Goal: Task Accomplishment & Management: Manage account settings

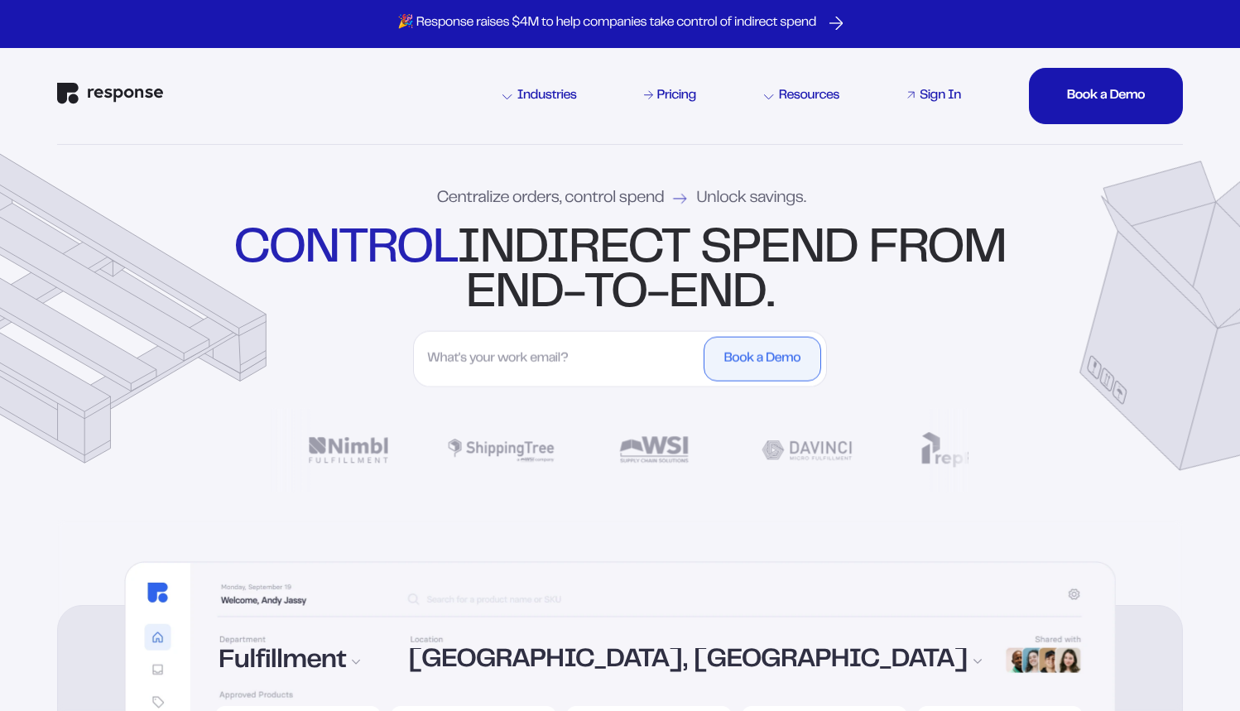
click at [940, 94] on div "Sign In" at bounding box center [939, 95] width 41 height 13
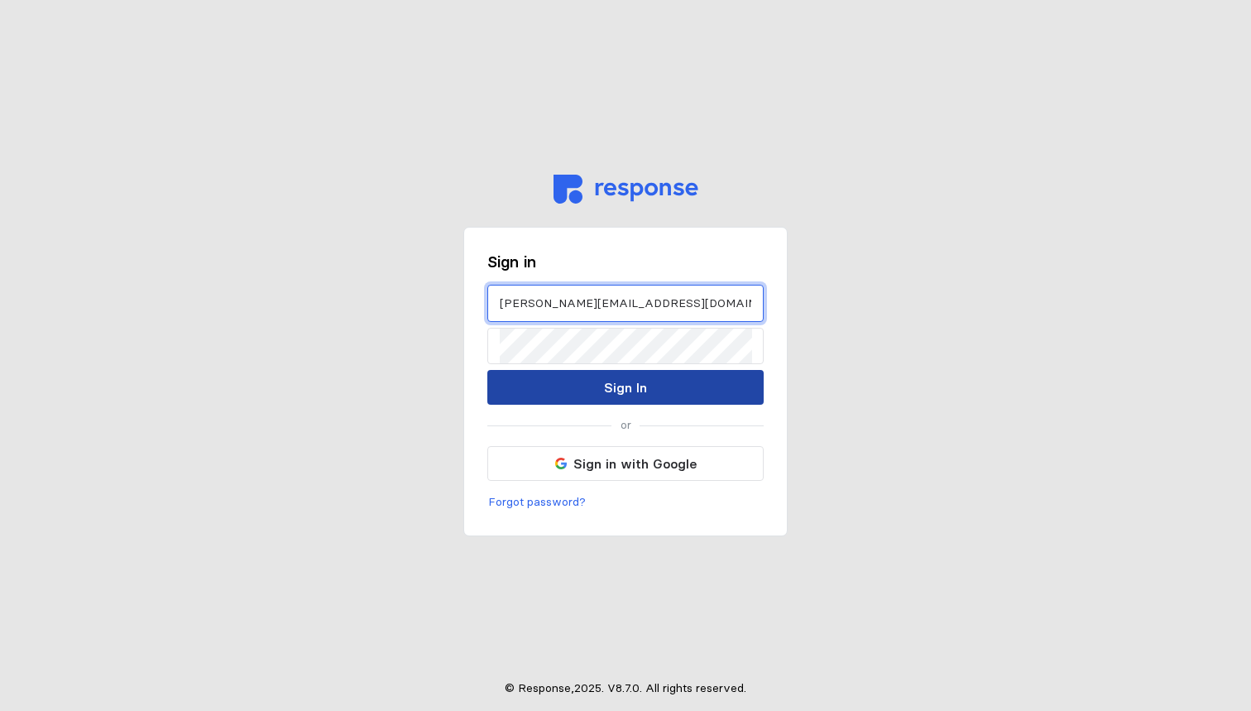
type input "[PERSON_NAME][EMAIL_ADDRESS][DOMAIN_NAME]"
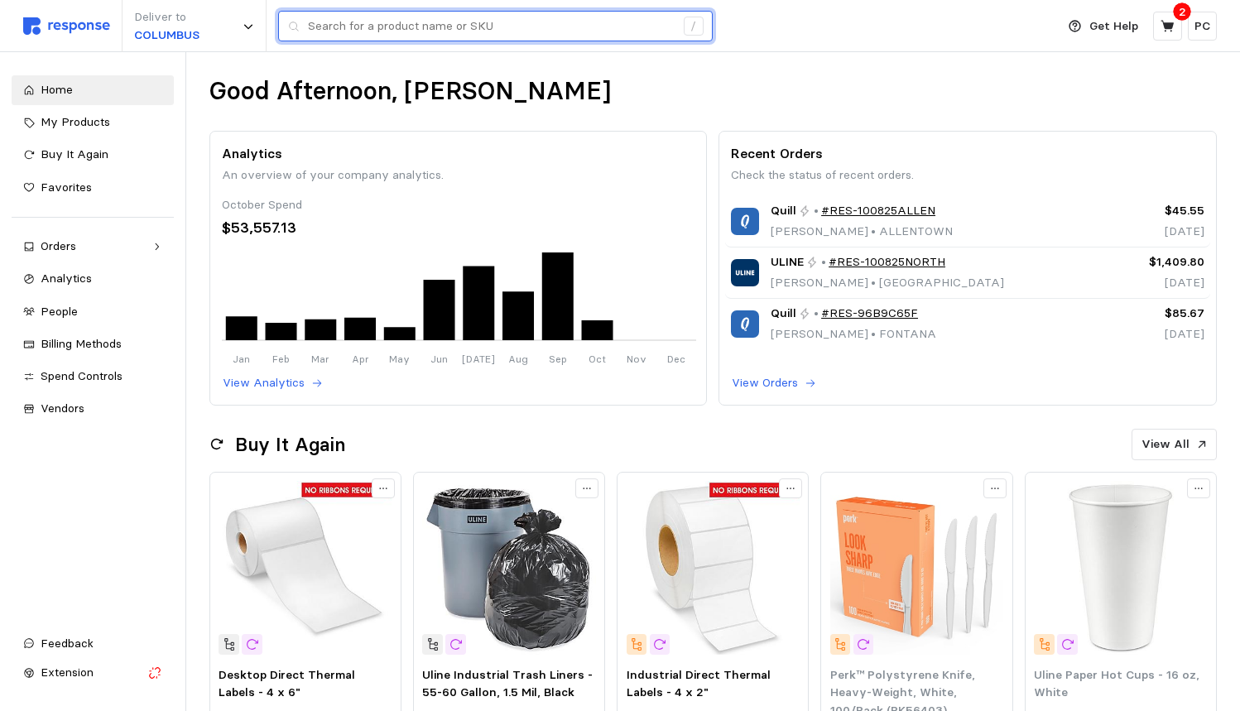
click at [388, 27] on input "text" at bounding box center [491, 27] width 367 height 30
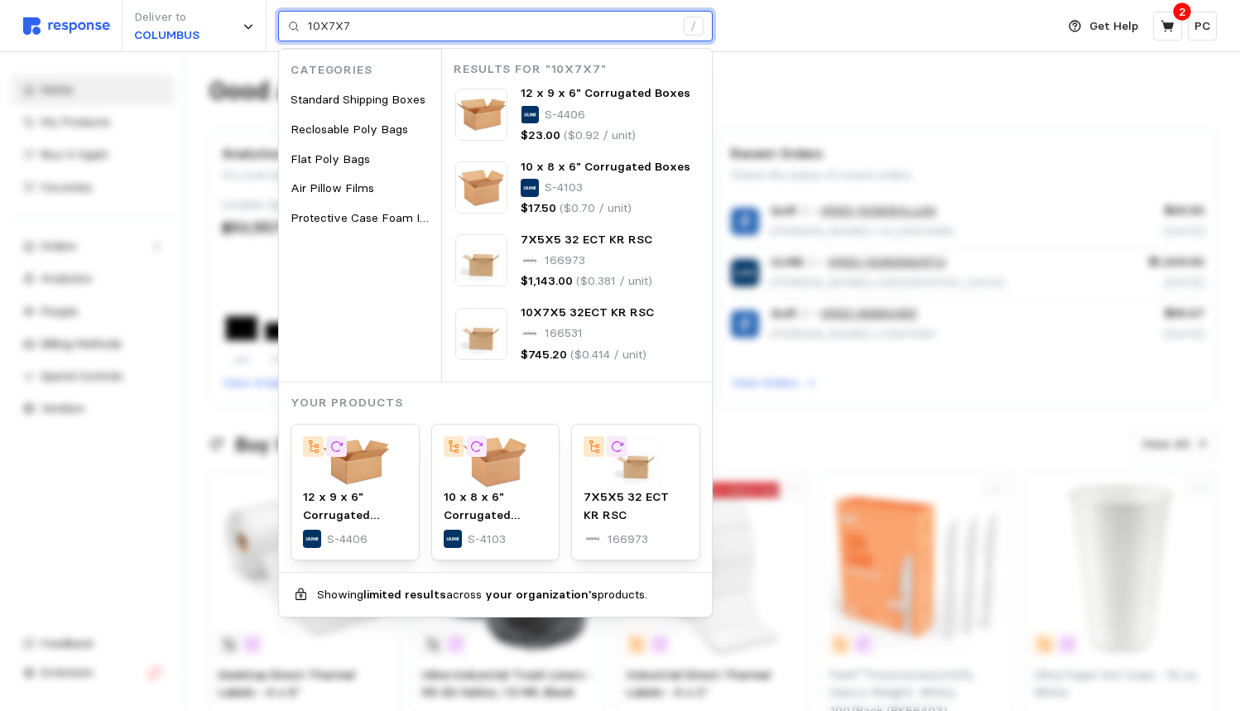
type input "10X7X7"
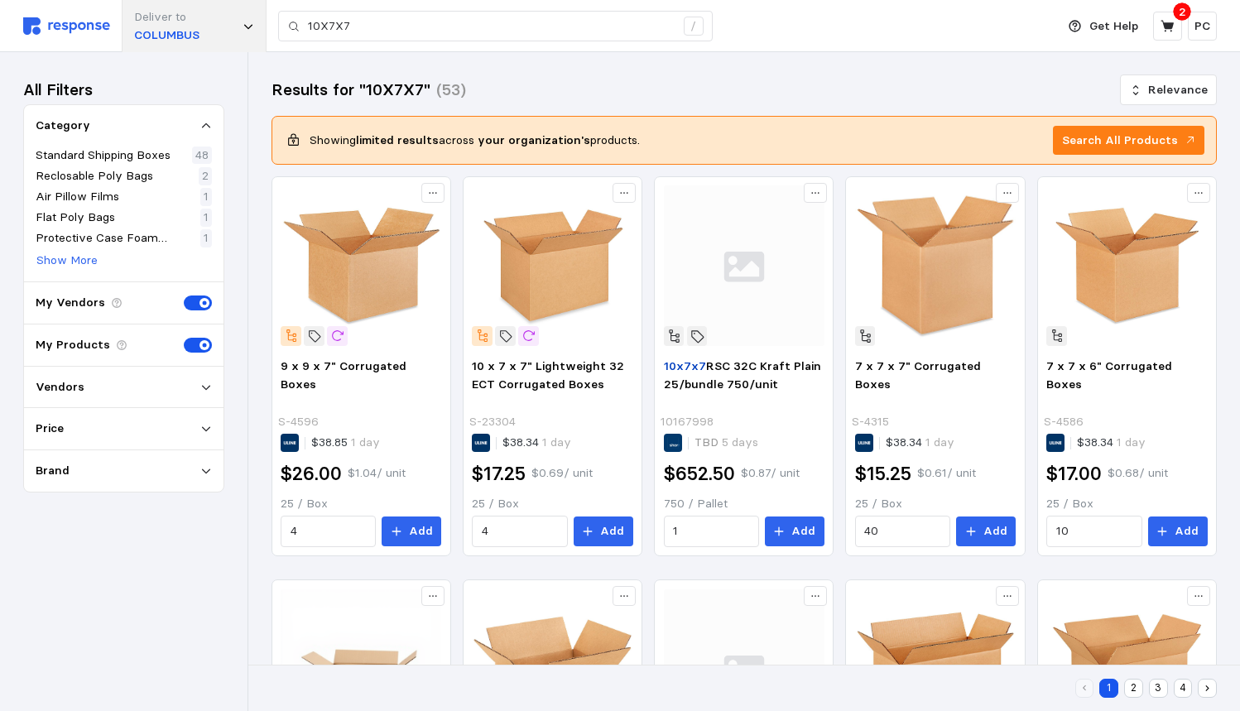
scroll to position [2, 0]
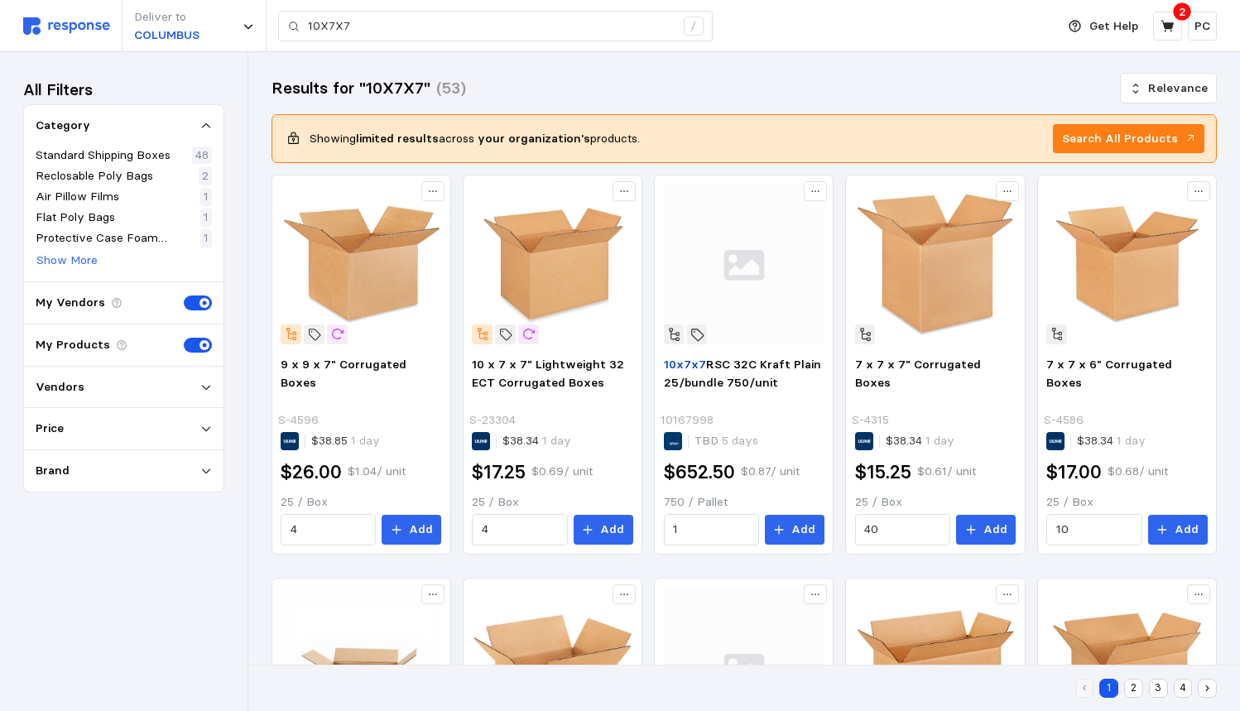
click at [65, 22] on img at bounding box center [66, 25] width 87 height 17
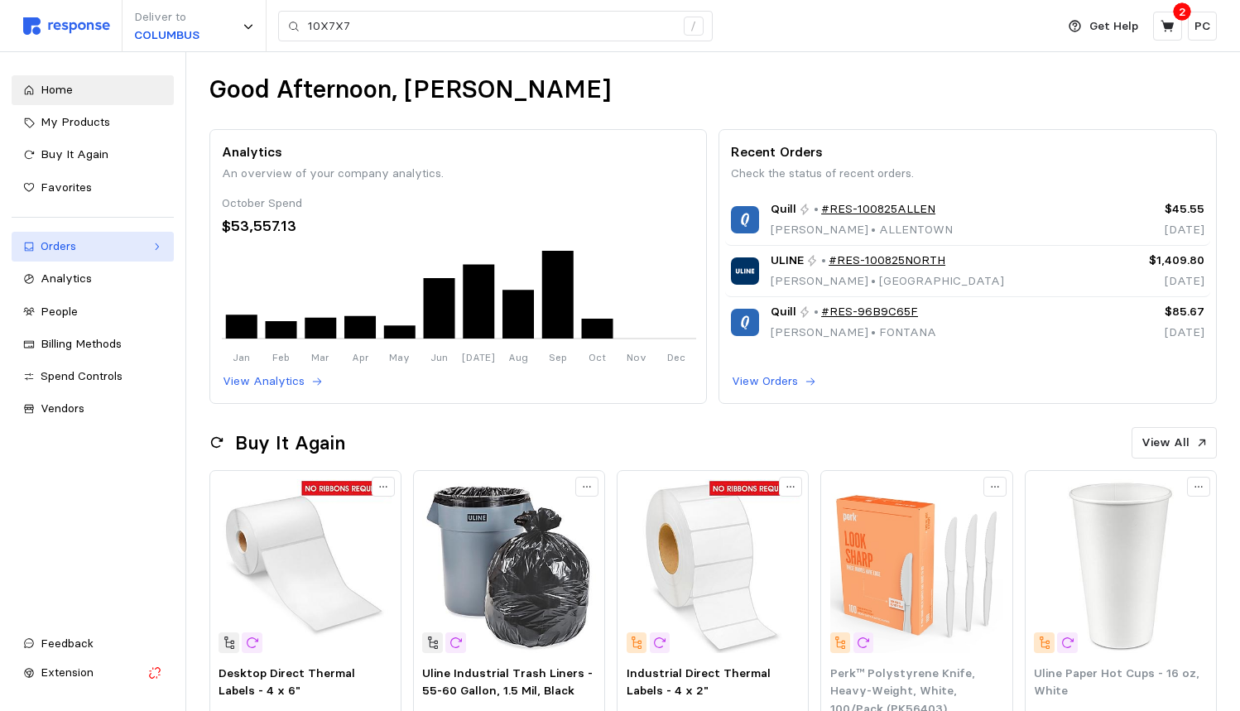
click at [137, 245] on div "Orders" at bounding box center [93, 247] width 104 height 18
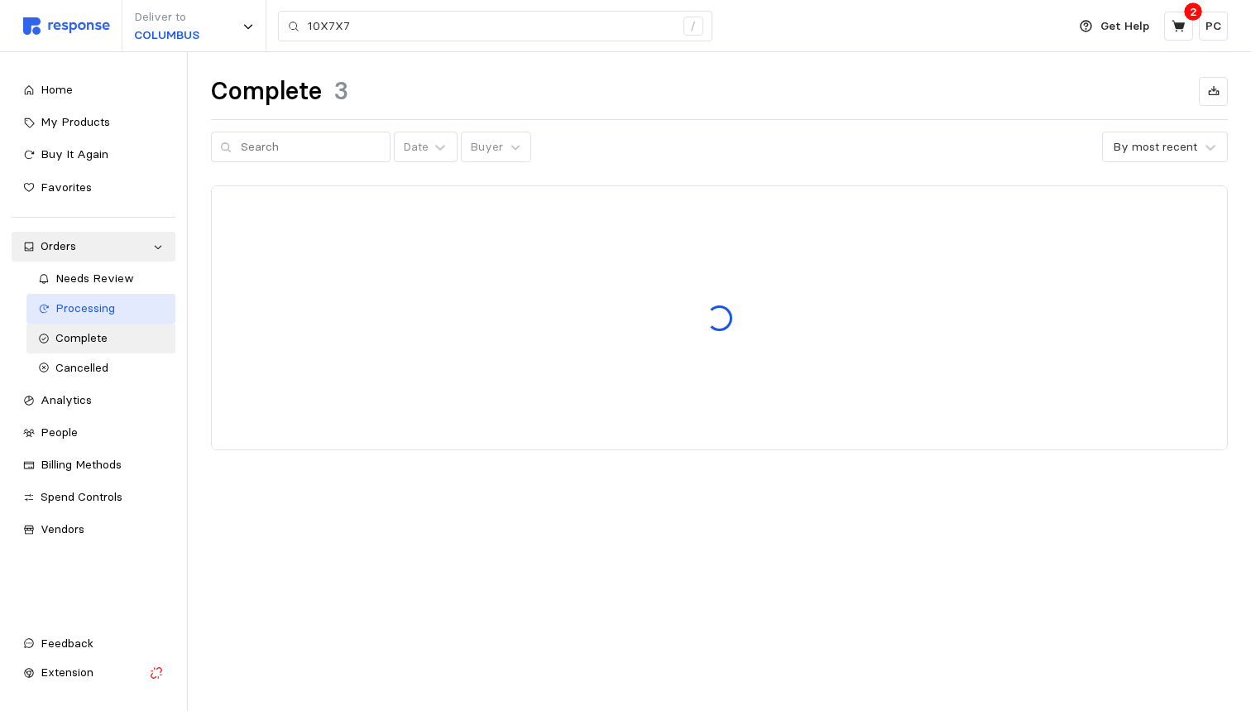
click at [90, 300] on span "Processing" at bounding box center [85, 307] width 60 height 15
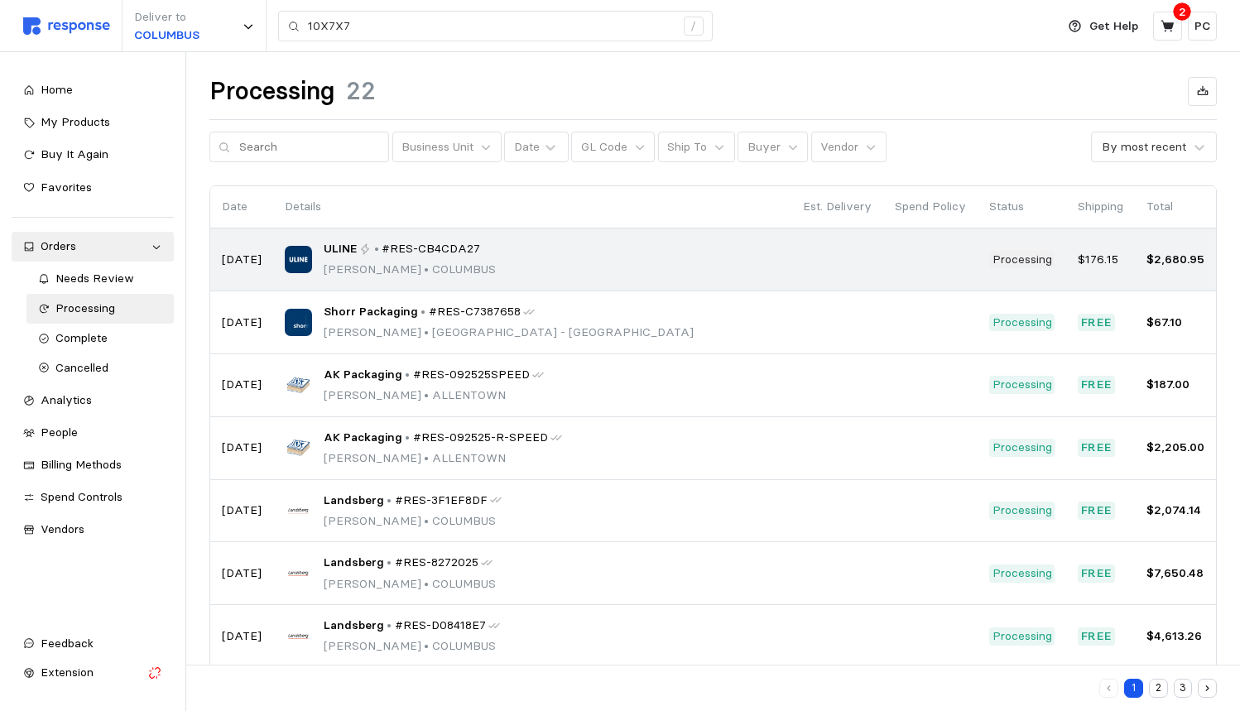
click at [566, 244] on div "ULINE • #RES-CB4CDA27 Pearl Puentes • COLUMBUS" at bounding box center [532, 259] width 495 height 39
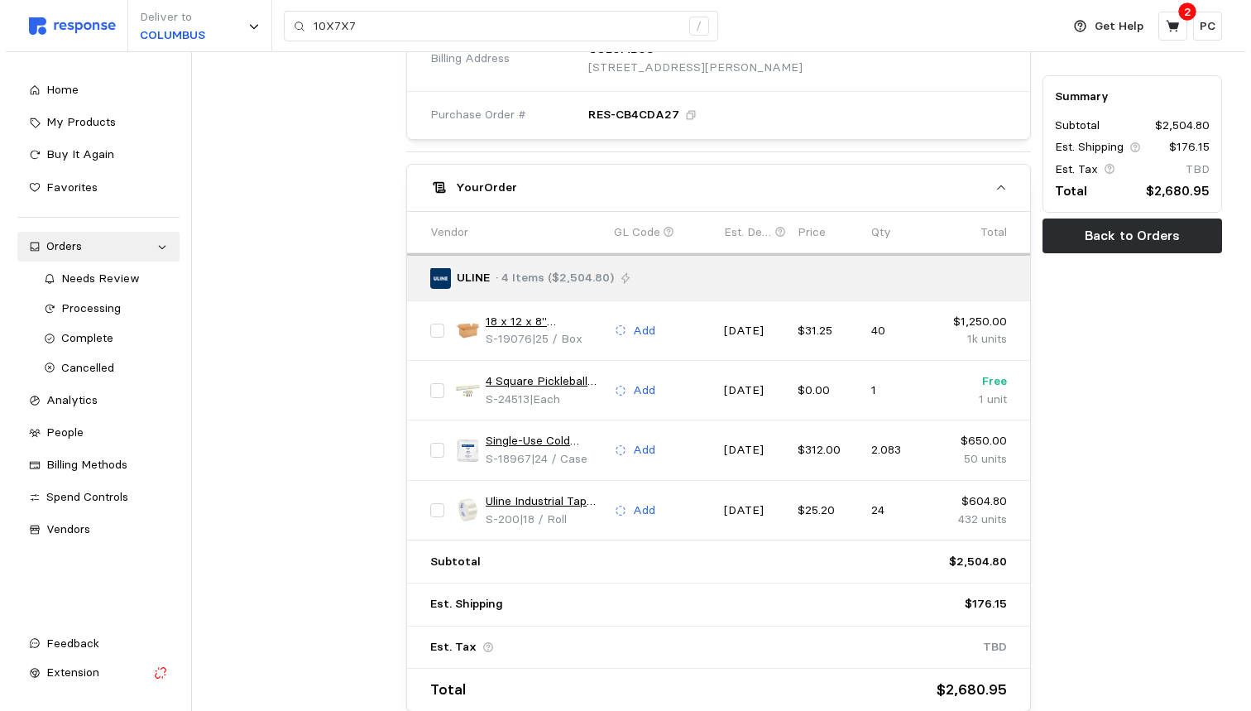
scroll to position [774, 0]
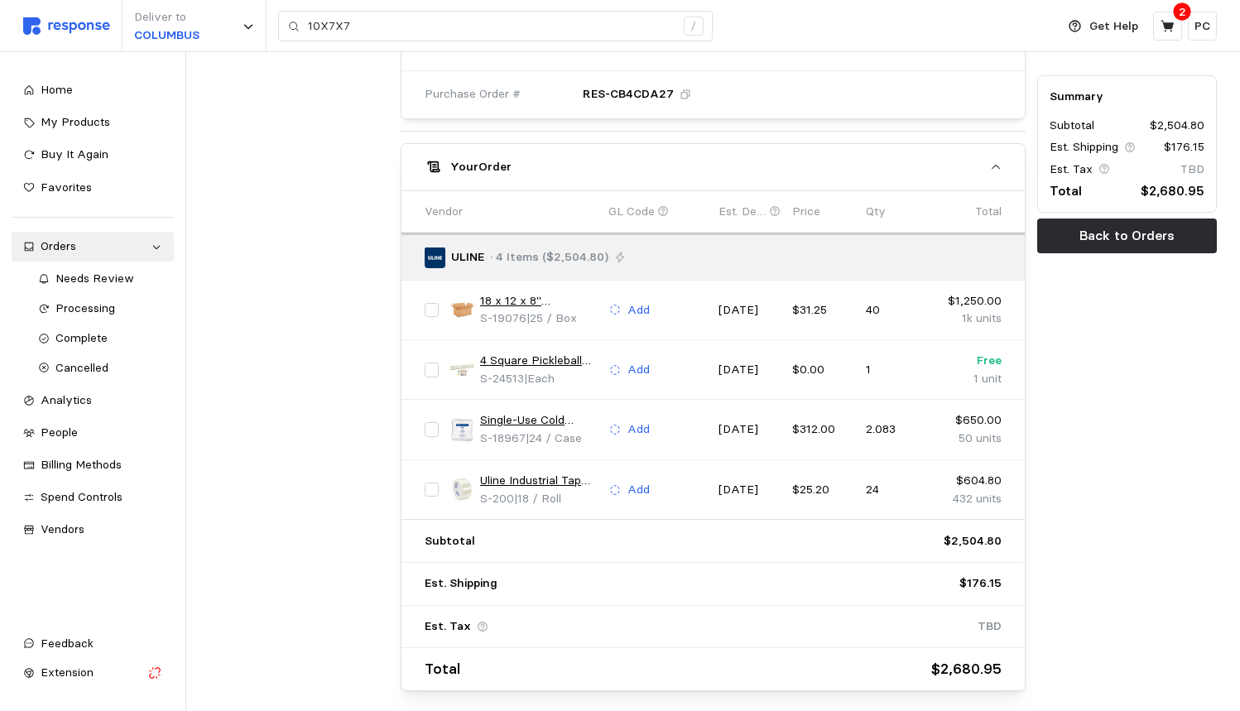
click at [530, 411] on link "Single-Use Cold Packs - 12 oz" at bounding box center [538, 420] width 117 height 18
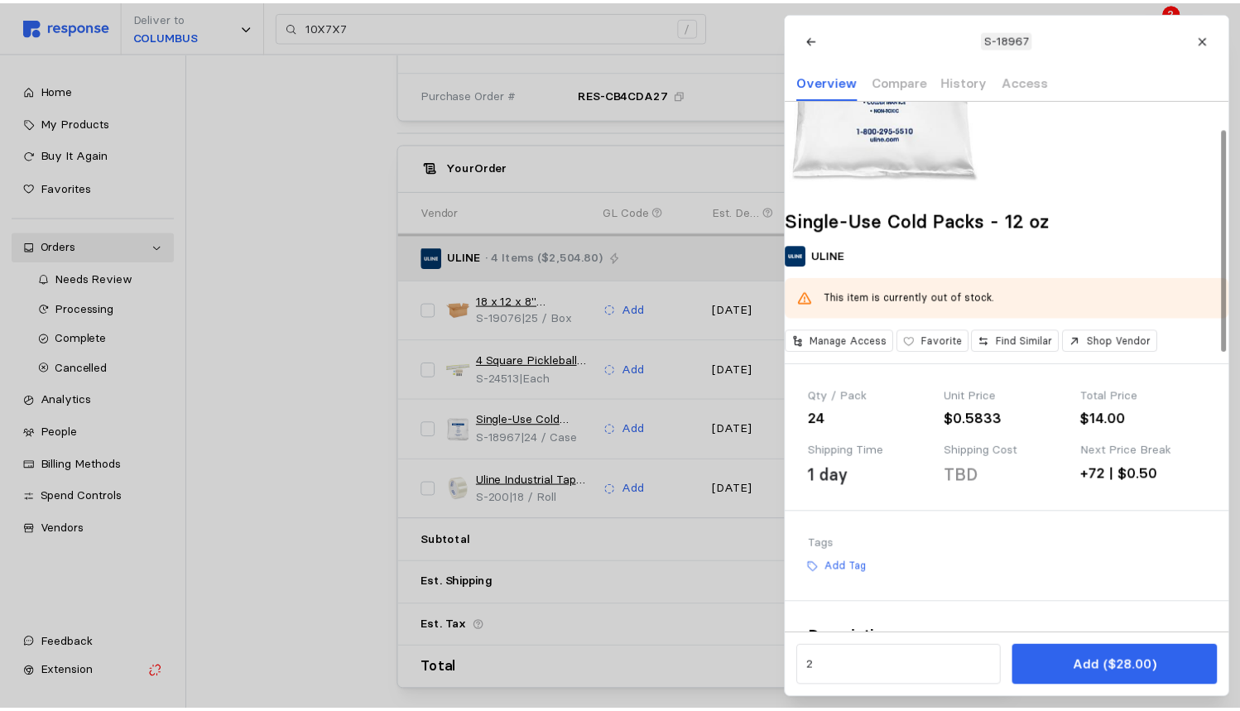
scroll to position [42, 0]
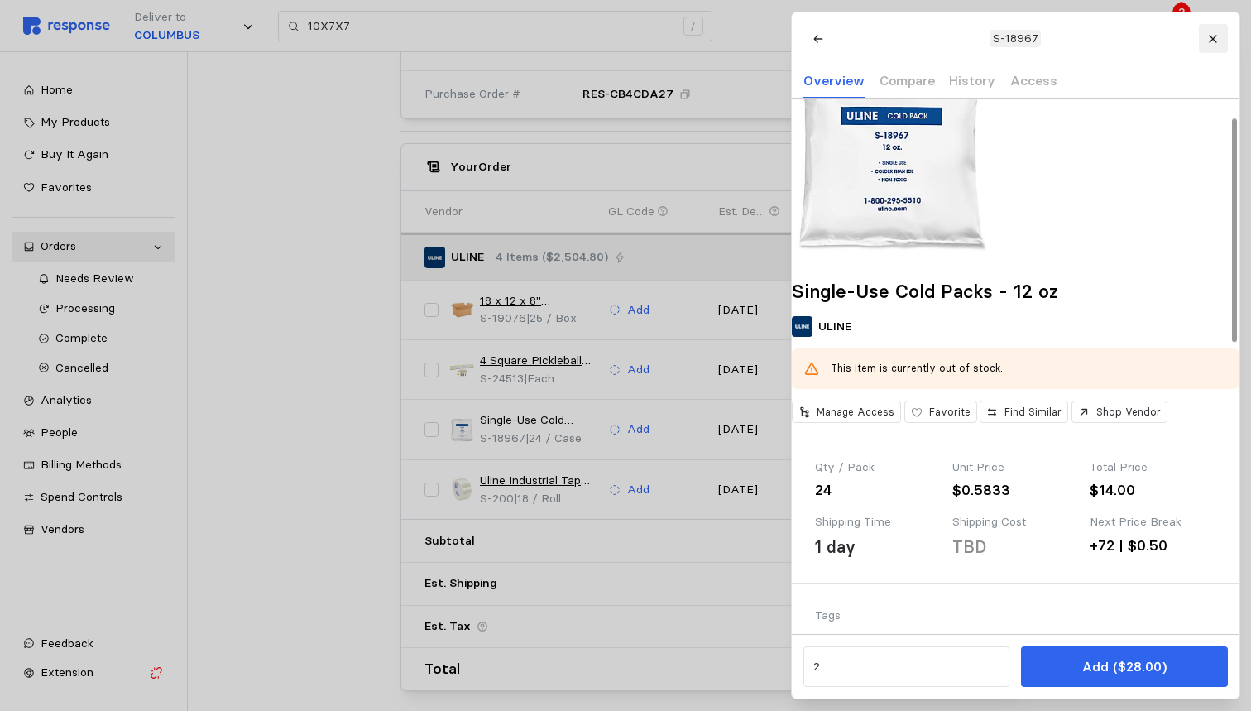
click at [1206, 40] on button at bounding box center [1212, 38] width 29 height 29
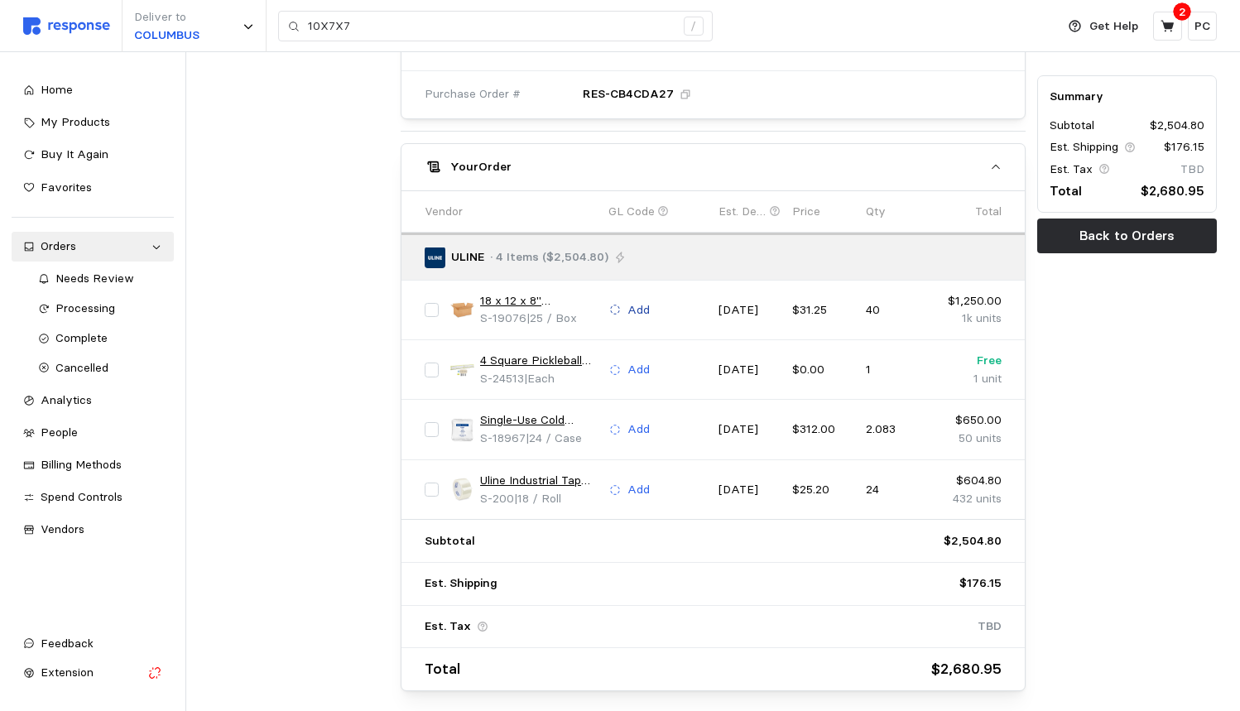
click at [640, 301] on p "Add" at bounding box center [638, 310] width 22 height 18
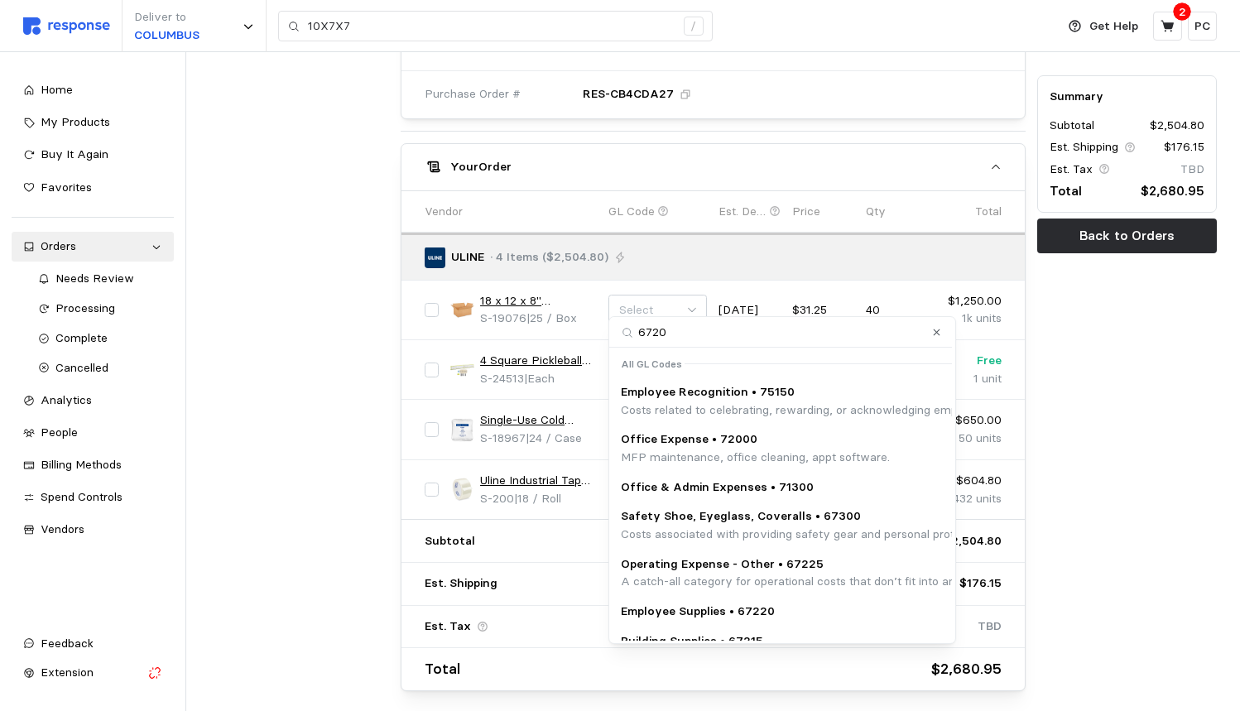
type input "67200"
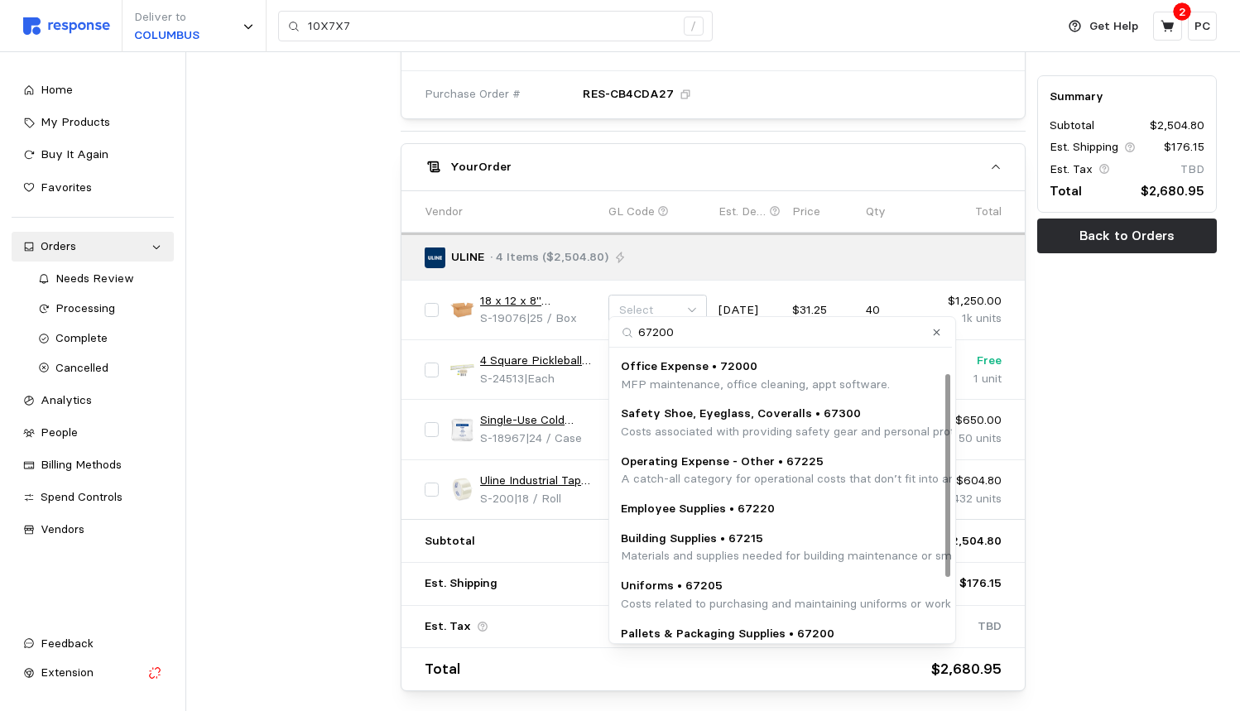
scroll to position [66, 0]
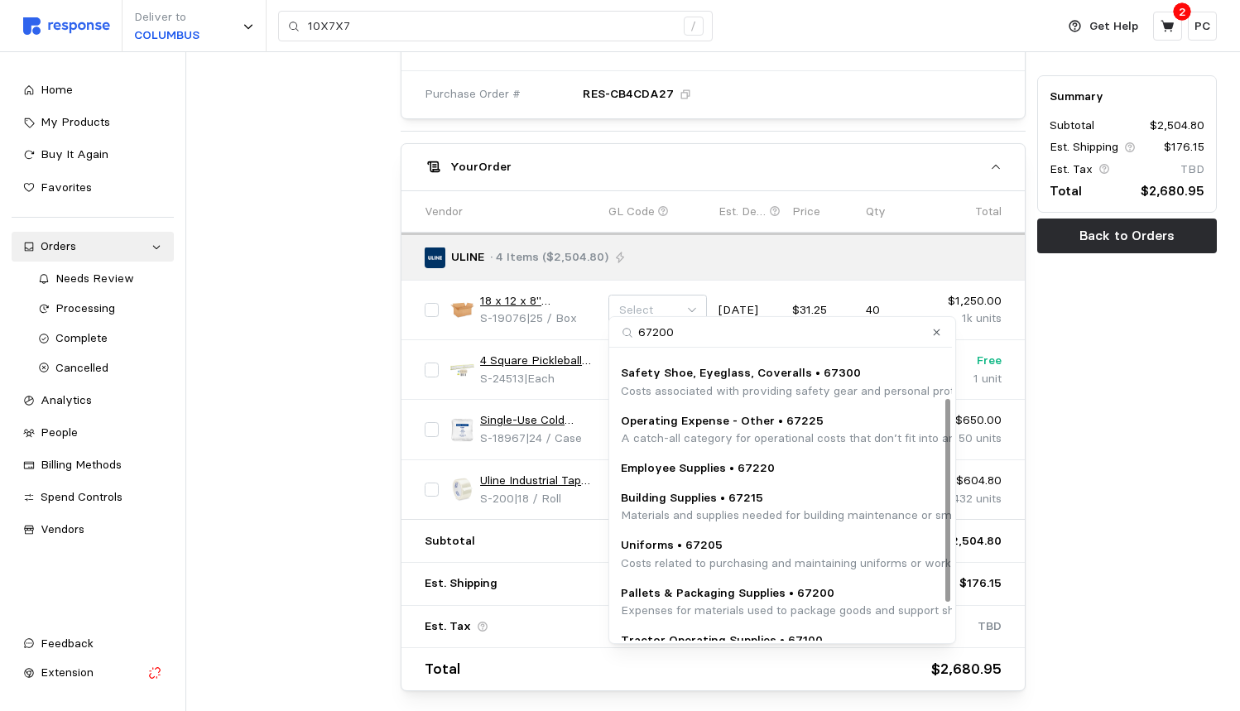
click at [756, 586] on p "Pallets & Packaging Supplies • 67200" at bounding box center [956, 593] width 671 height 18
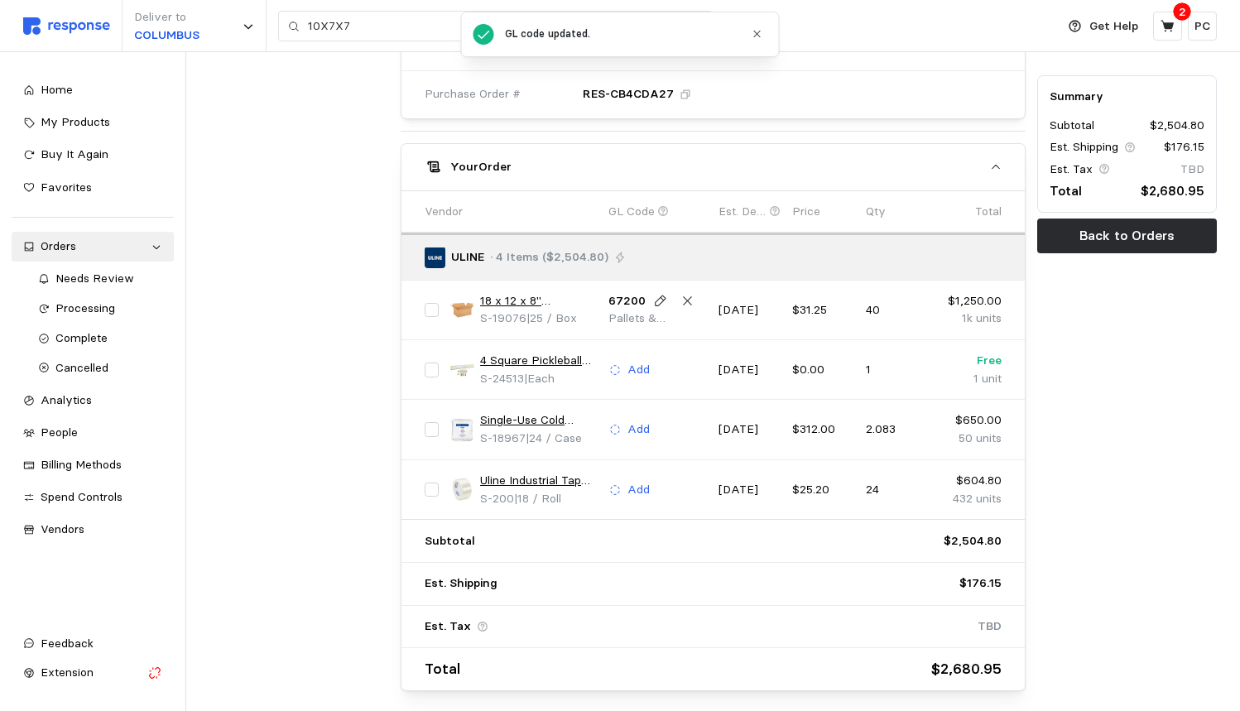
click at [681, 247] on div "ULINE · 4 Items ($2,504.80)" at bounding box center [708, 257] width 566 height 21
click at [636, 481] on p "Add" at bounding box center [638, 490] width 22 height 18
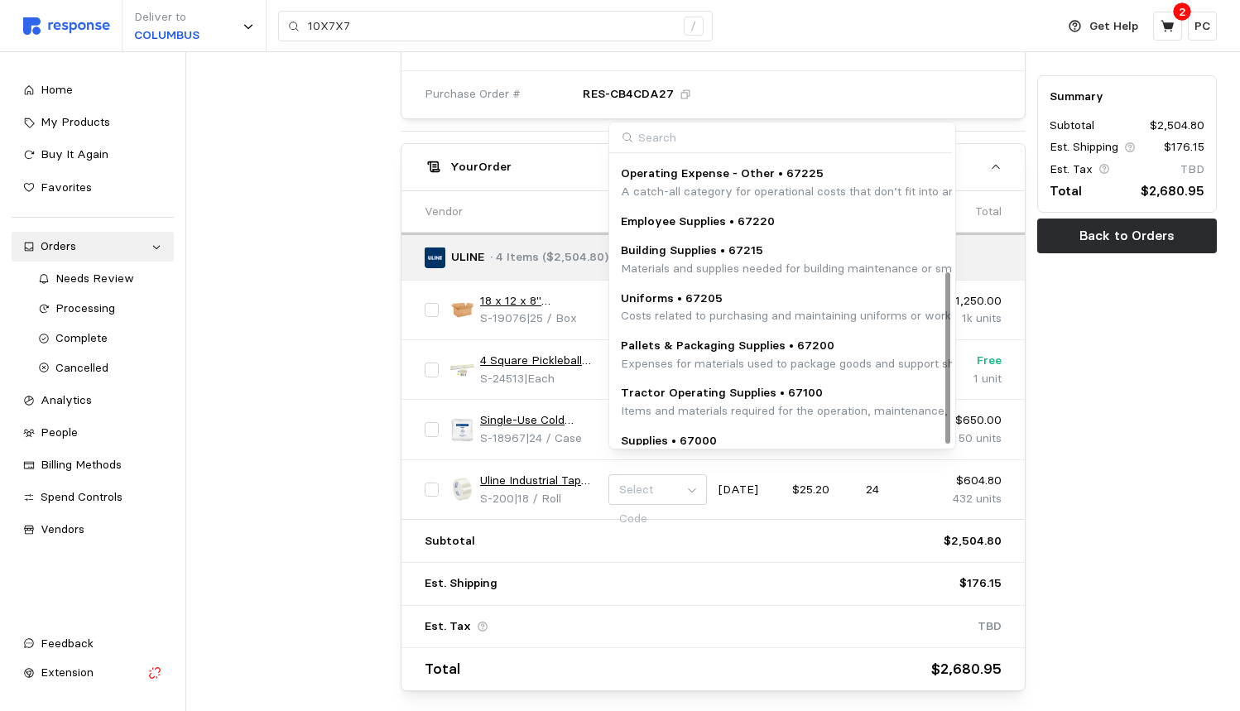
scroll to position [194, 0]
click at [716, 338] on p "Pallets & Packaging Supplies • 67200" at bounding box center [956, 347] width 671 height 18
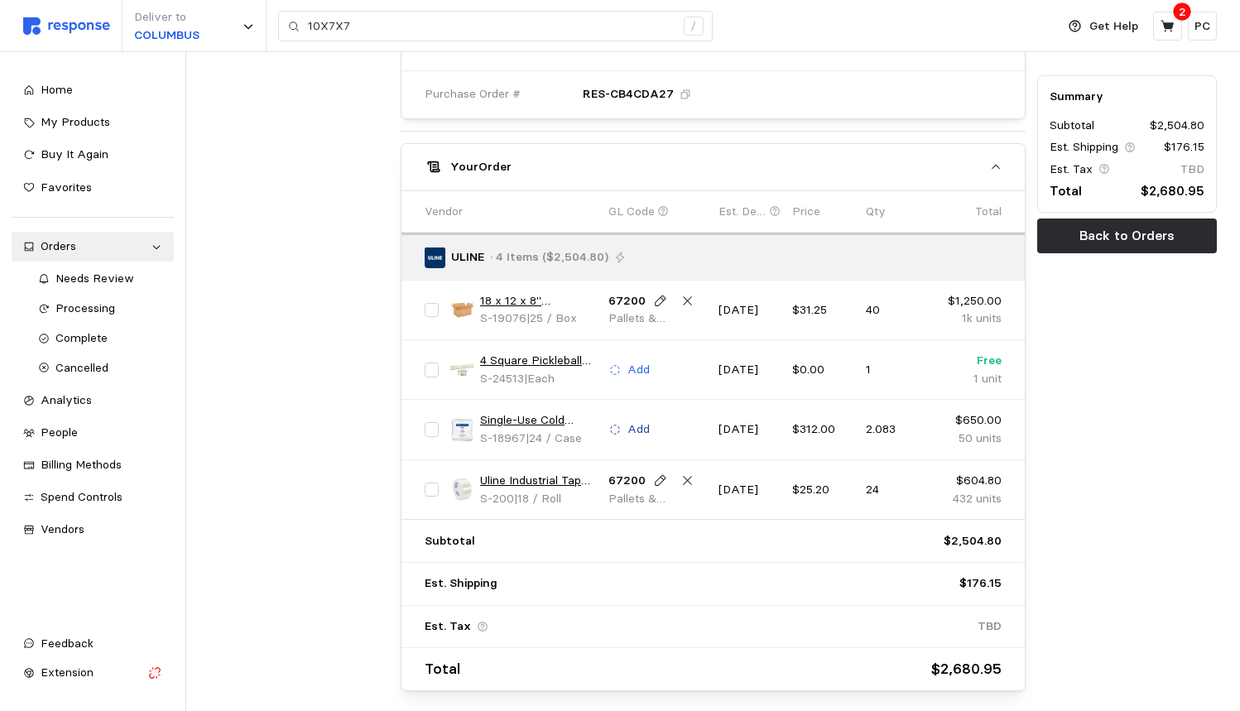
click at [642, 420] on p "Add" at bounding box center [638, 429] width 22 height 18
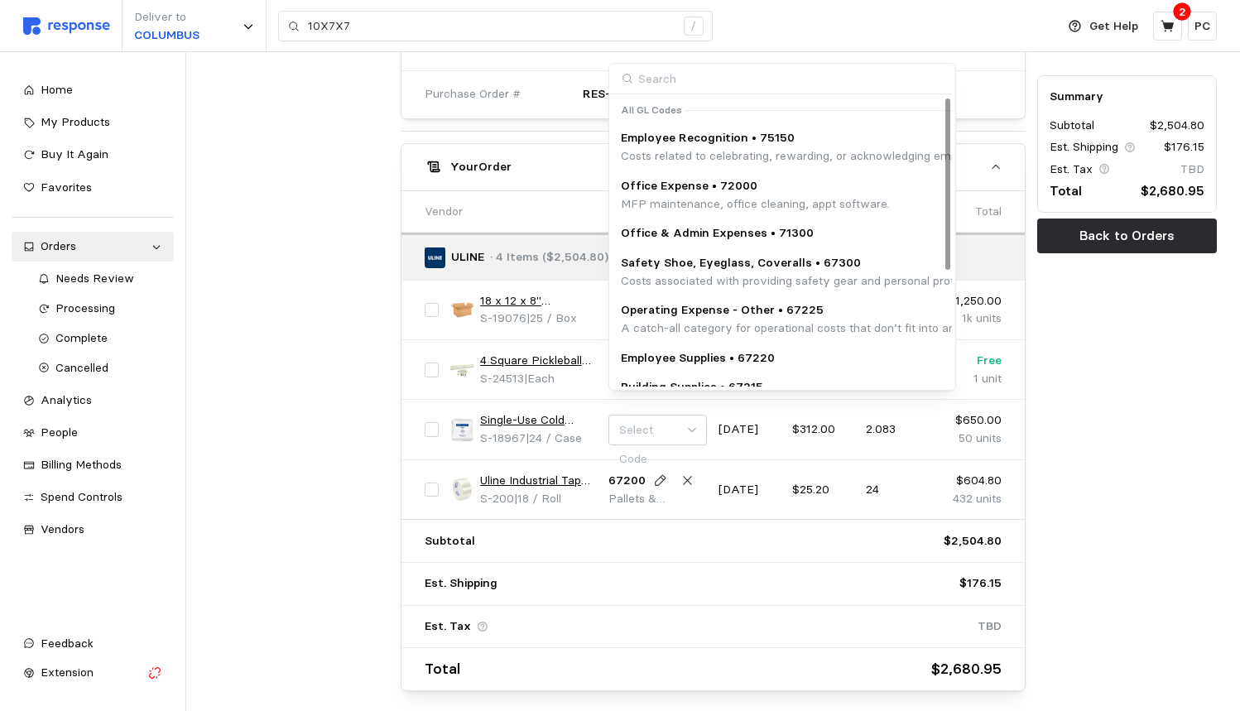
click at [747, 281] on p "Costs associated with providing safety gear and personal protective equipment (…" at bounding box center [1001, 281] width 761 height 18
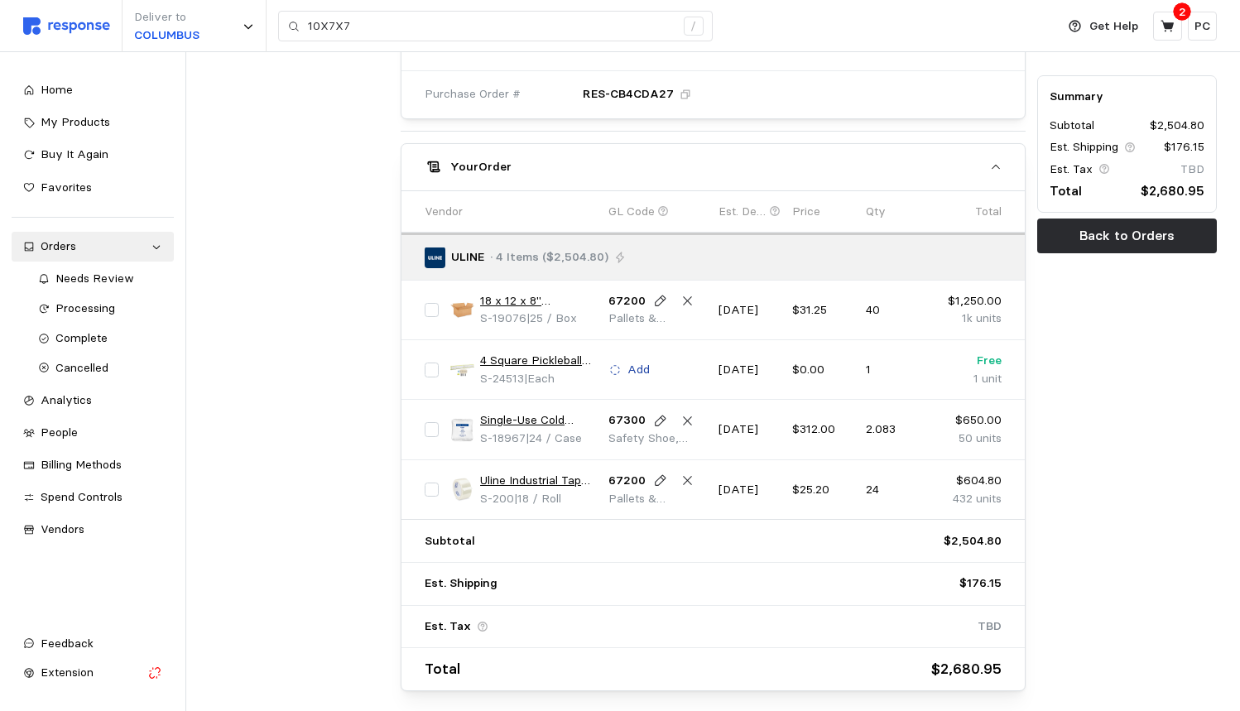
click at [645, 361] on p "Add" at bounding box center [638, 370] width 22 height 18
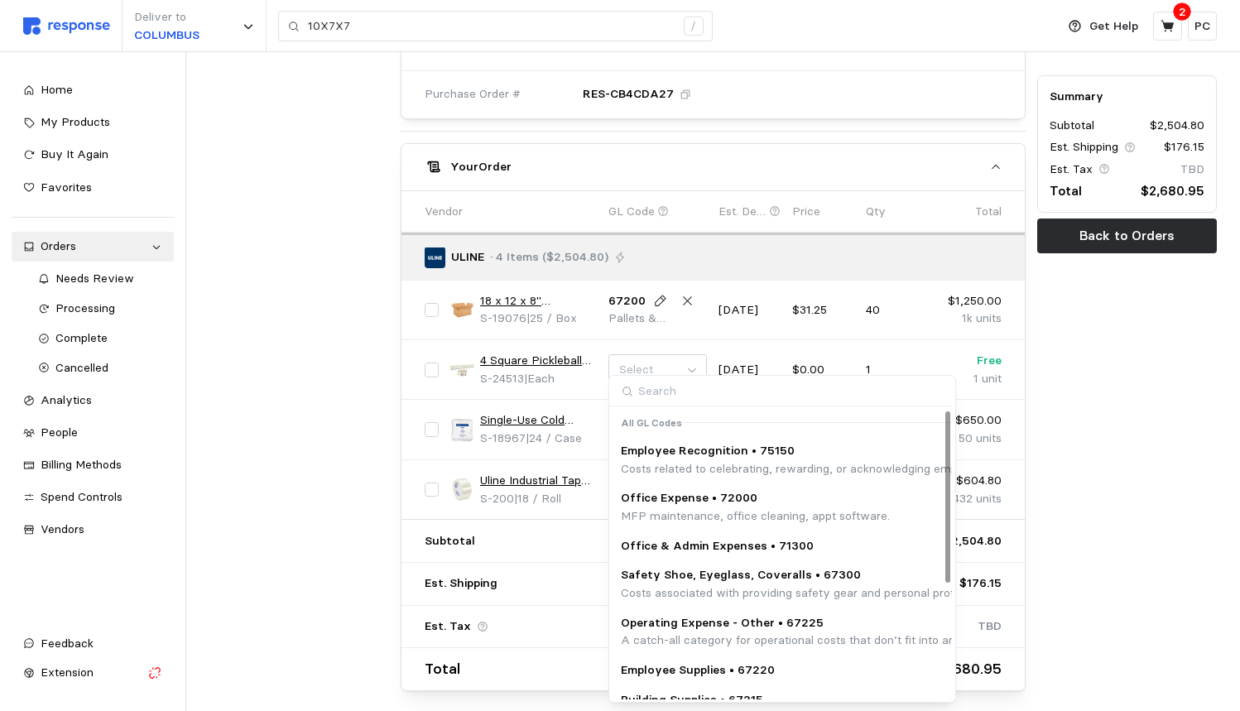
scroll to position [0, 0]
click at [703, 508] on p "MFP maintenance, office cleaning, appt software." at bounding box center [755, 516] width 269 height 18
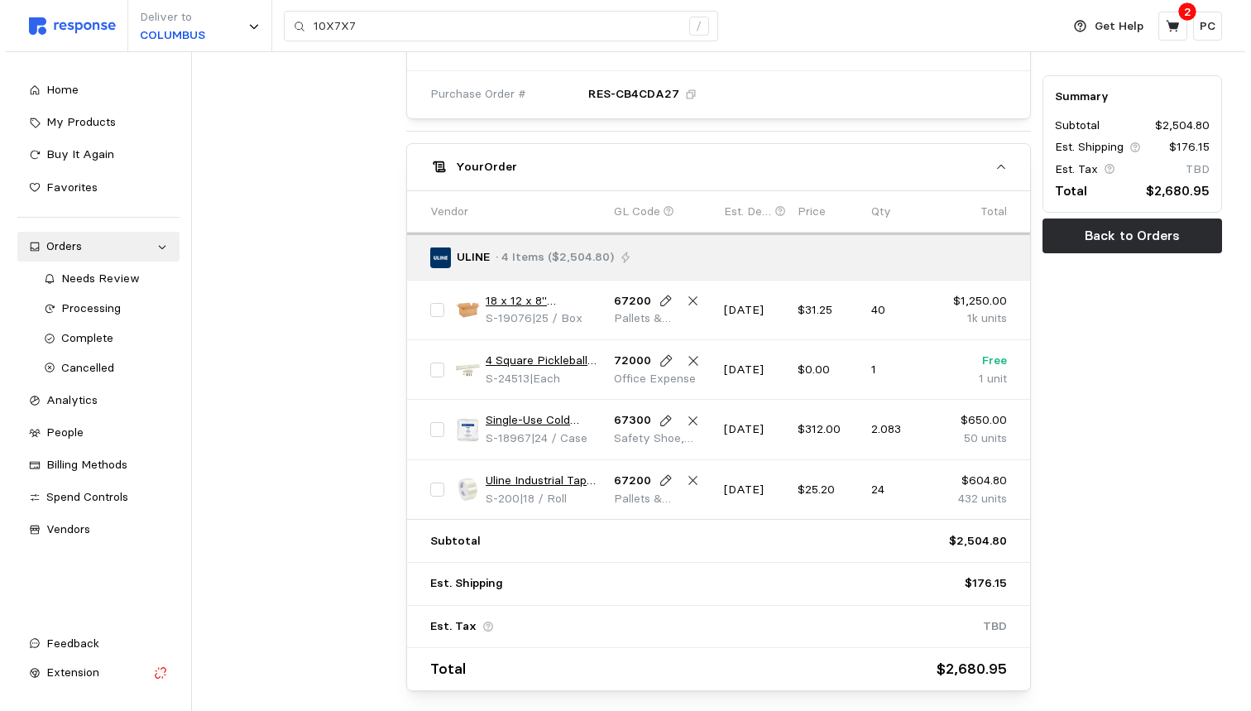
scroll to position [768, 0]
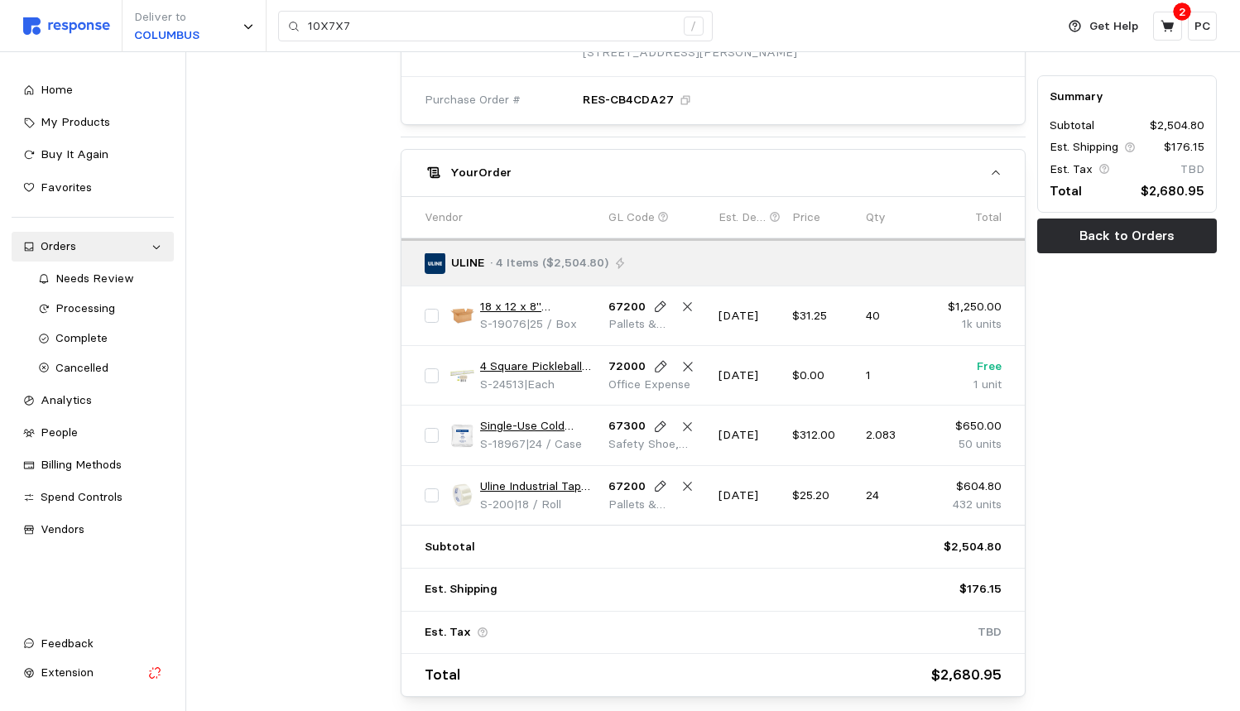
click at [516, 298] on link "18 x 12 x 8" Lightweight 32 ECT Corrugated Boxes" at bounding box center [538, 307] width 117 height 18
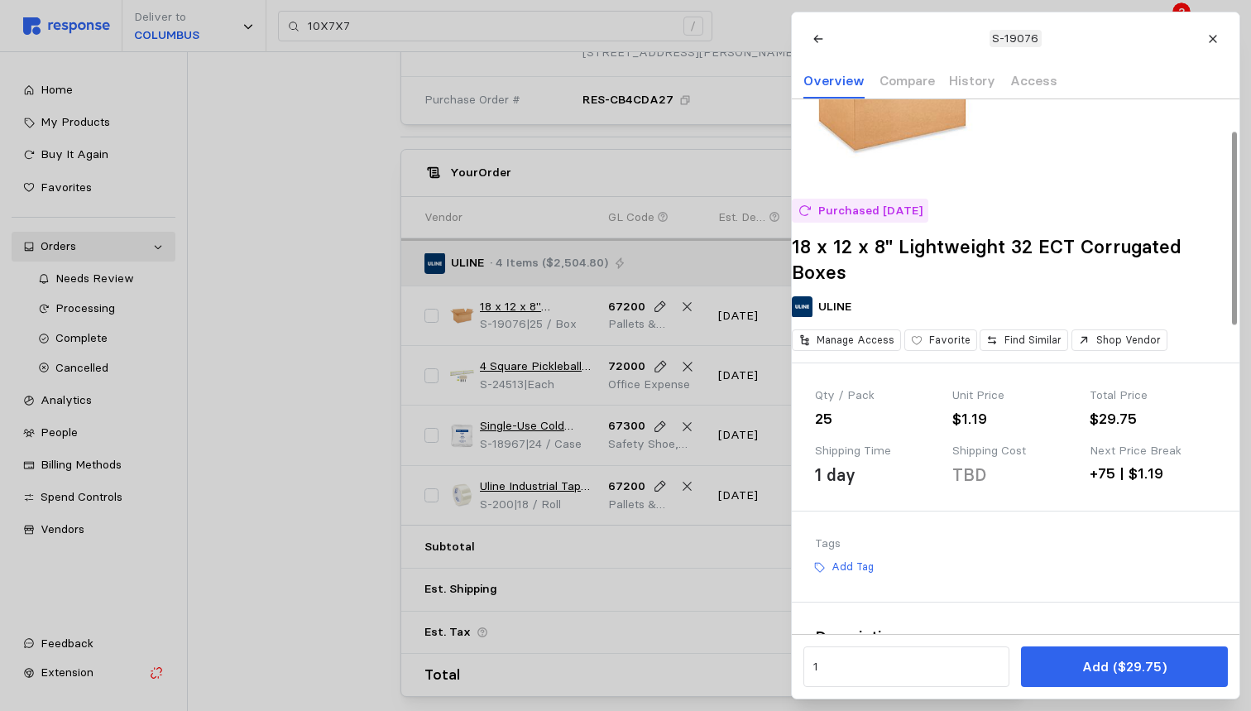
scroll to position [82, 0]
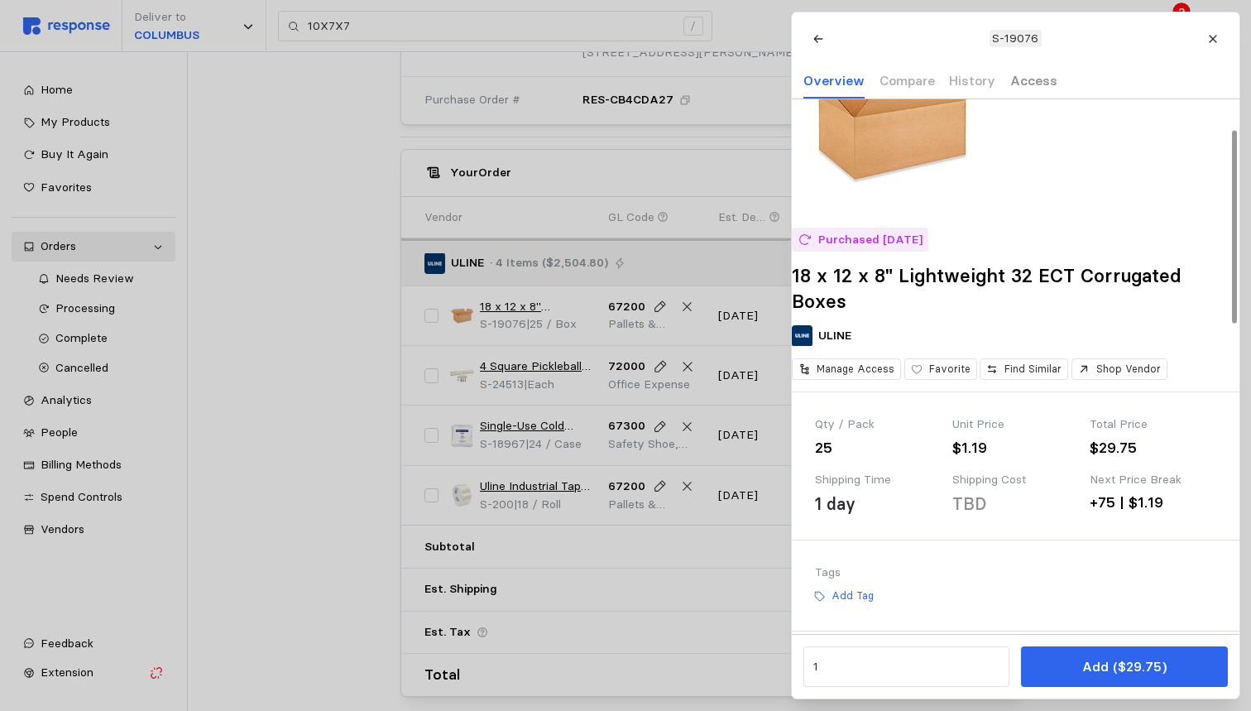
click at [1010, 70] on p "Access" at bounding box center [1033, 80] width 47 height 21
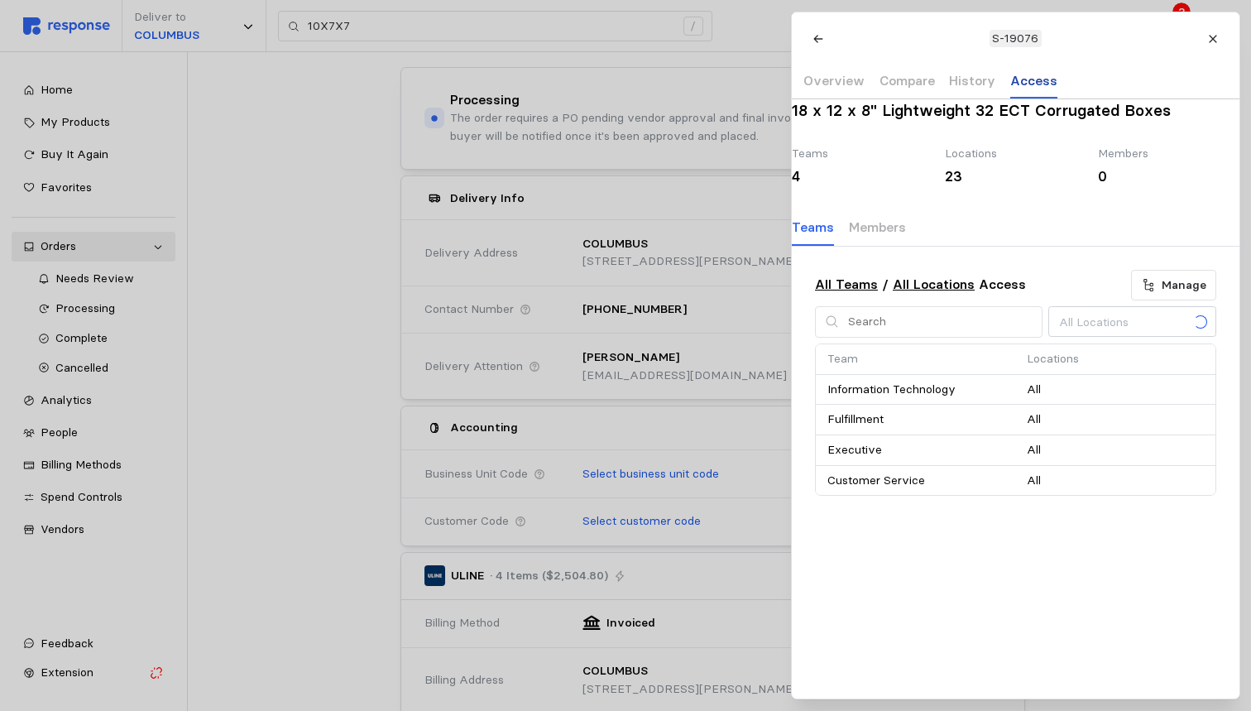
scroll to position [0, 0]
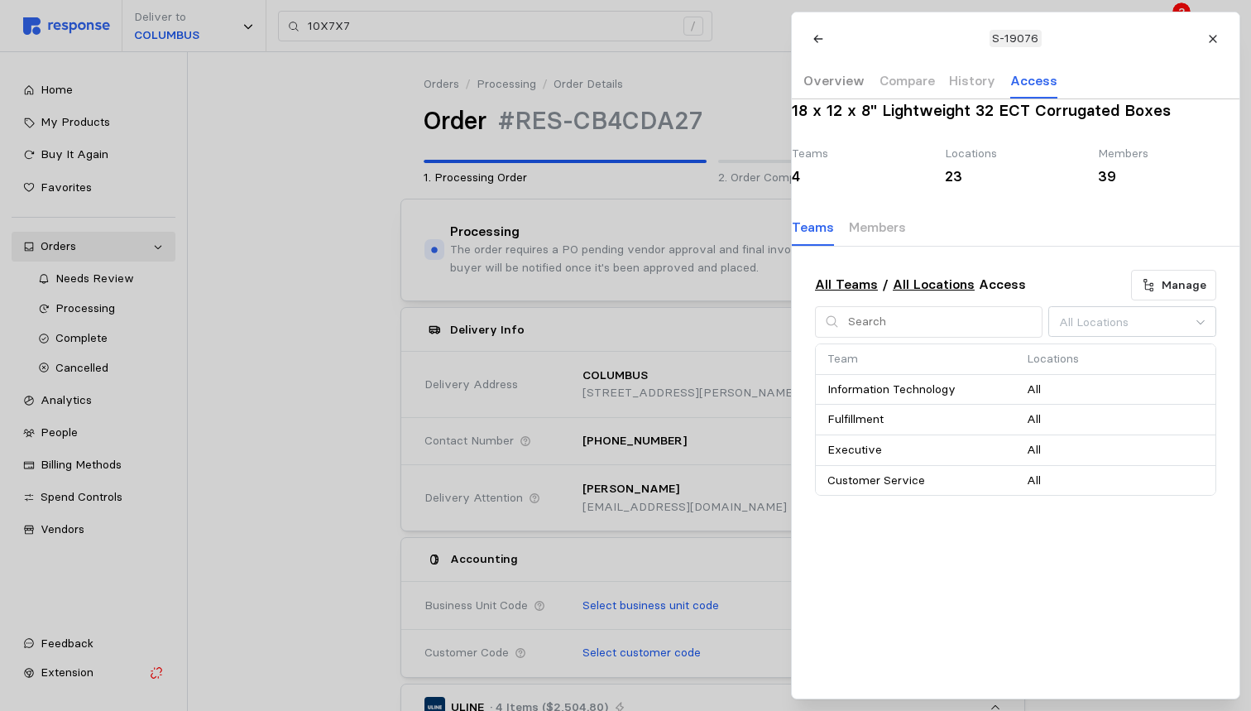
click at [842, 75] on p "Overview" at bounding box center [834, 80] width 61 height 21
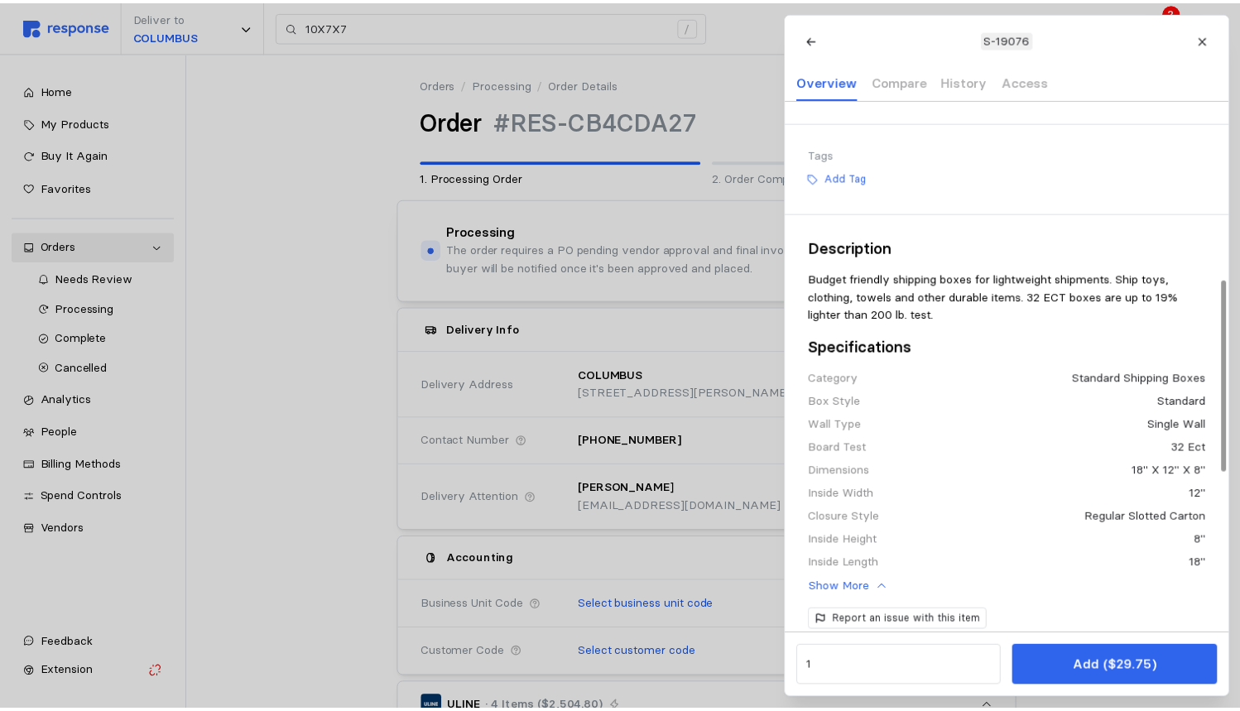
scroll to position [510, 0]
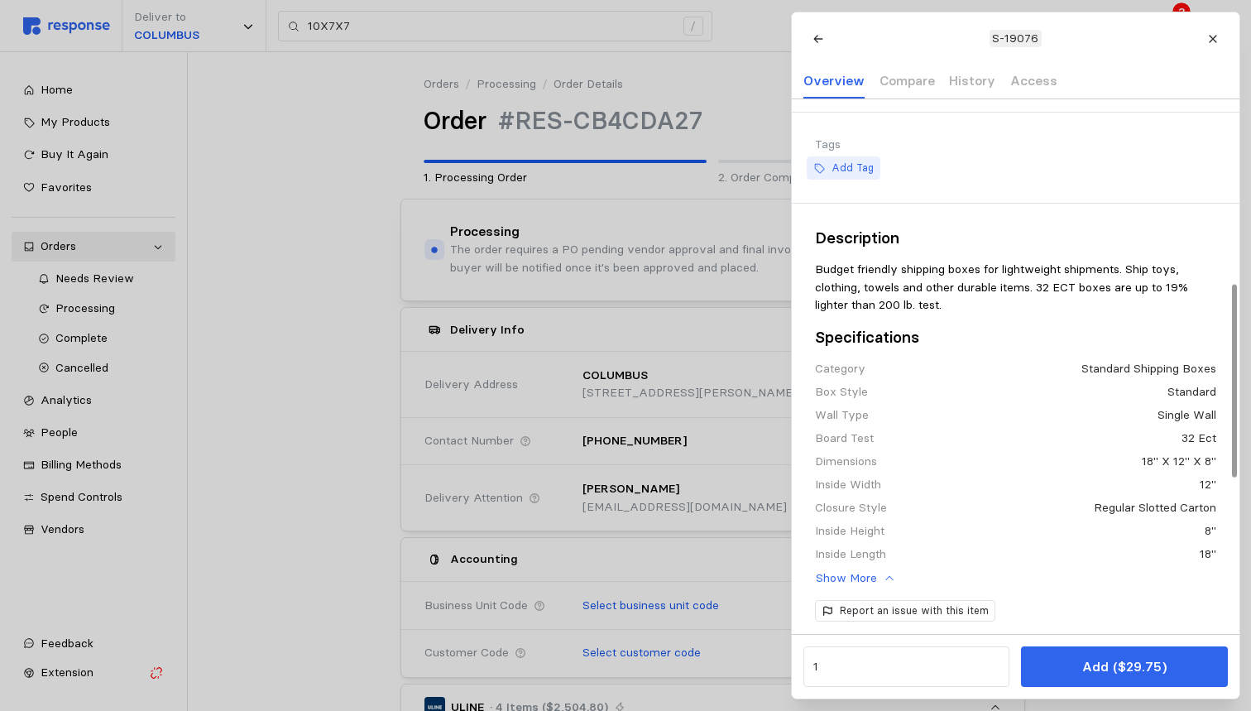
click at [844, 175] on p "Add Tag" at bounding box center [852, 168] width 42 height 15
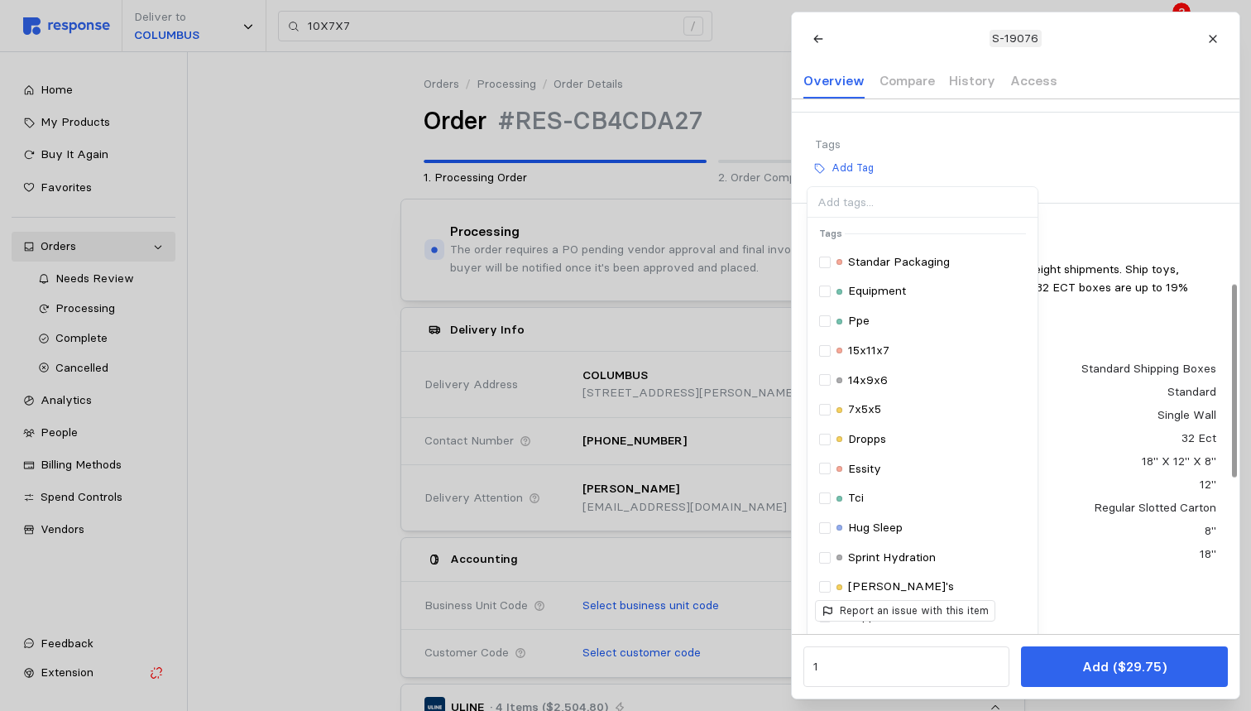
type input "18X12X8"
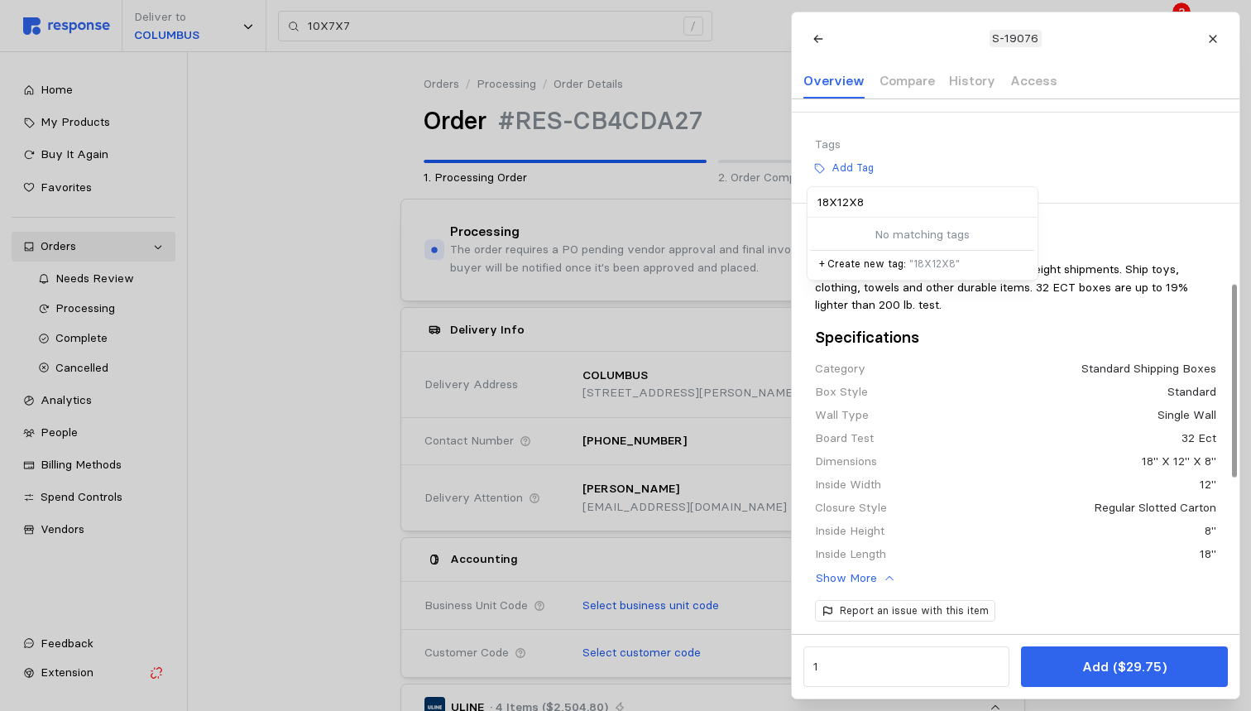
click at [879, 271] on p "+ Create new tag: " 18X12X8 "" at bounding box center [921, 264] width 207 height 15
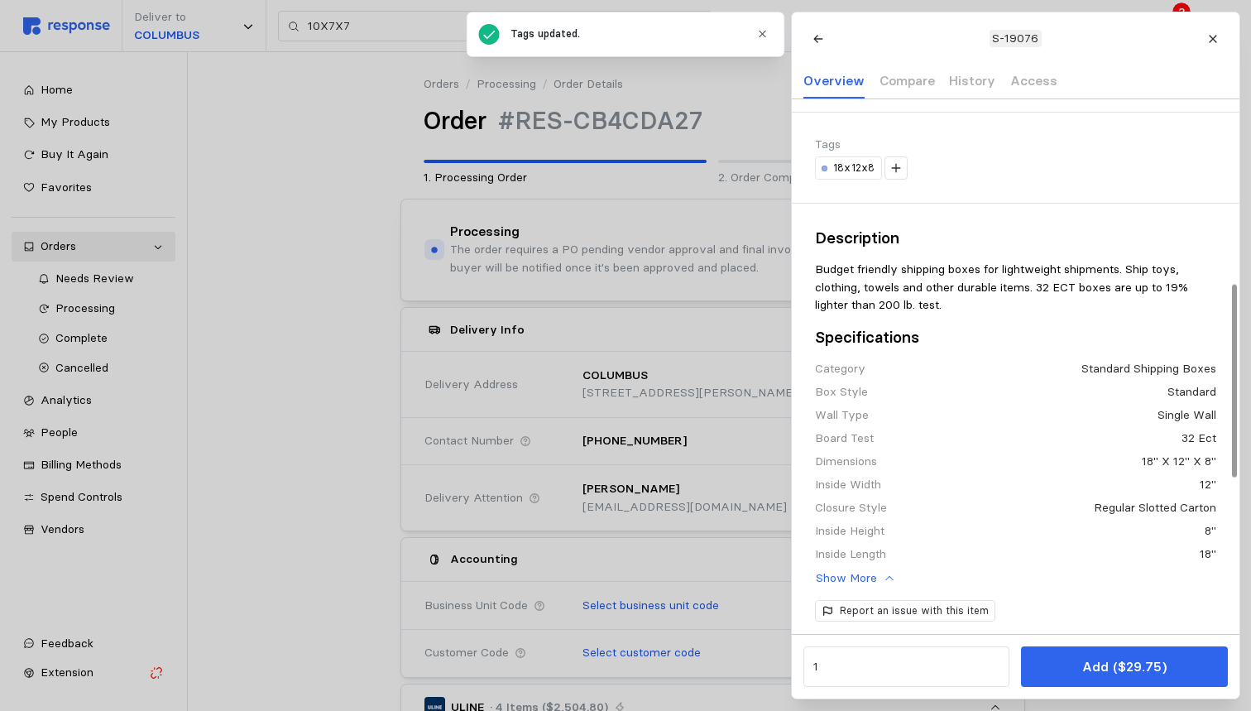
click at [1022, 180] on div "18x12x8" at bounding box center [1015, 167] width 401 height 23
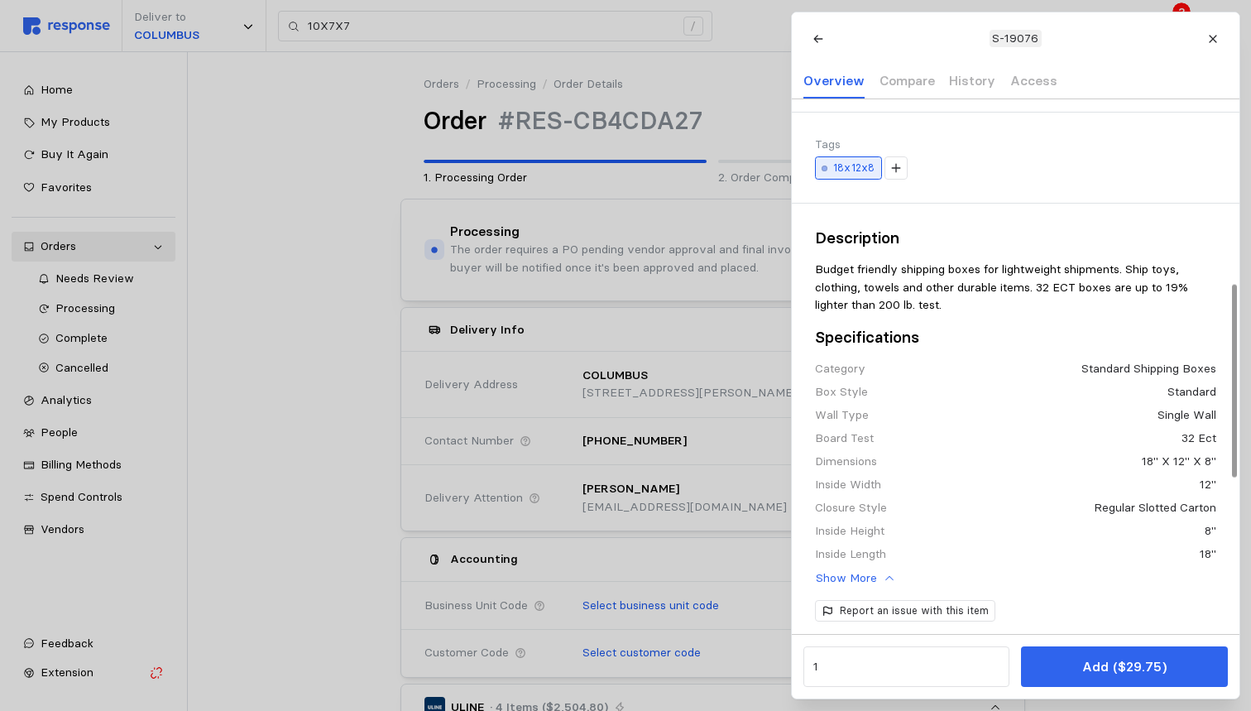
click at [862, 175] on p "18x12x8" at bounding box center [854, 168] width 42 height 15
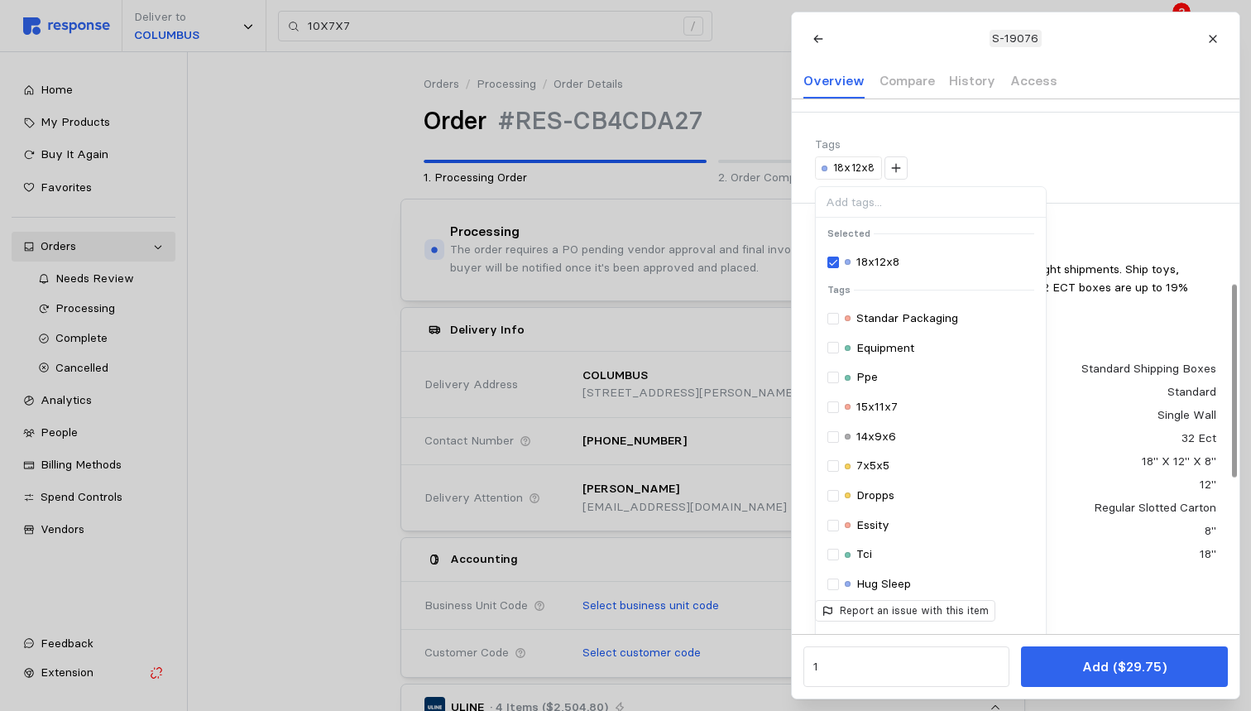
click at [843, 271] on div "18x12x8" at bounding box center [931, 262] width 207 height 18
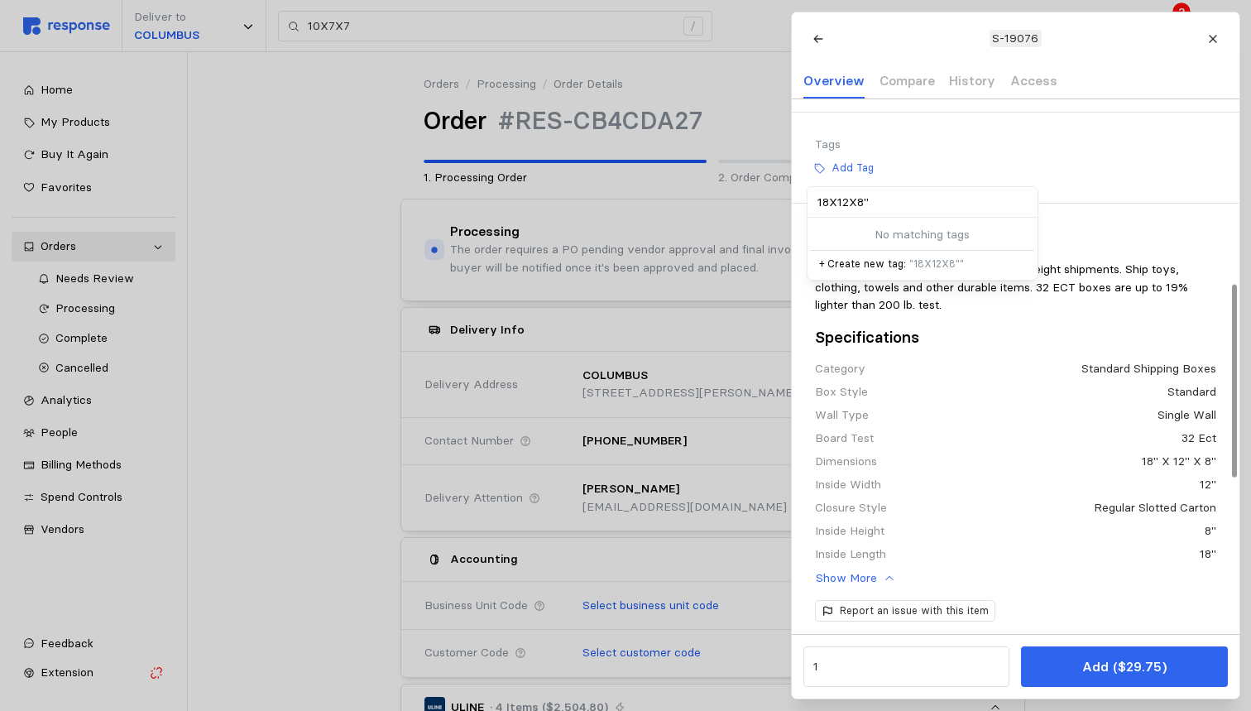
click at [817, 218] on input "18X12X8"" at bounding box center [922, 202] width 230 height 31
click at [894, 218] on input ""18X12X8"" at bounding box center [922, 202] width 230 height 31
click at [874, 216] on input "18X12X8"" at bounding box center [922, 202] width 230 height 31
click at [867, 218] on input "18X12X8"" at bounding box center [922, 202] width 230 height 31
type input "18X12X8"
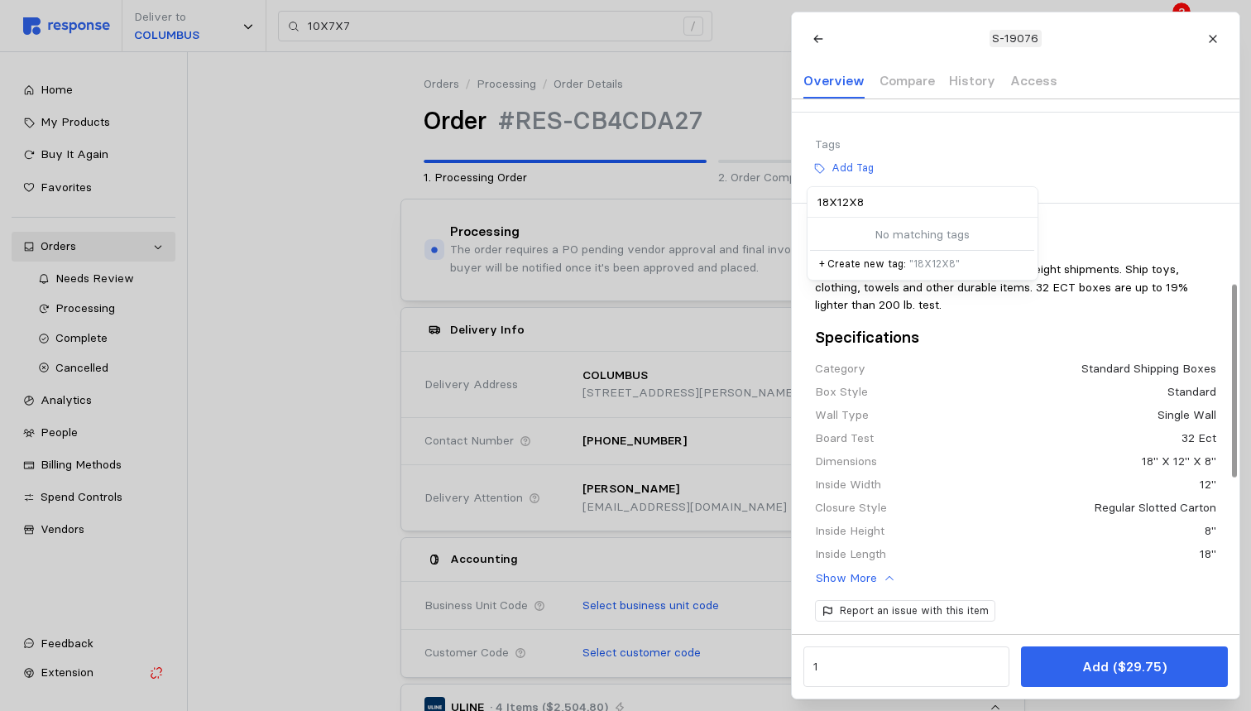
click at [900, 271] on p "+ Create new tag: " 18X12X8 "" at bounding box center [921, 264] width 207 height 15
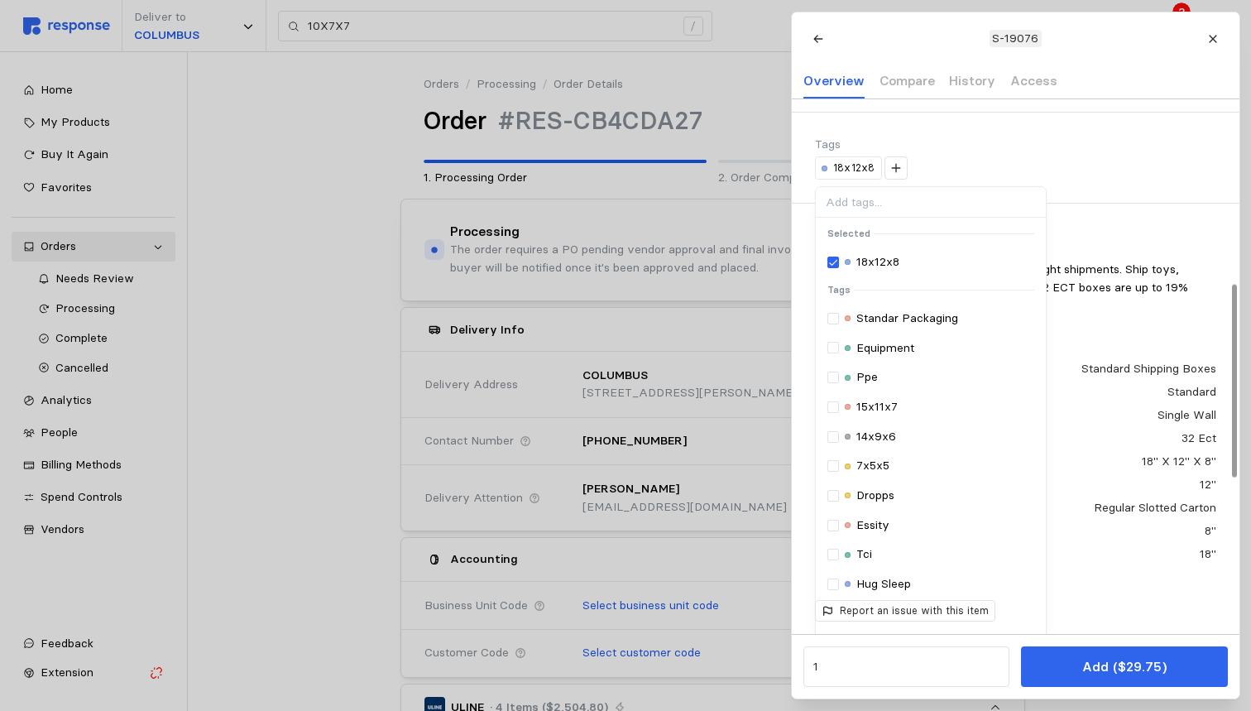
click at [979, 180] on div "18x12x8 Selected 18x12x8 Tags Standar Packaging Equipment Ppe 15x11x7 14x9x6 7x…" at bounding box center [1015, 167] width 401 height 23
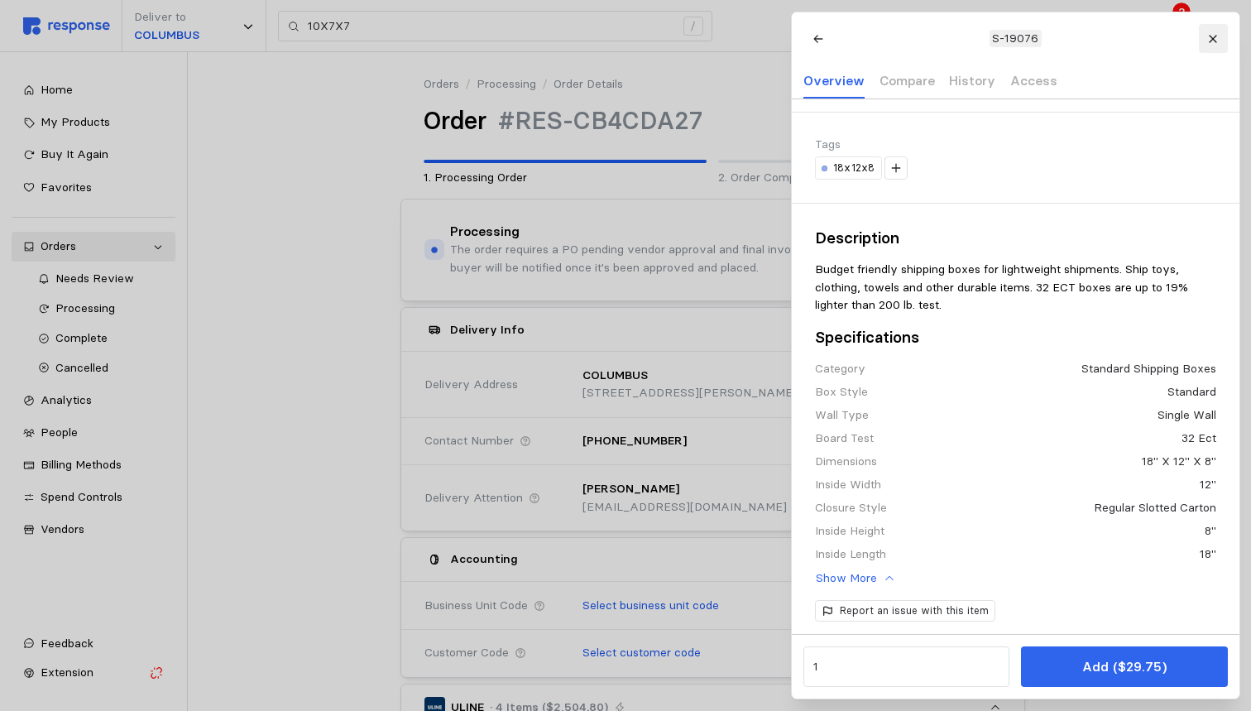
click at [1219, 41] on icon at bounding box center [1213, 39] width 12 height 12
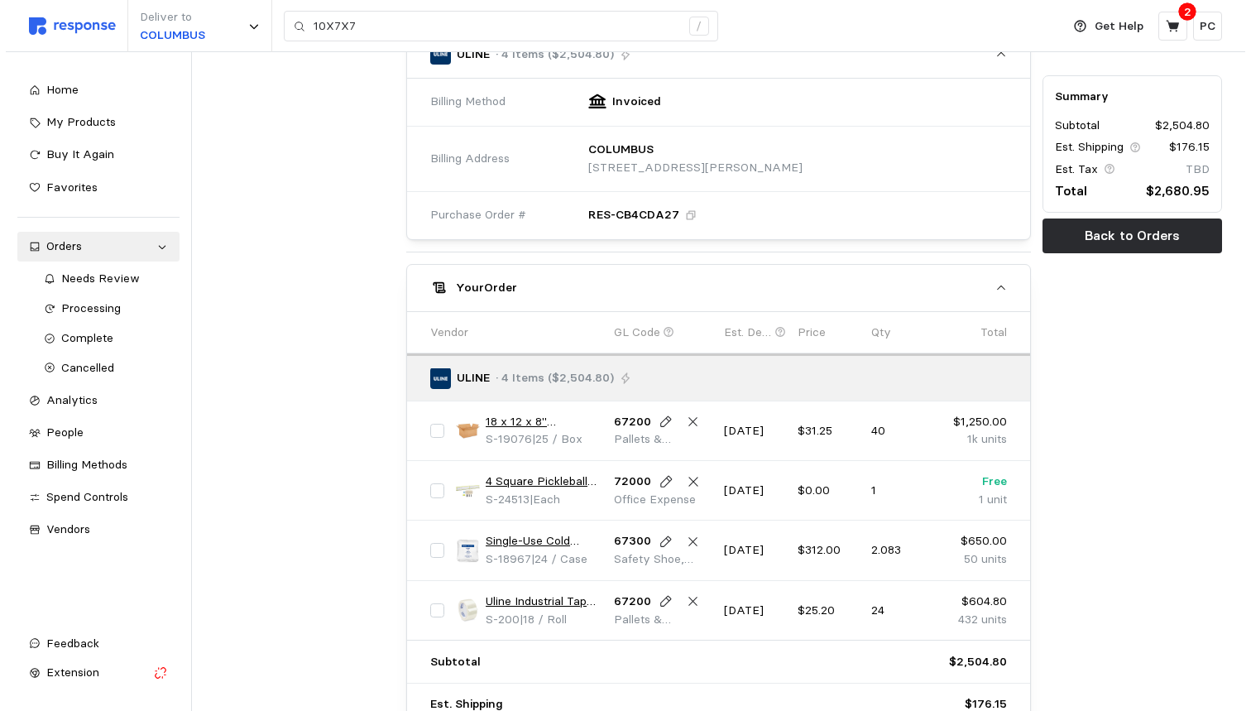
scroll to position [643, 0]
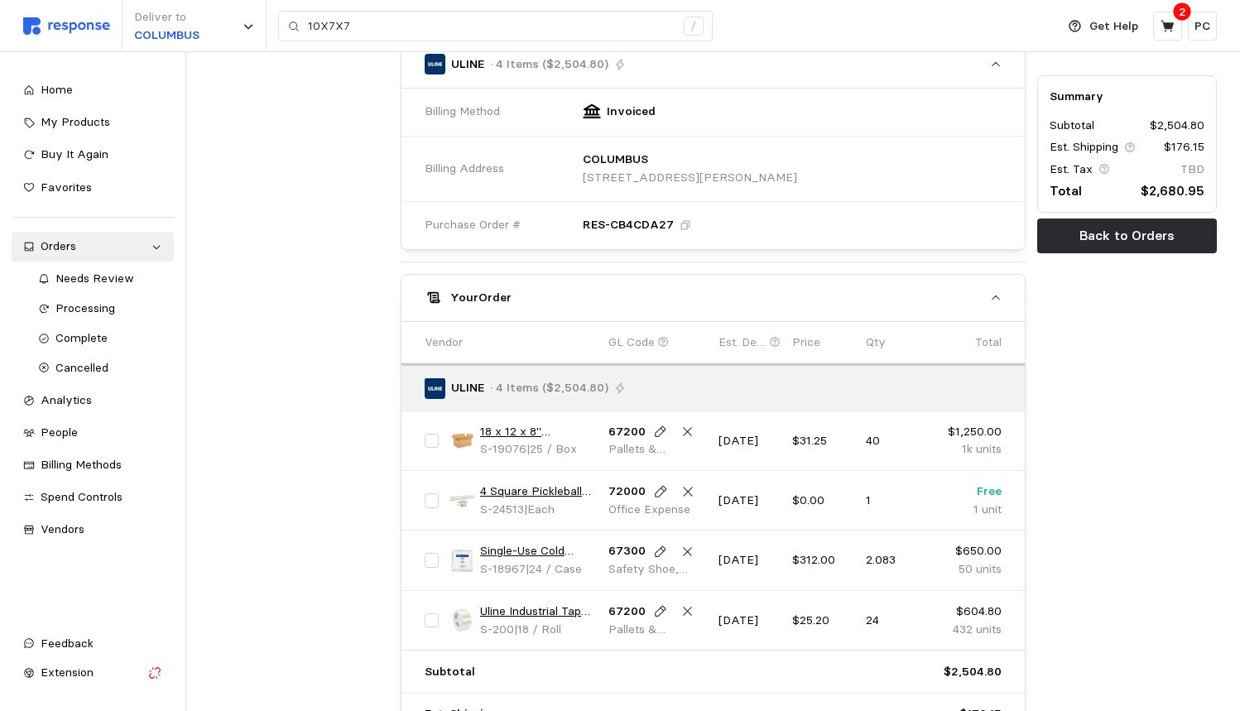
click at [526, 423] on link "18 x 12 x 8" Lightweight 32 ECT Corrugated Boxes" at bounding box center [538, 432] width 117 height 18
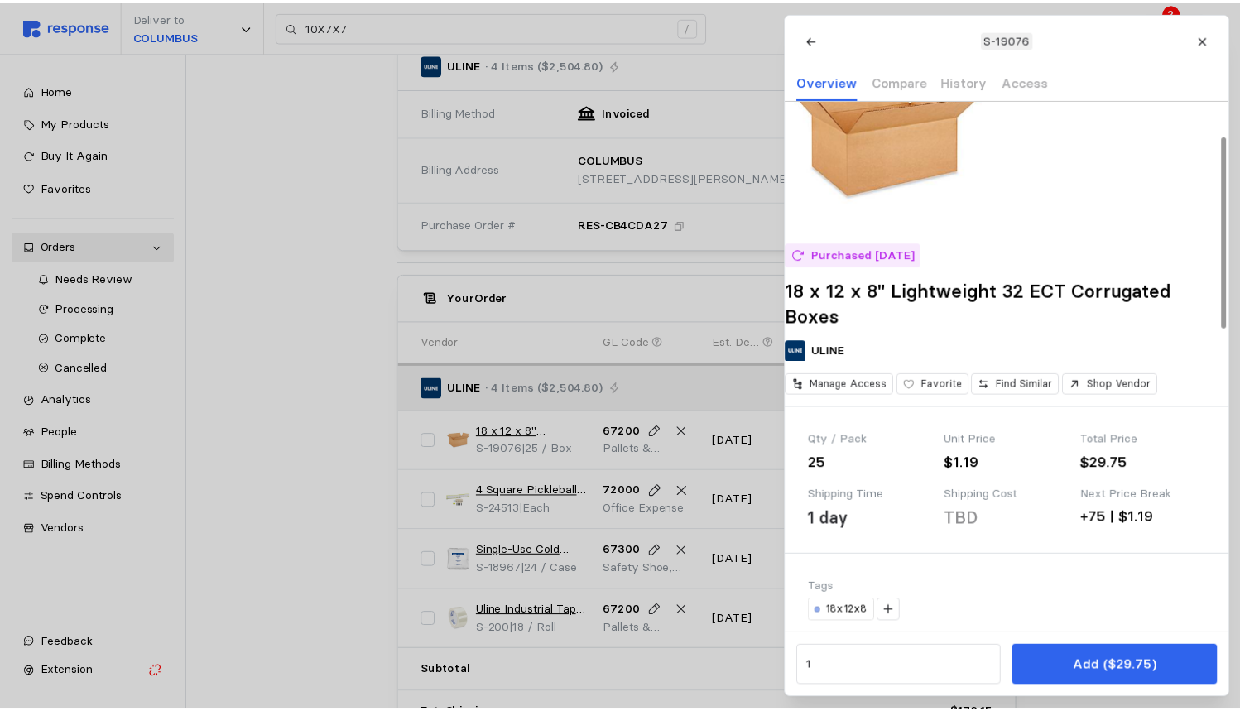
scroll to position [30, 0]
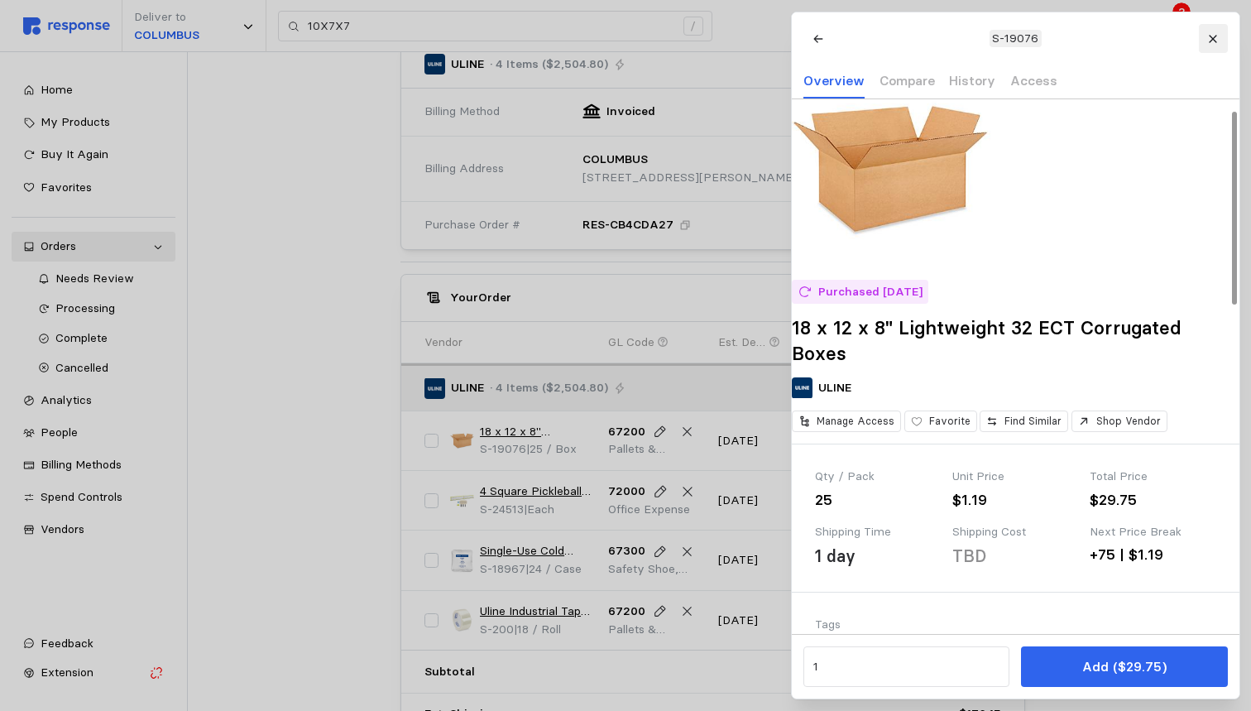
click at [1214, 33] on icon at bounding box center [1213, 39] width 12 height 12
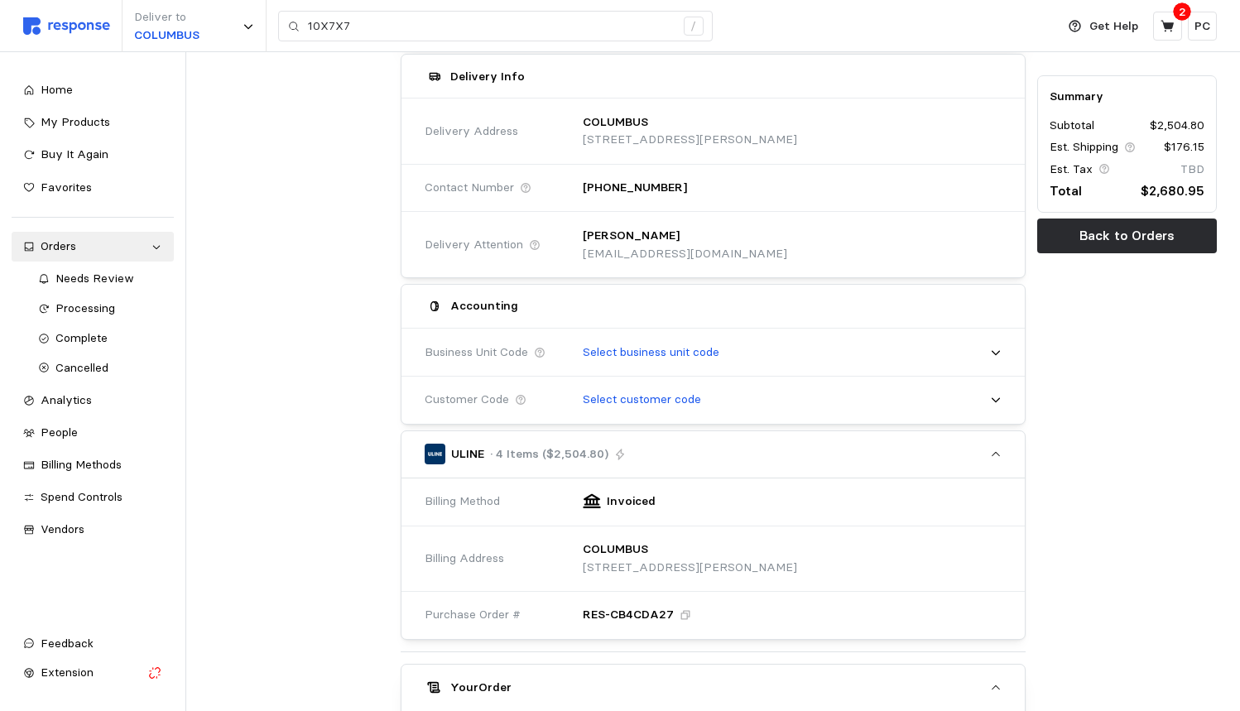
scroll to position [177, 0]
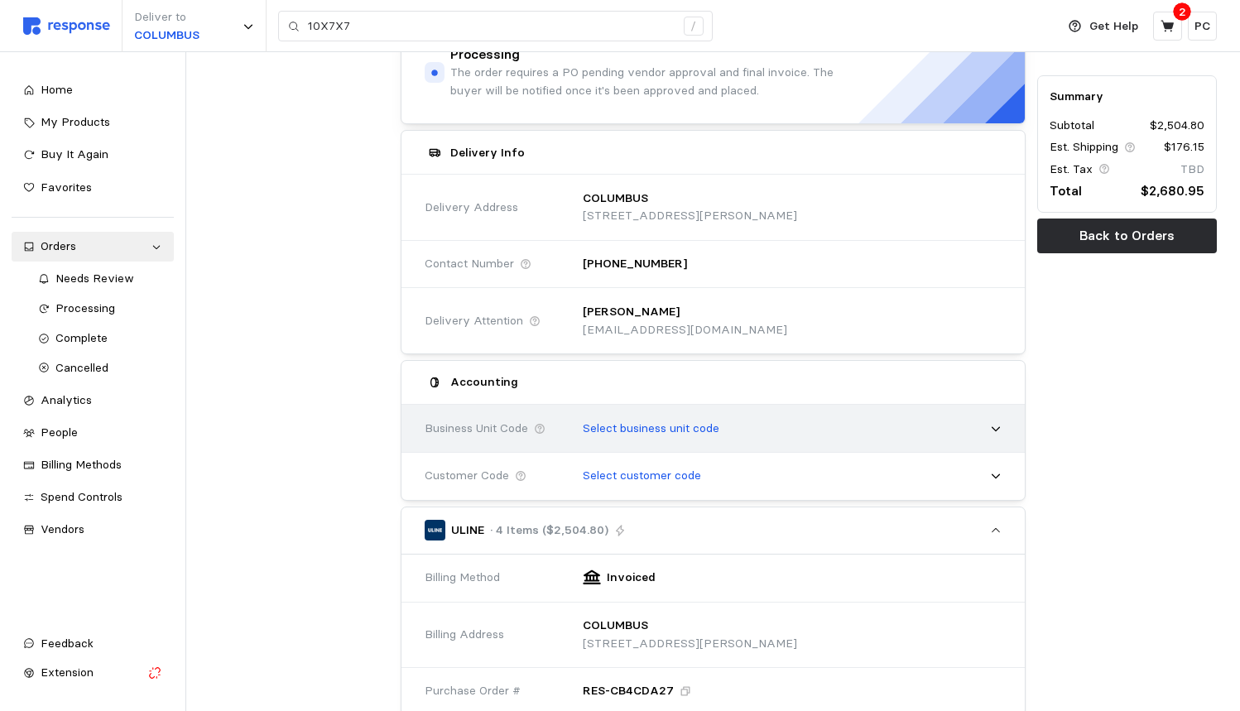
click at [653, 420] on p "Select business unit code" at bounding box center [651, 429] width 137 height 18
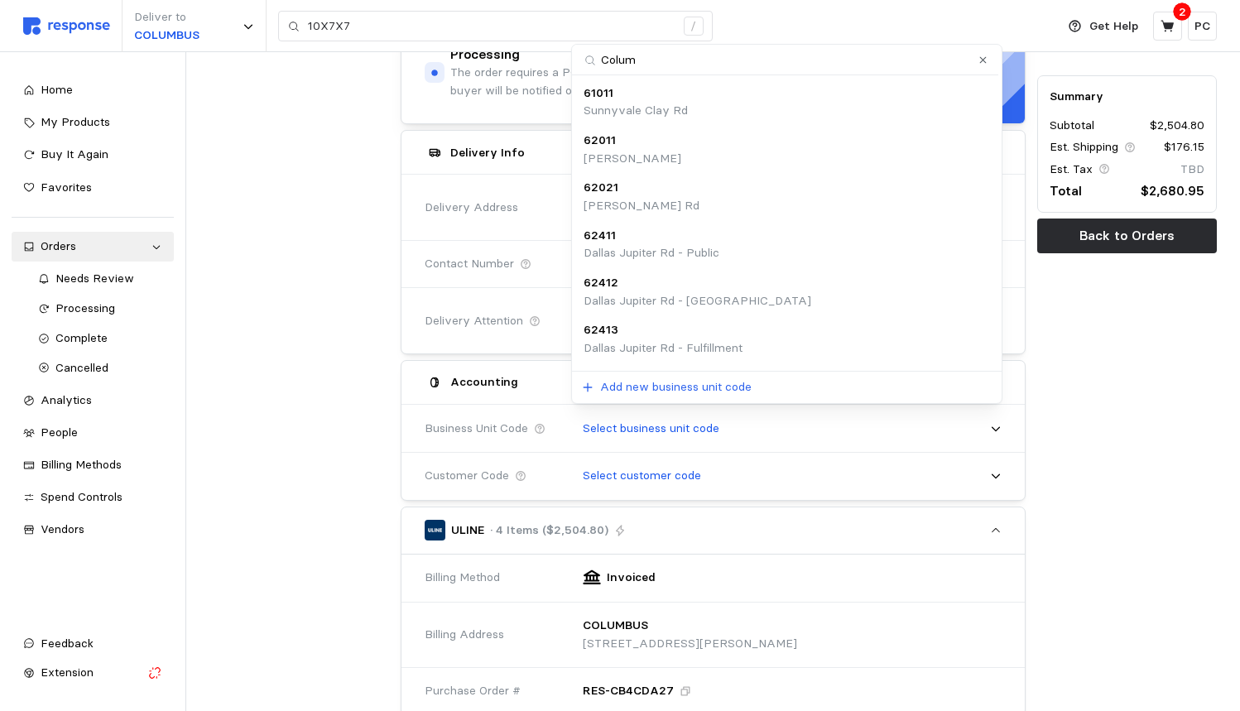
type input "Columb"
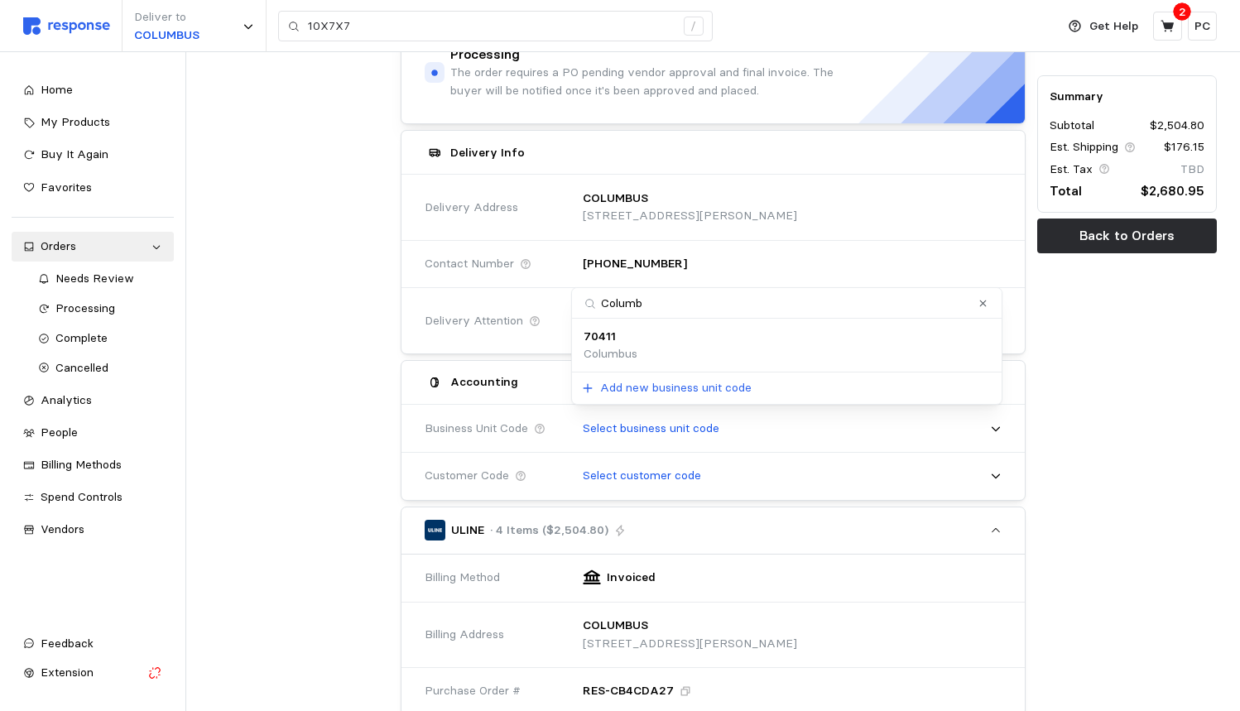
click at [626, 347] on p "Columbus" at bounding box center [610, 354] width 54 height 18
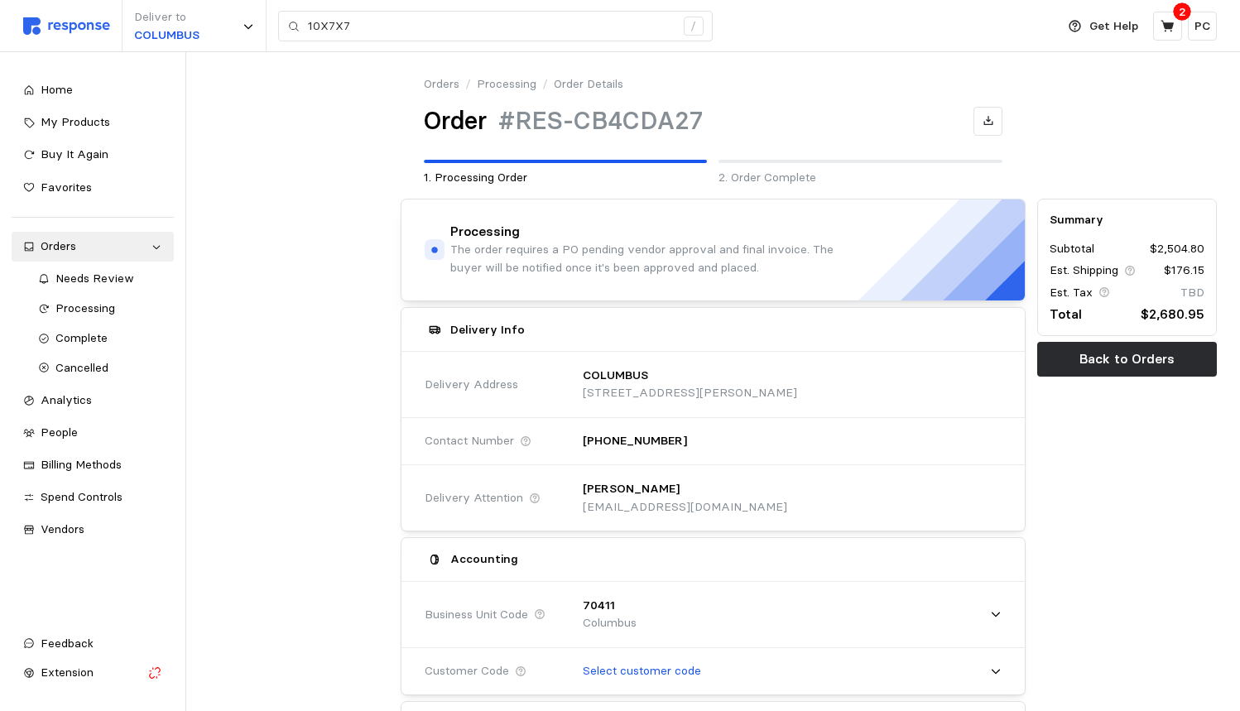
scroll to position [0, 0]
click at [116, 489] on span "Spend Controls" at bounding box center [82, 496] width 82 height 15
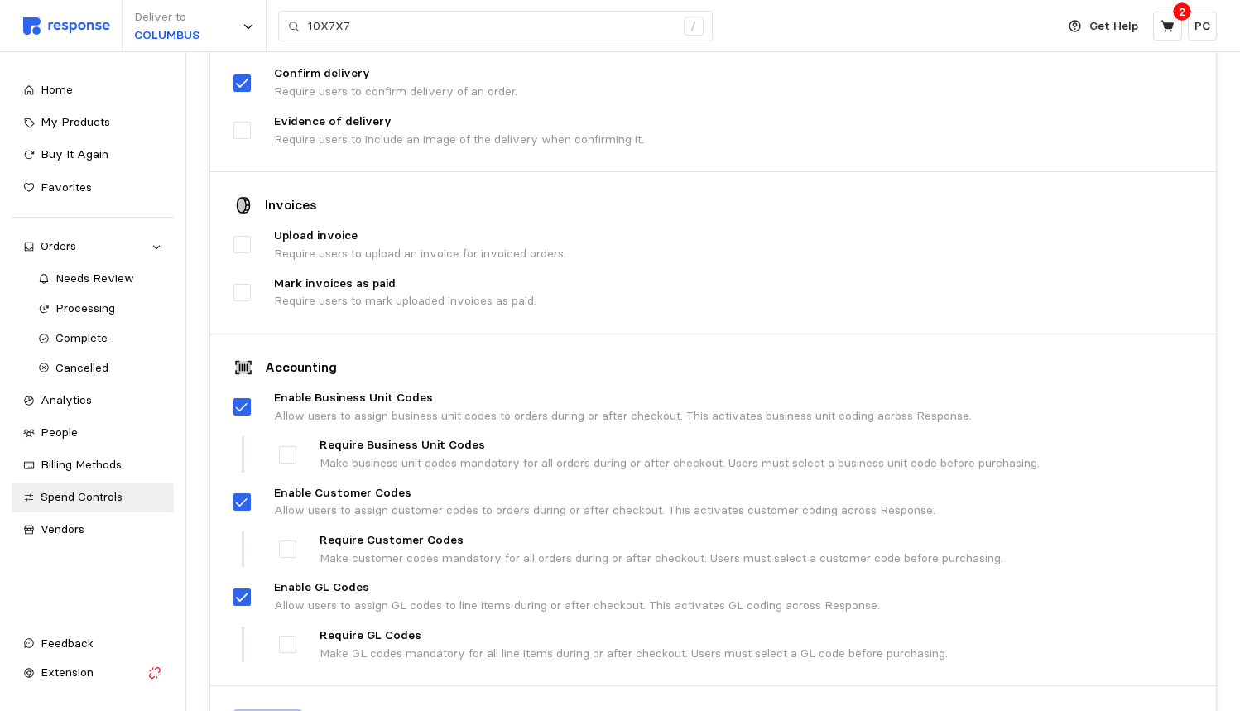
scroll to position [650, 0]
click at [287, 446] on div at bounding box center [287, 454] width 17 height 17
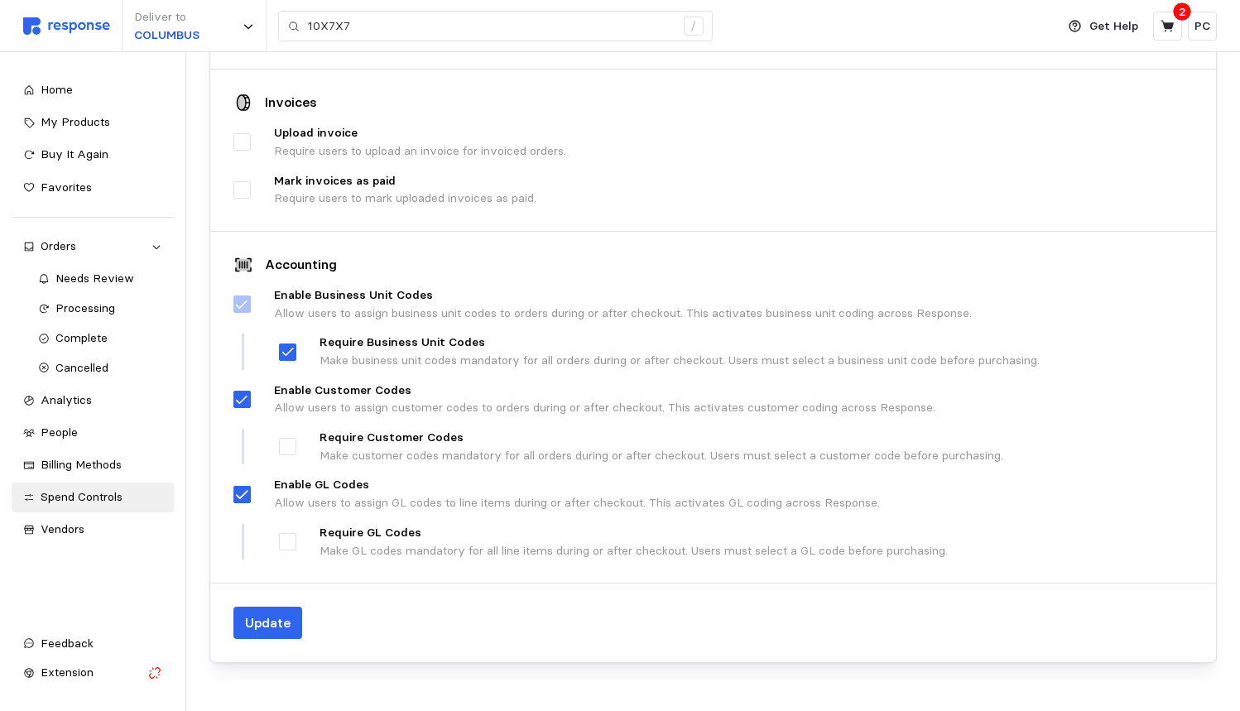
scroll to position [752, 0]
click at [293, 534] on div at bounding box center [287, 542] width 17 height 17
click at [273, 613] on p "Update" at bounding box center [268, 623] width 46 height 21
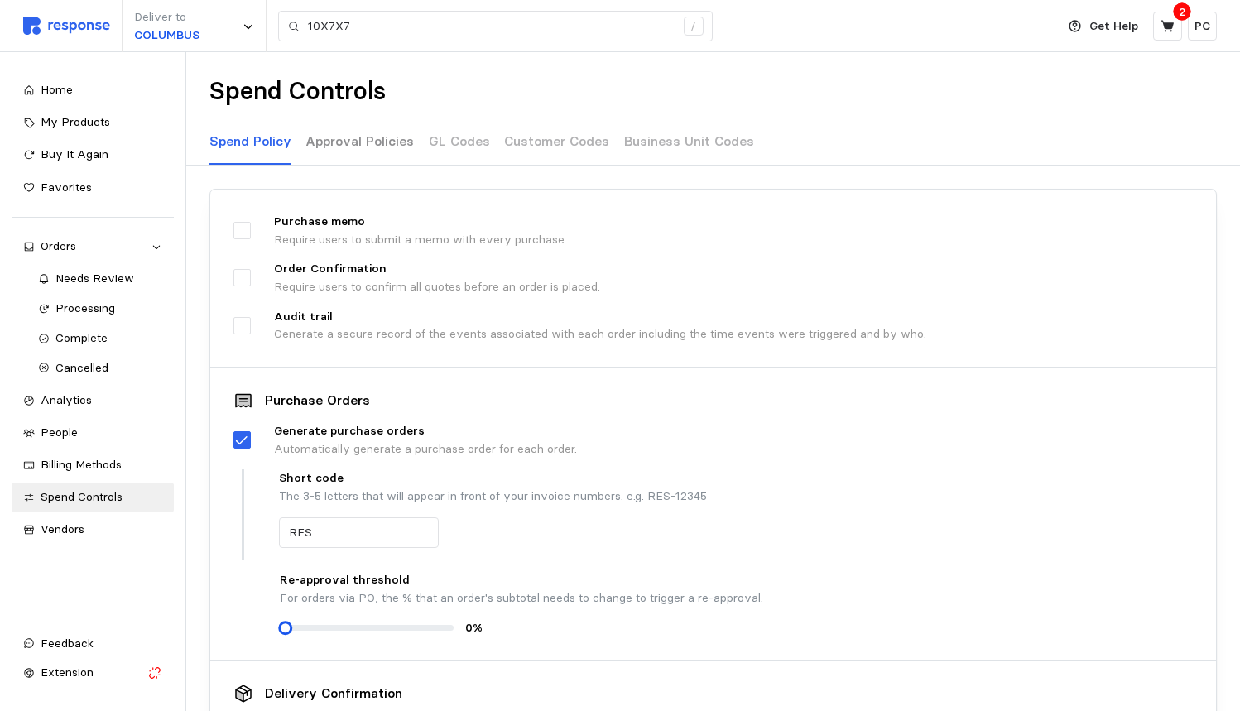
scroll to position [0, 0]
click at [457, 144] on p "GL Codes" at bounding box center [459, 141] width 61 height 21
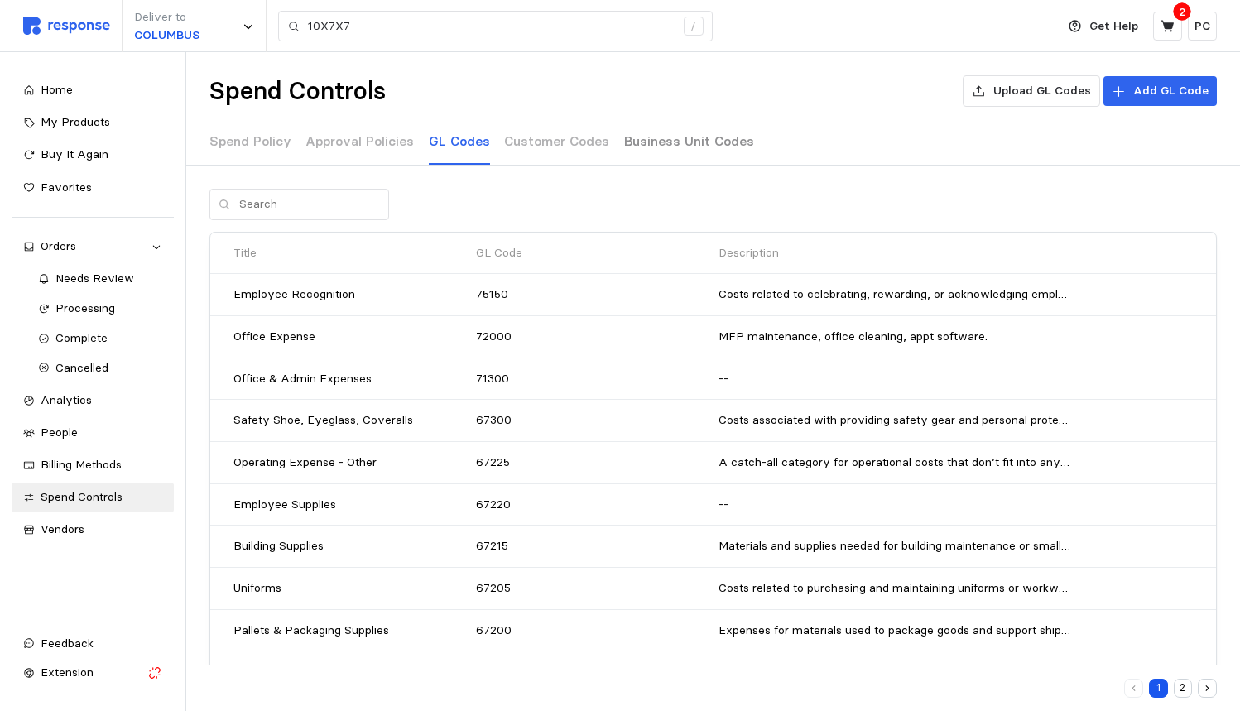
click at [685, 138] on p "Business Unit Codes" at bounding box center [689, 141] width 130 height 21
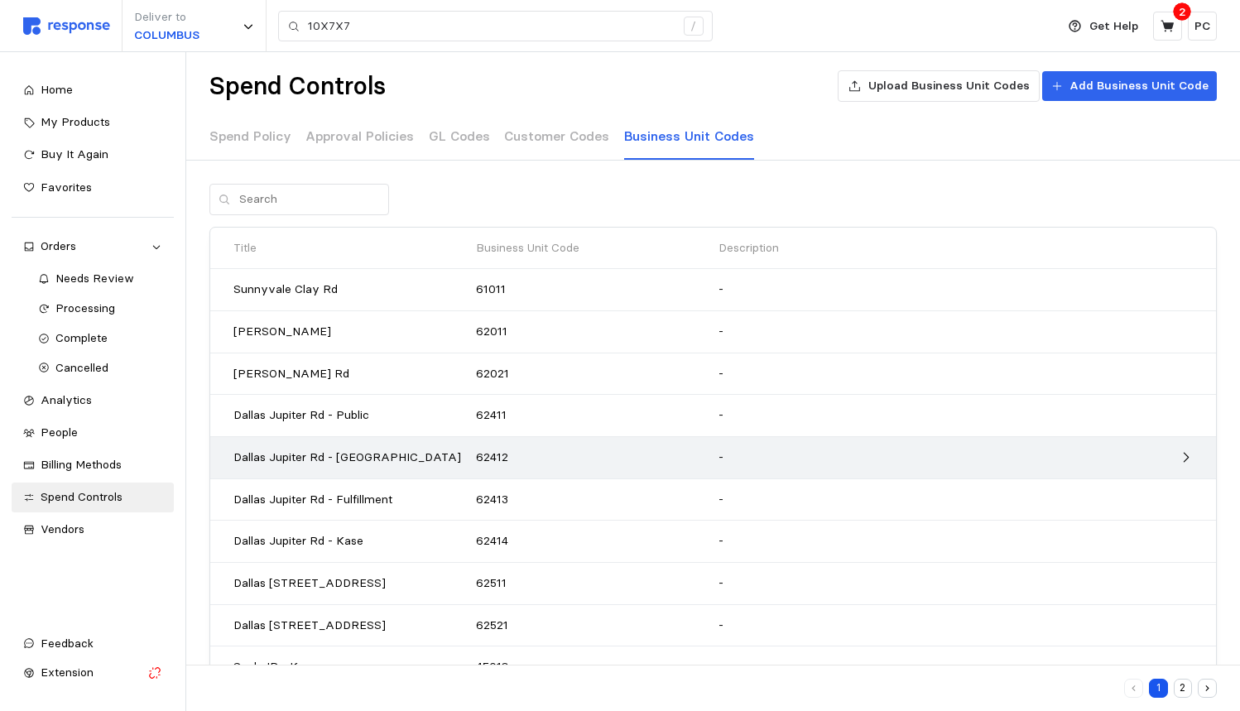
scroll to position [10, 0]
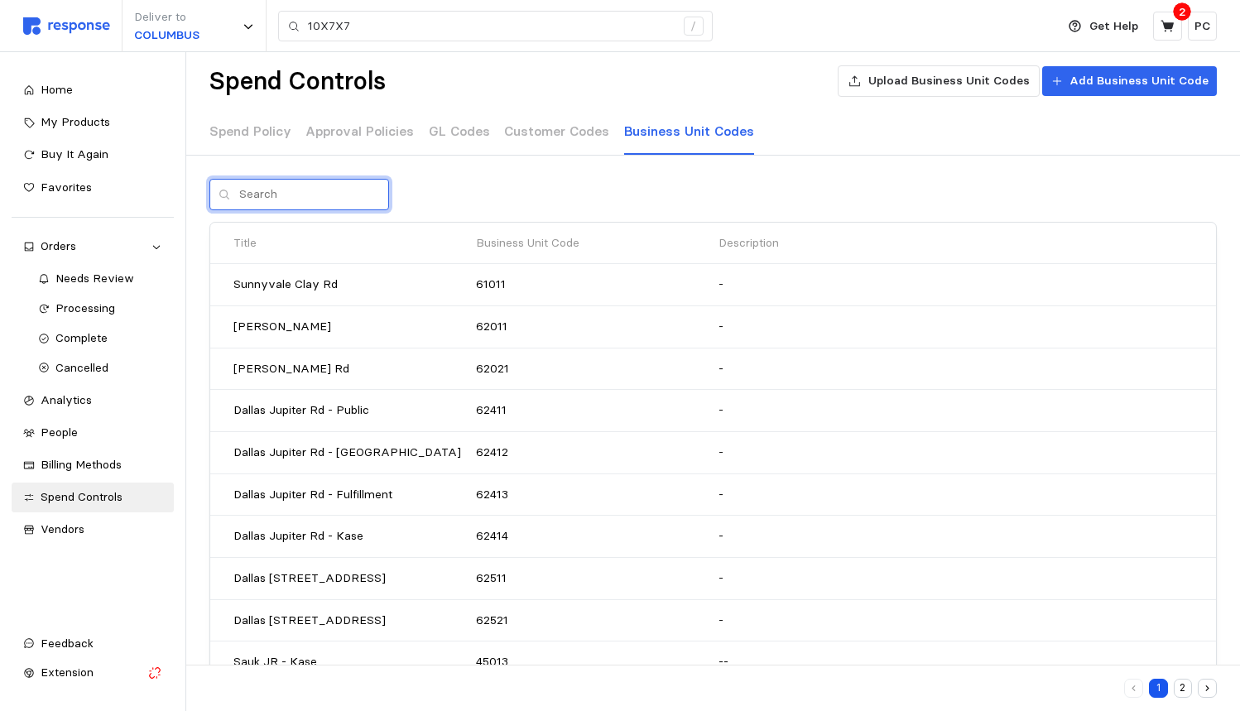
click at [322, 197] on input "text" at bounding box center [309, 195] width 141 height 30
type input "Columbus"
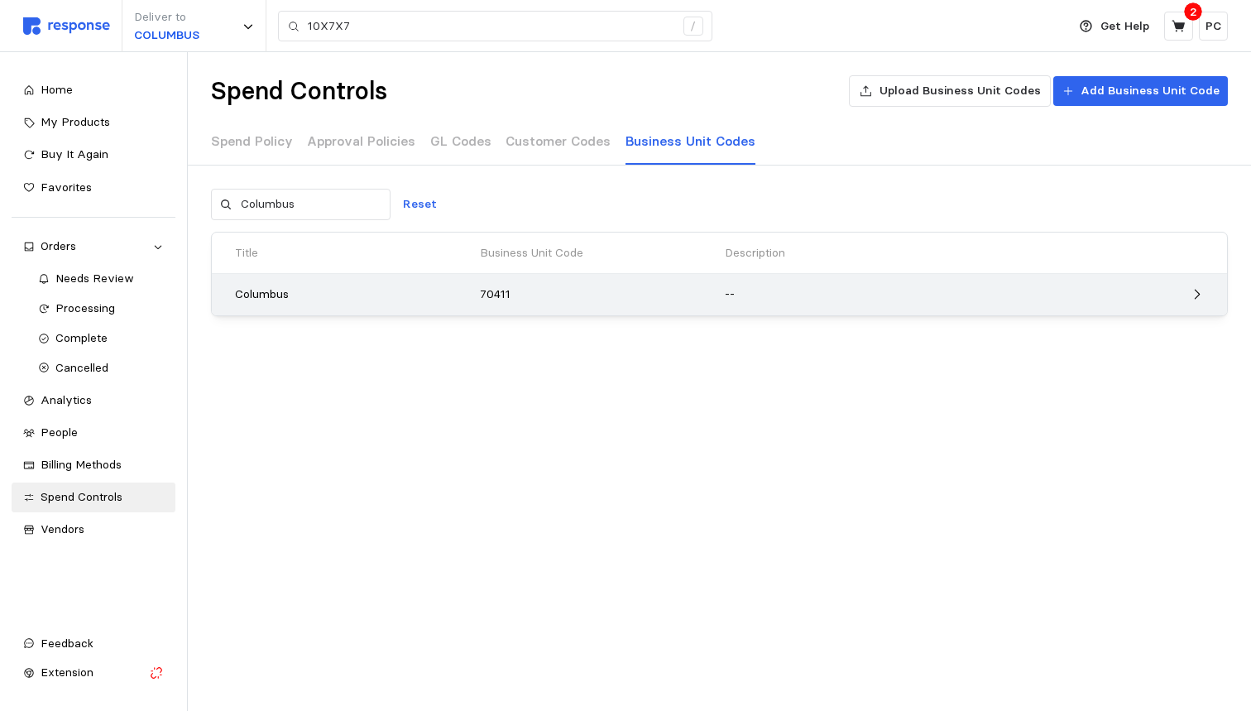
click at [788, 289] on p "--" at bounding box center [903, 295] width 356 height 18
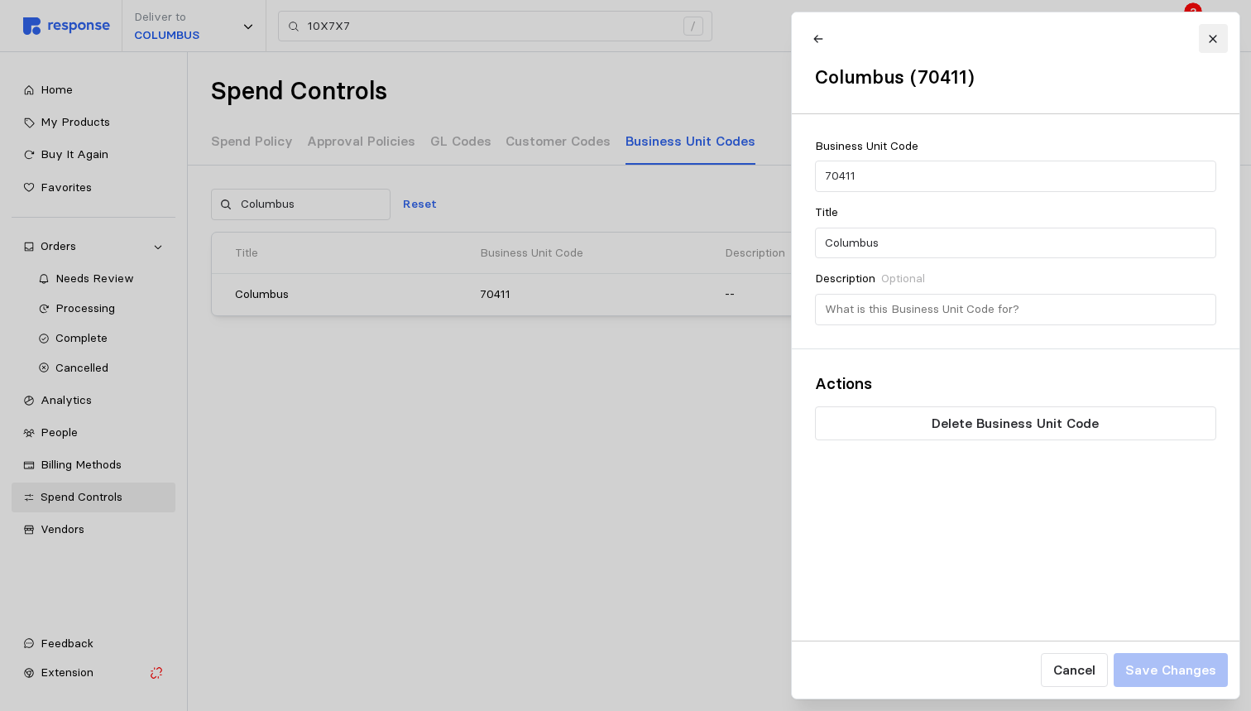
click at [1213, 36] on icon at bounding box center [1213, 39] width 12 height 12
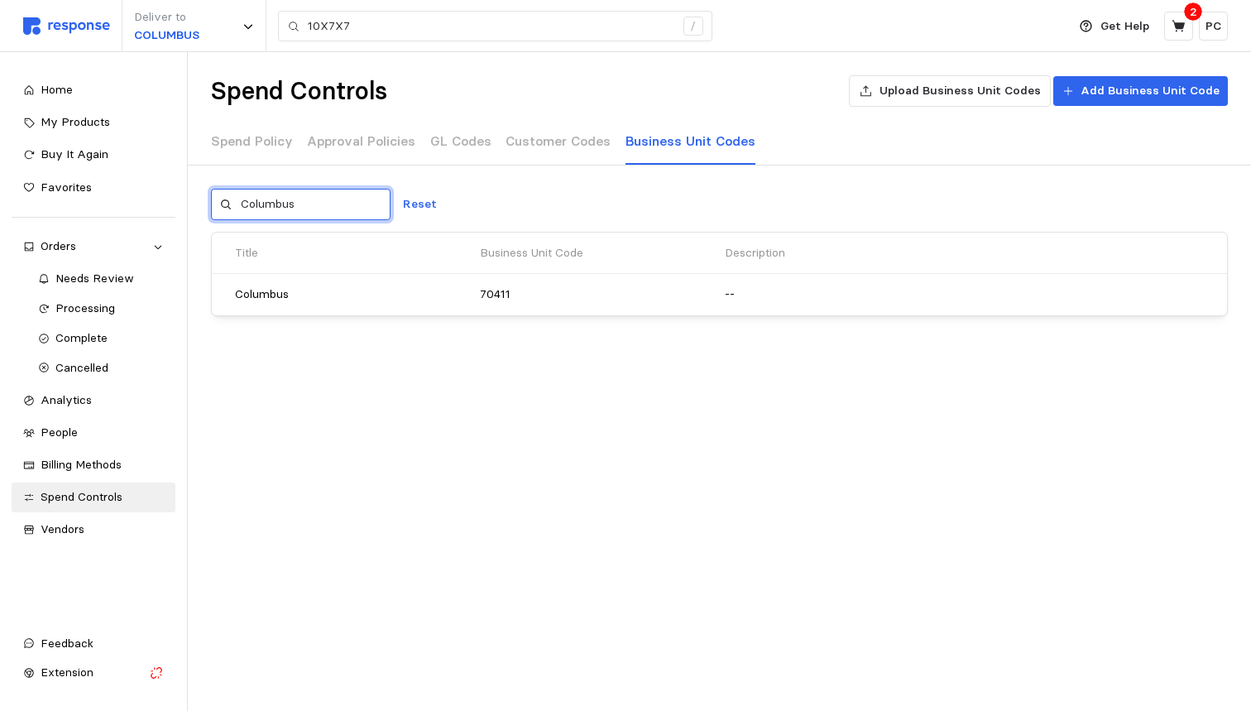
click at [336, 198] on input "Columbus" at bounding box center [311, 205] width 141 height 30
click at [438, 205] on button "Reset" at bounding box center [420, 204] width 53 height 31
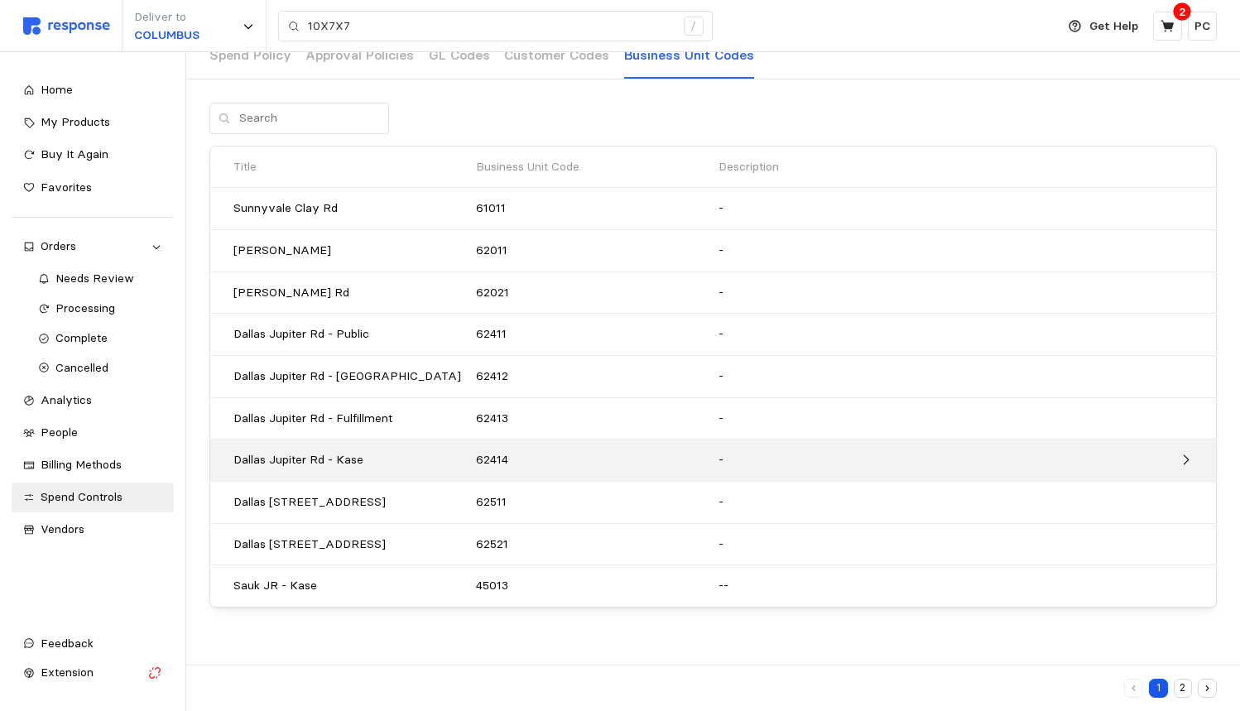
scroll to position [84, 0]
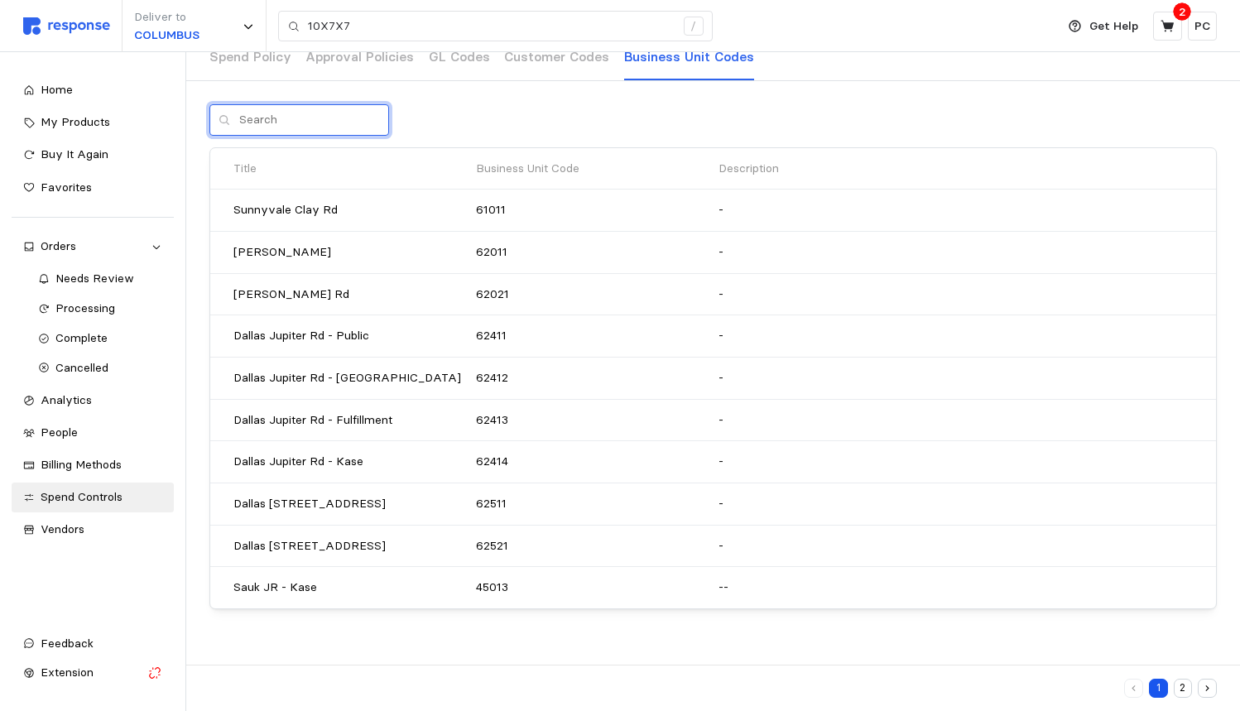
click at [321, 129] on input "text" at bounding box center [309, 120] width 141 height 30
type input "Sunny"
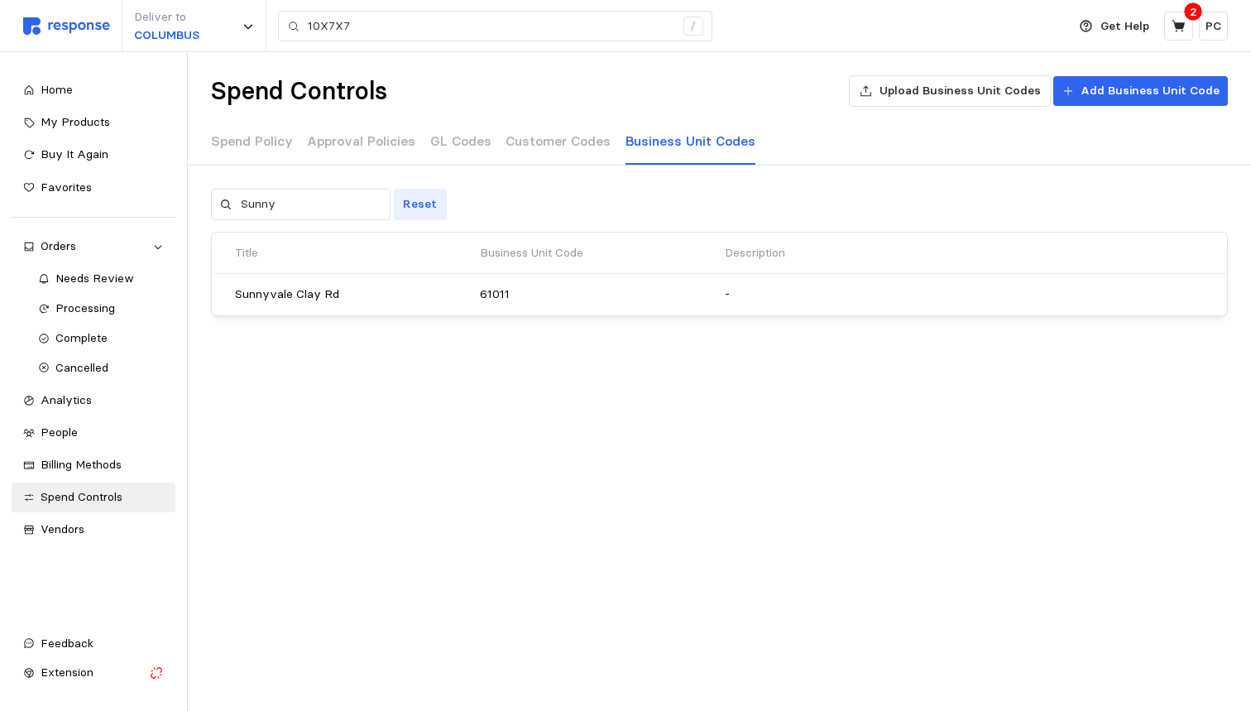
click at [427, 199] on p "Reset" at bounding box center [420, 204] width 34 height 18
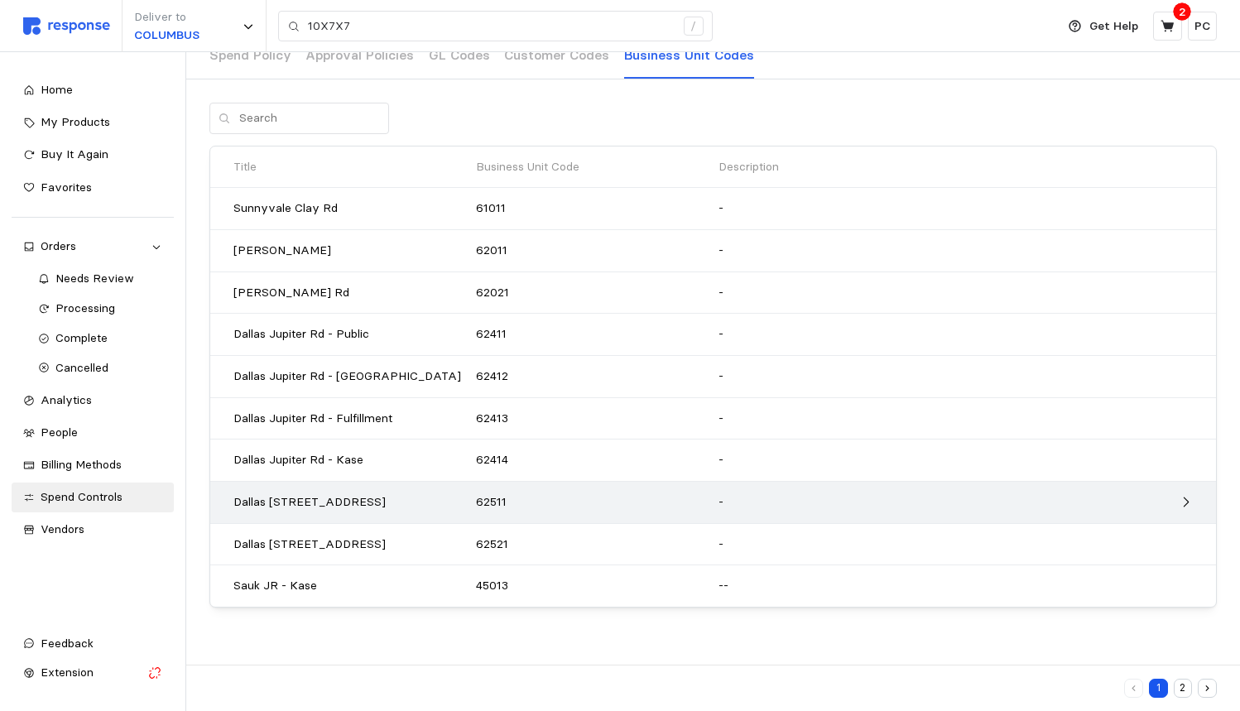
scroll to position [84, 0]
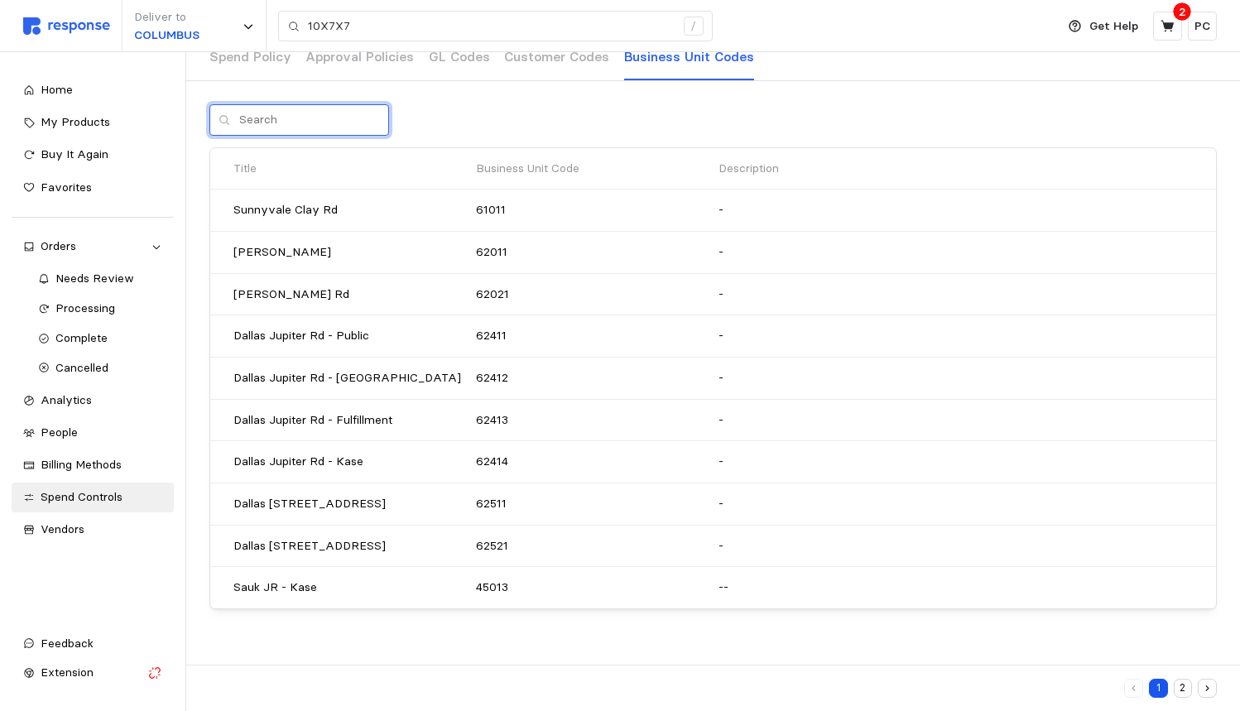
click at [312, 118] on input "text" at bounding box center [309, 120] width 141 height 30
type input "Sauk"
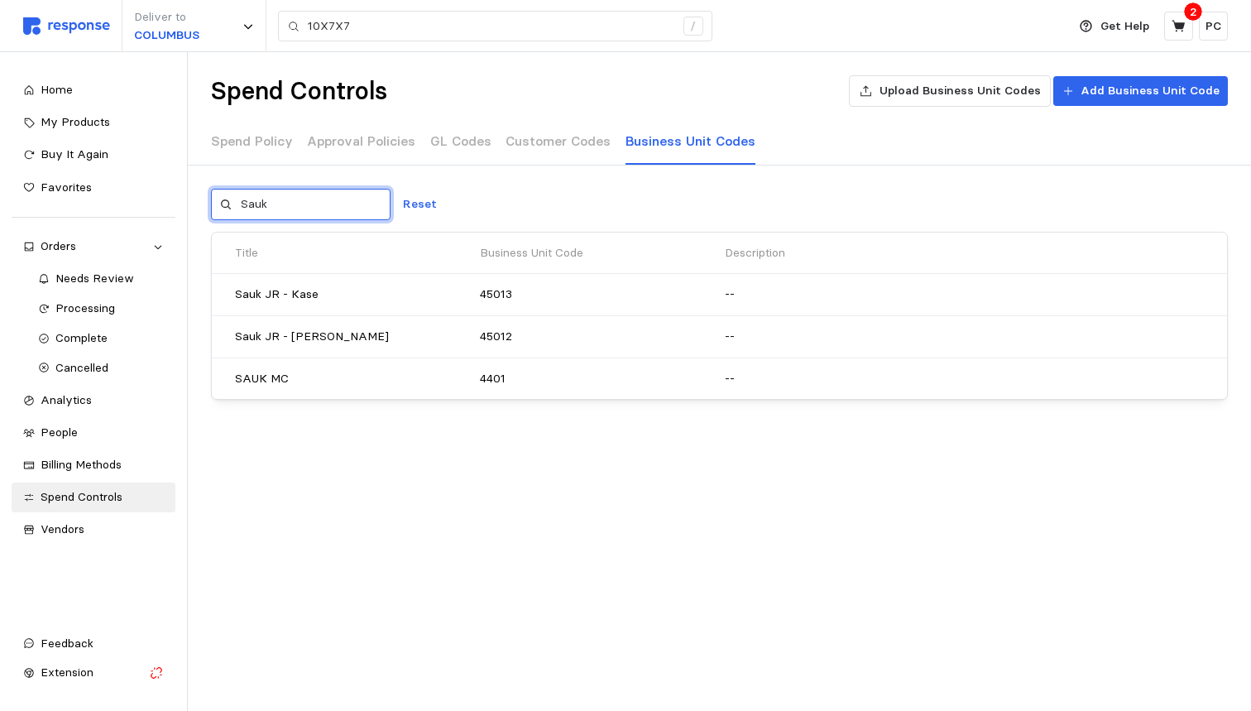
click at [316, 199] on input "Sauk" at bounding box center [311, 205] width 141 height 30
type input "Appleton"
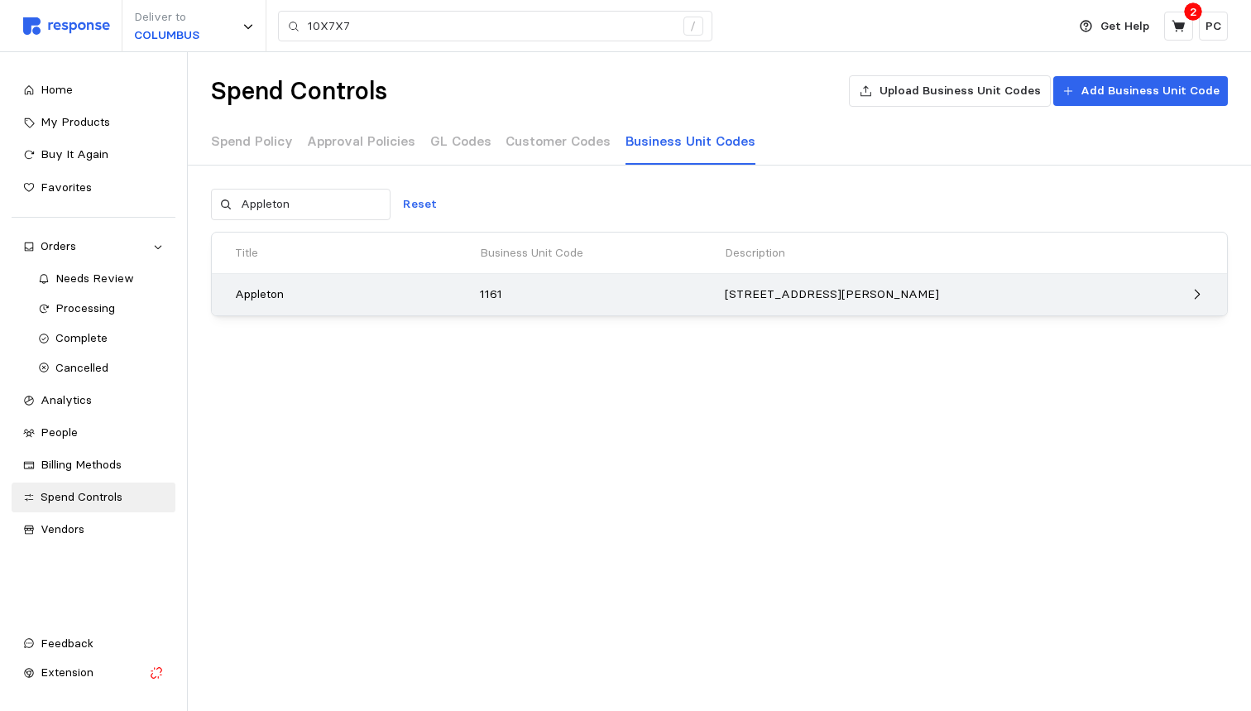
click at [768, 281] on div "1160 N Mayflower Dr, Appleton, WI 54913" at bounding box center [902, 295] width 367 height 30
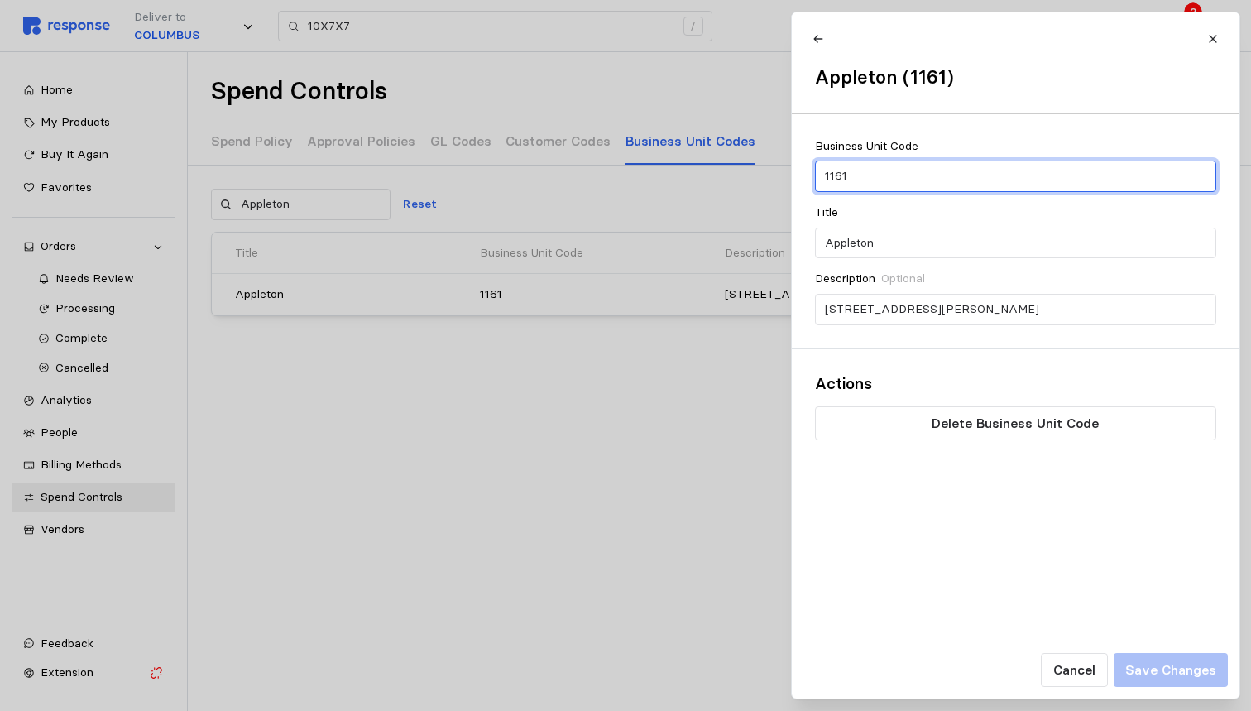
click at [894, 168] on input "1161" at bounding box center [1015, 176] width 382 height 30
type input "11611"
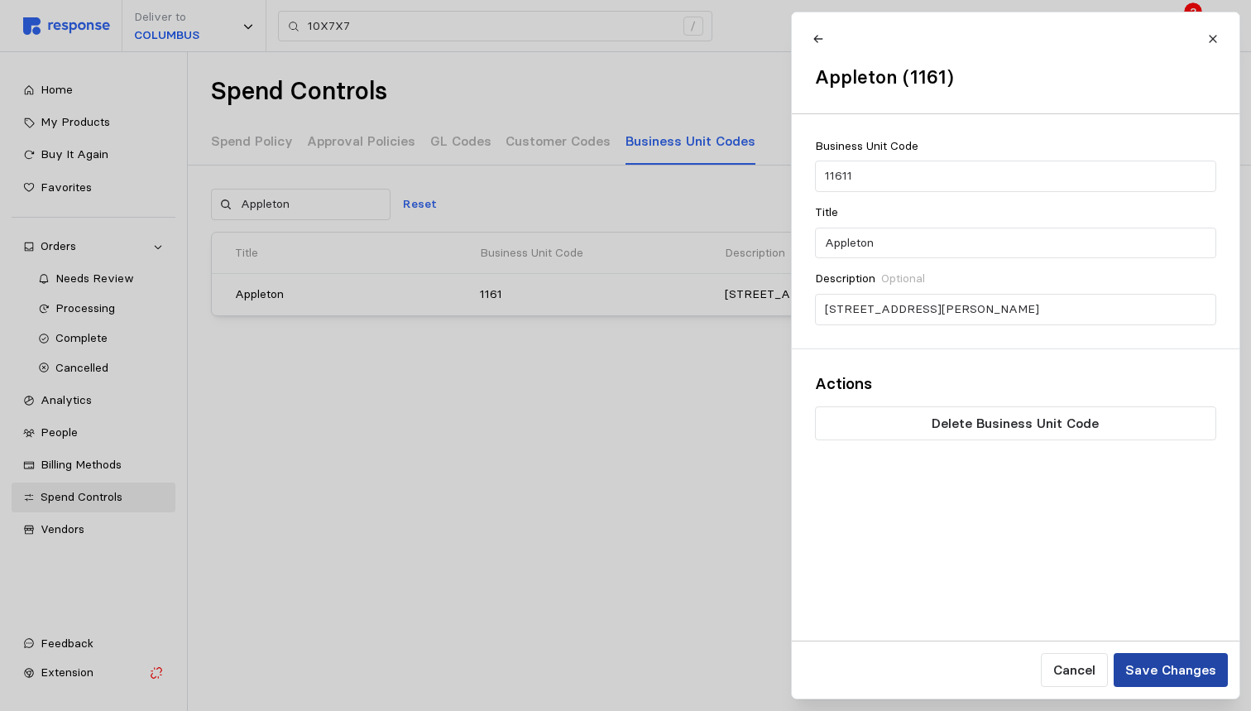
click at [1169, 679] on p "Save Changes" at bounding box center [1170, 670] width 91 height 21
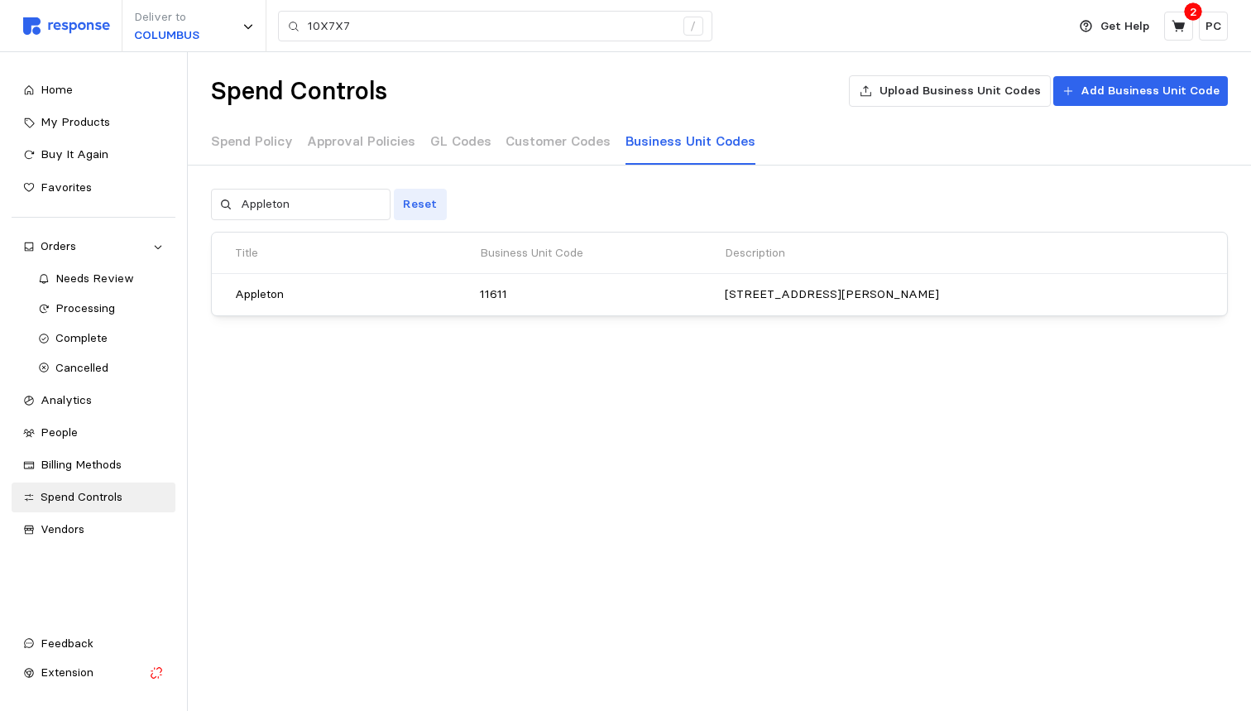
click at [406, 195] on p "Reset" at bounding box center [420, 204] width 34 height 18
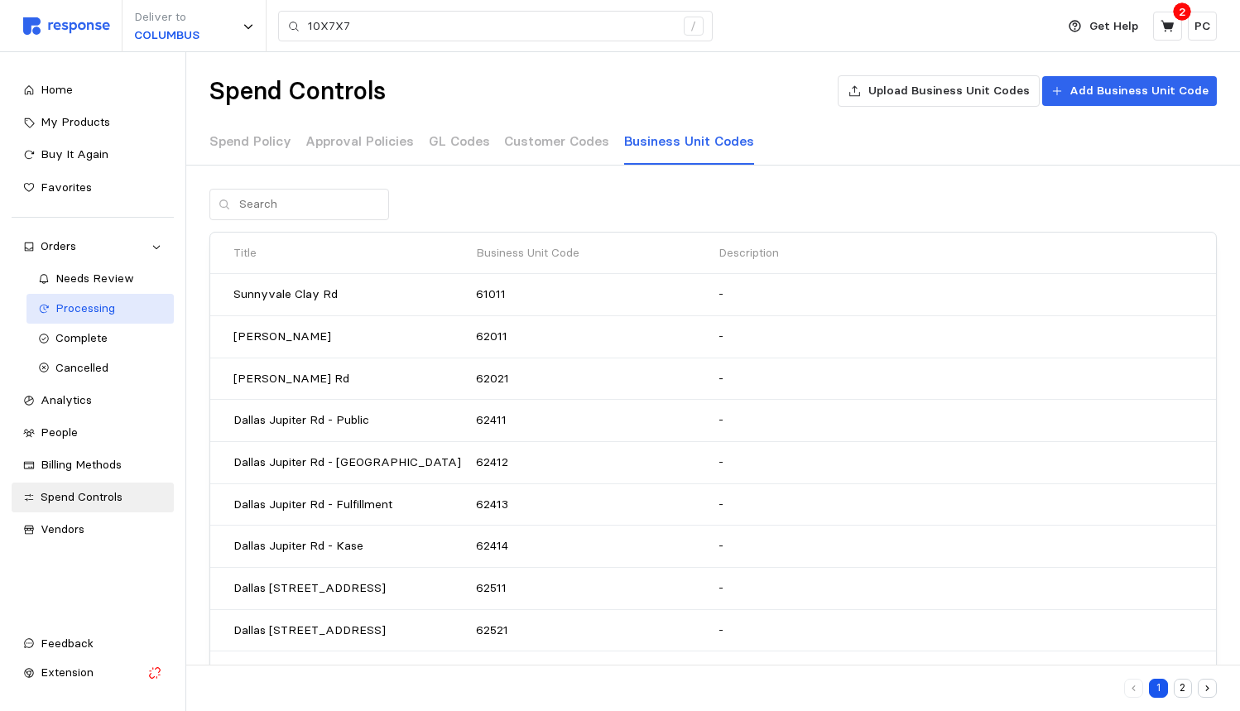
click at [82, 310] on span "Processing" at bounding box center [85, 307] width 60 height 15
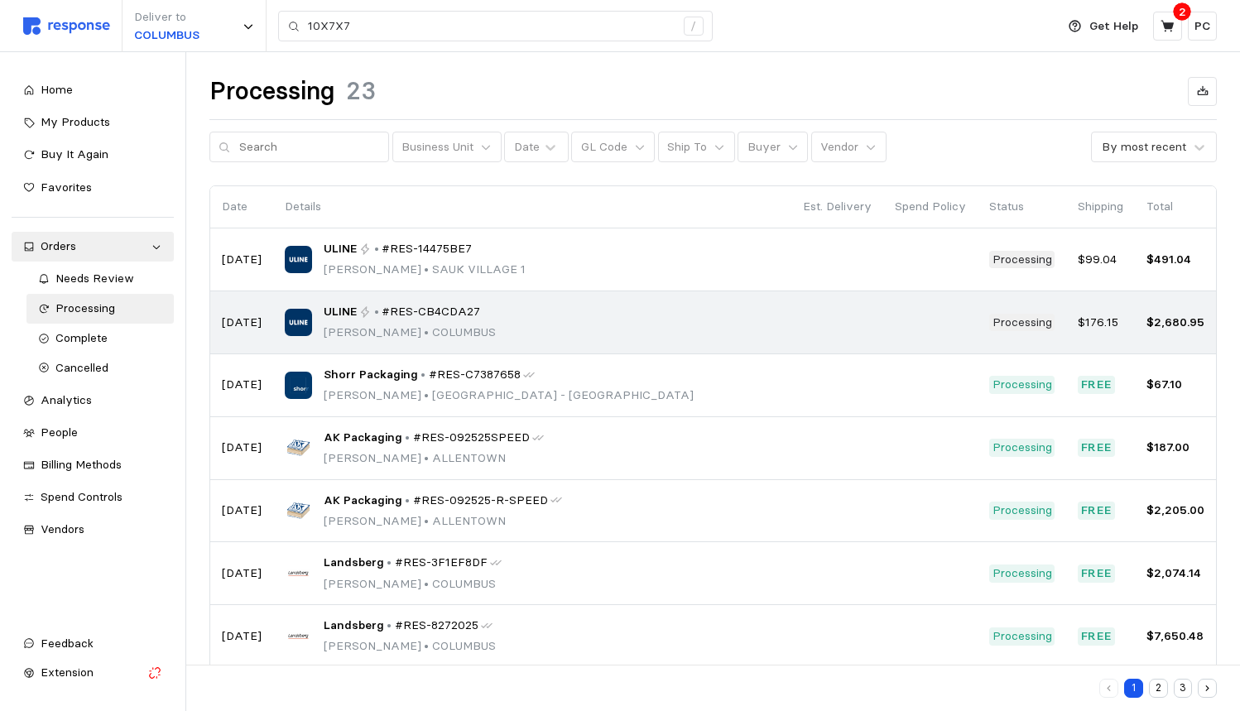
click at [435, 308] on span "#RES-CB4CDA27" at bounding box center [431, 312] width 98 height 18
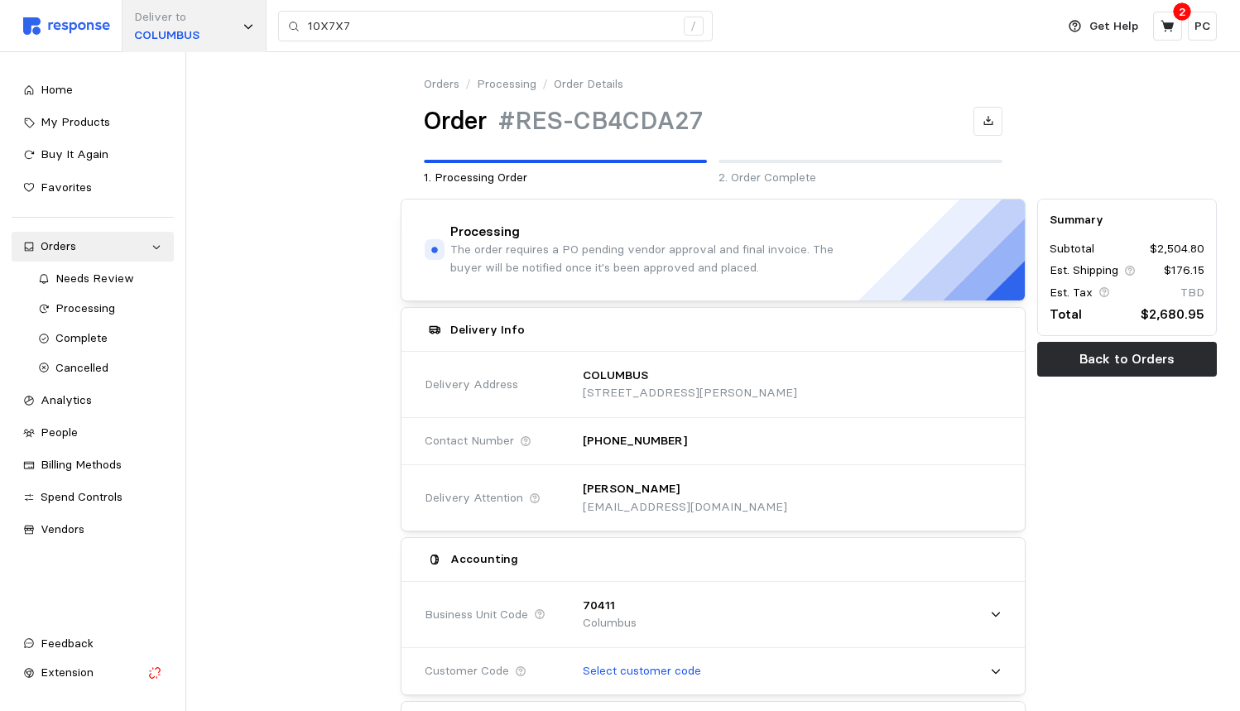
click at [206, 36] on div "Deliver to COLUMBUS" at bounding box center [194, 26] width 145 height 52
type input "sunny"
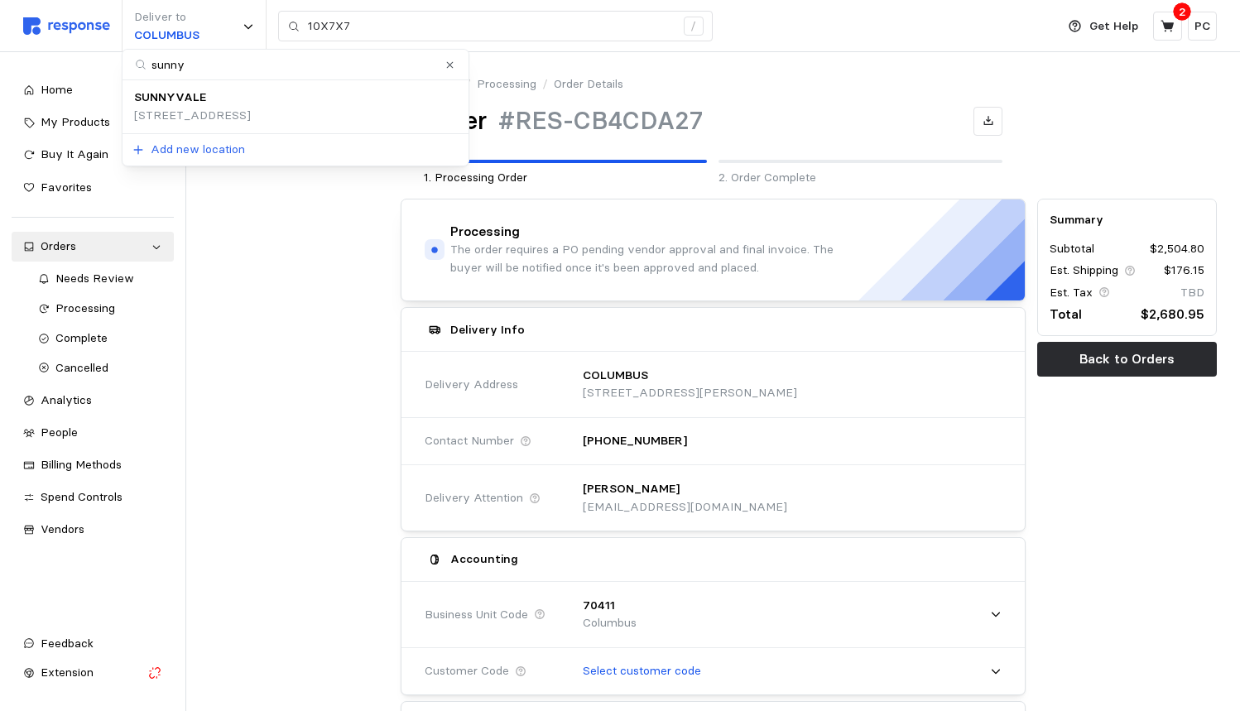
click at [167, 108] on p "328 Clay Road, Sunnyvale, TX, 75182, United States" at bounding box center [192, 116] width 117 height 18
click at [452, 77] on link "Orders" at bounding box center [442, 84] width 36 height 18
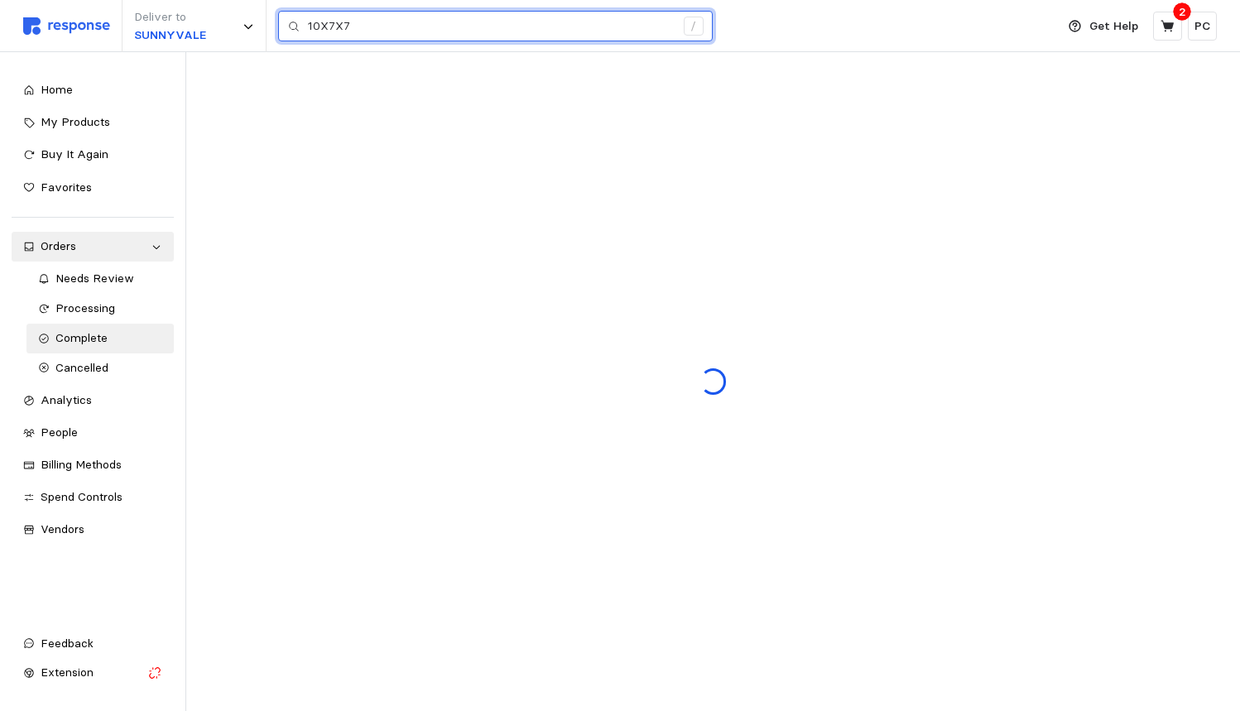
click at [434, 26] on input "10X7X7" at bounding box center [491, 27] width 367 height 30
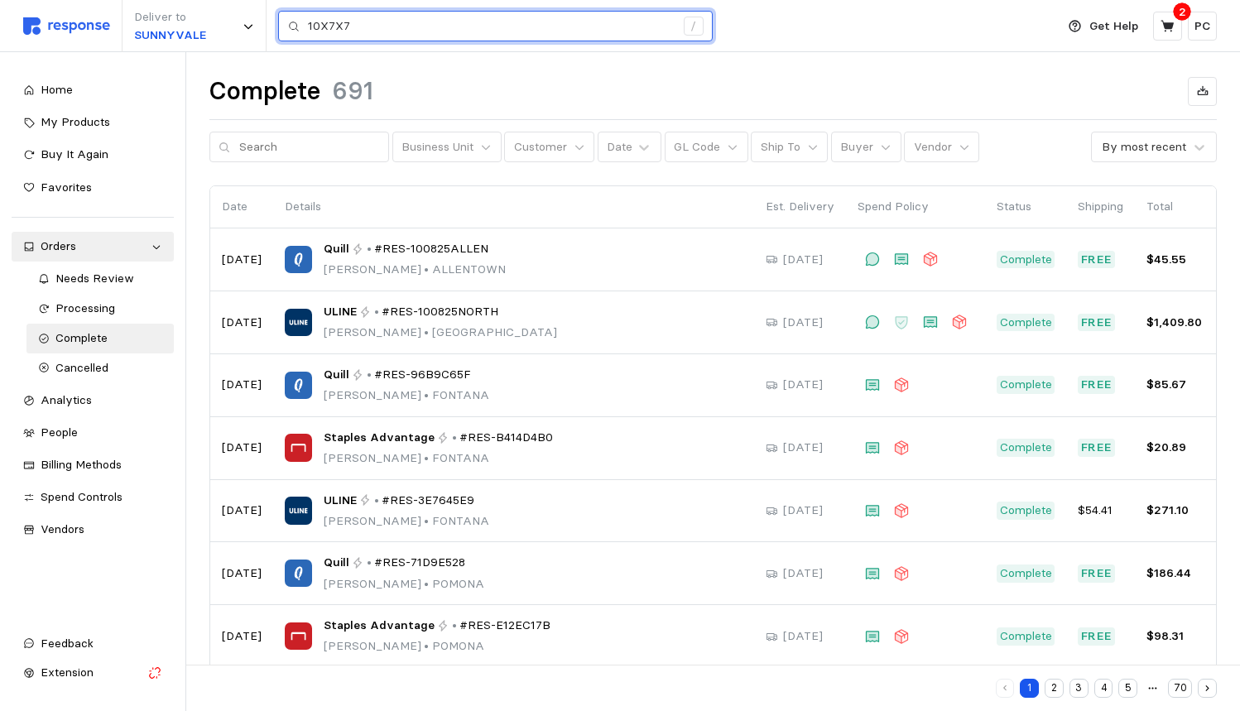
click at [434, 26] on input "10X7X7" at bounding box center [491, 27] width 367 height 30
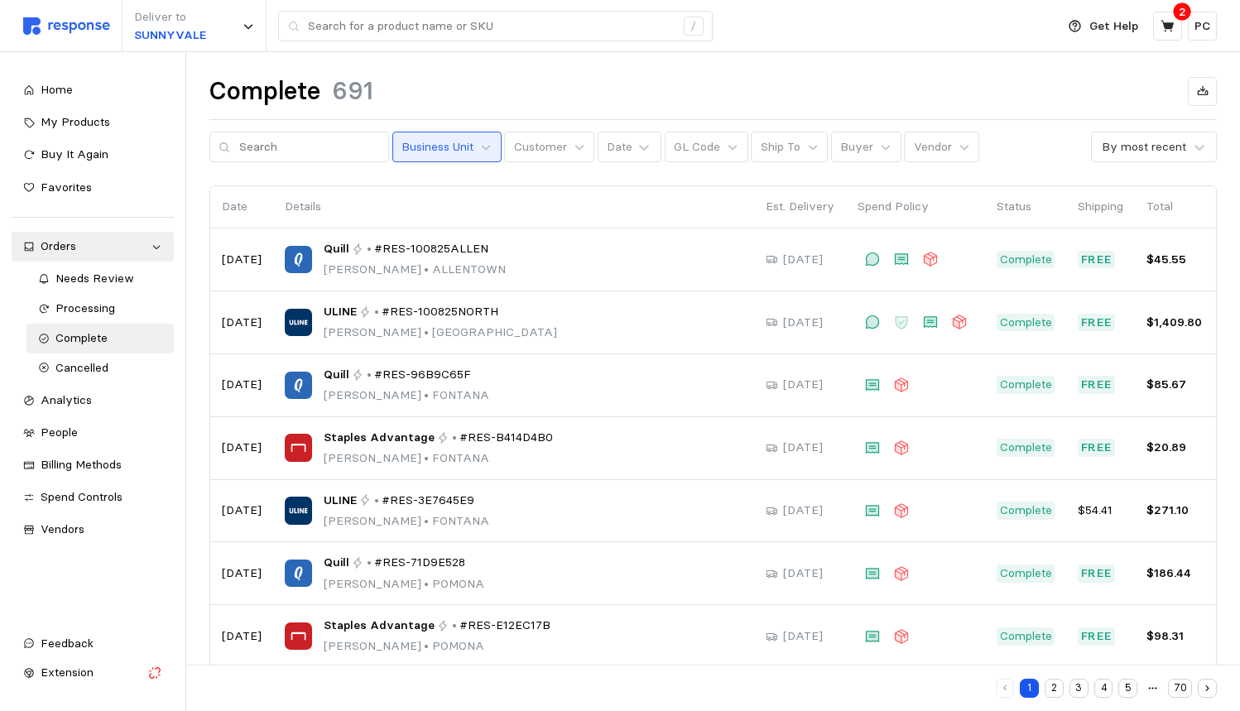
click at [465, 138] on p "Business Unit" at bounding box center [437, 147] width 72 height 18
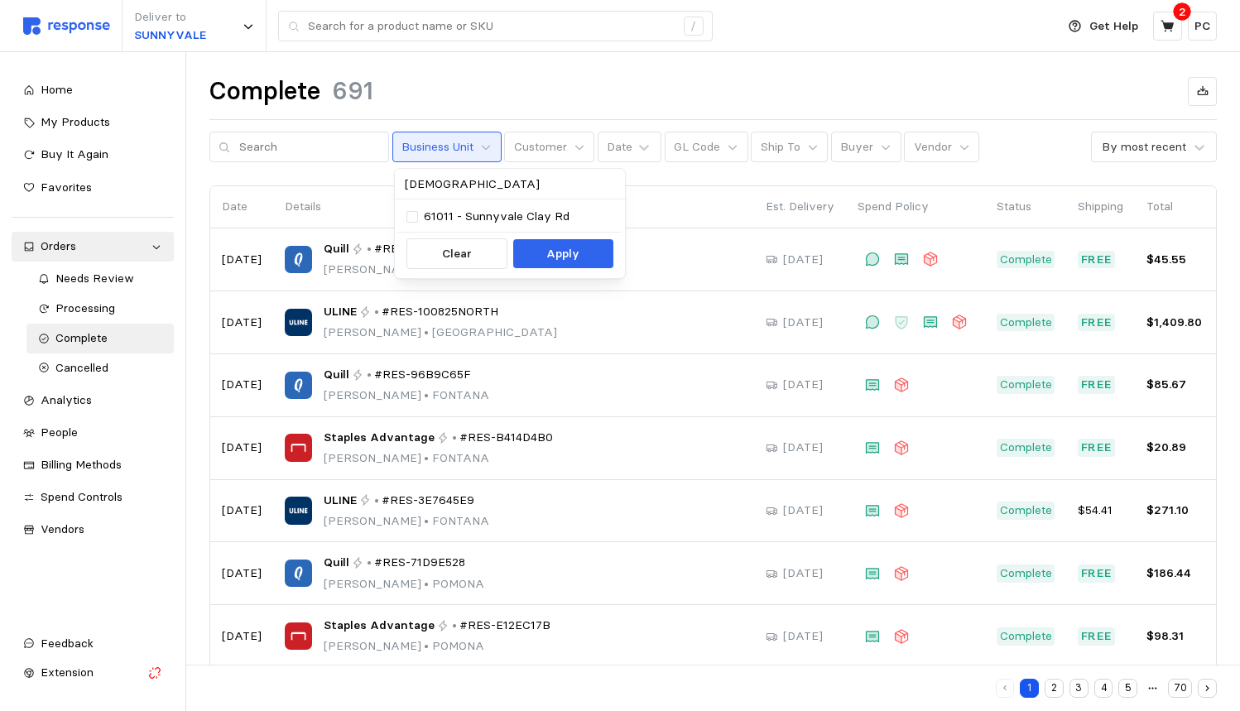
type input "Sunny"
click at [470, 214] on p "61011 - Sunnyvale Clay Rd" at bounding box center [497, 217] width 146 height 18
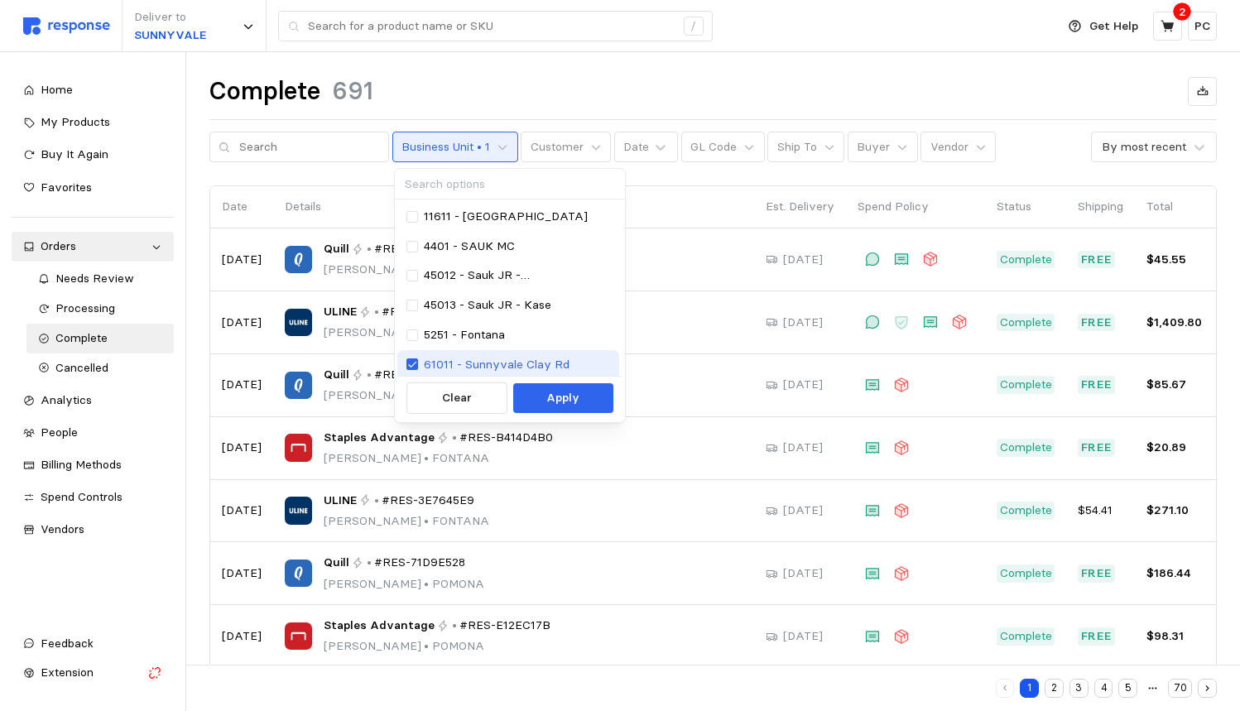
type input "10X7X7"
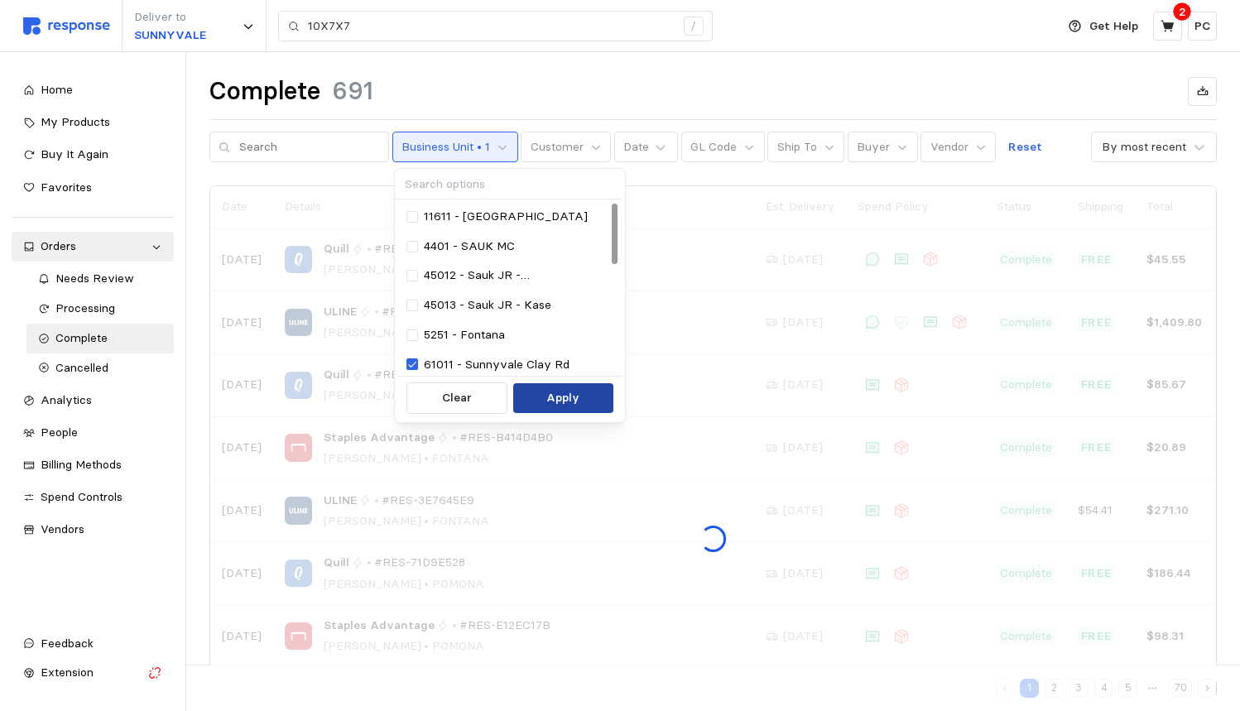
click at [574, 402] on p "Apply" at bounding box center [562, 398] width 33 height 18
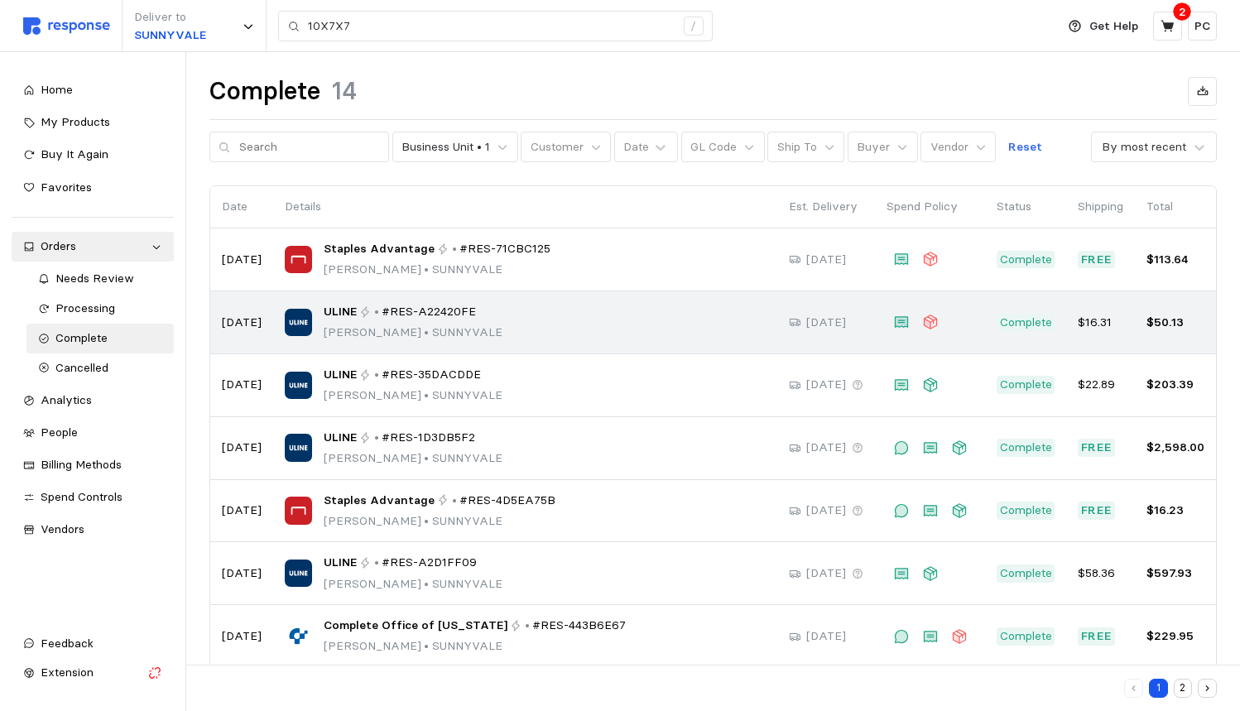
click at [455, 314] on span "#RES-A22420FE" at bounding box center [429, 312] width 94 height 18
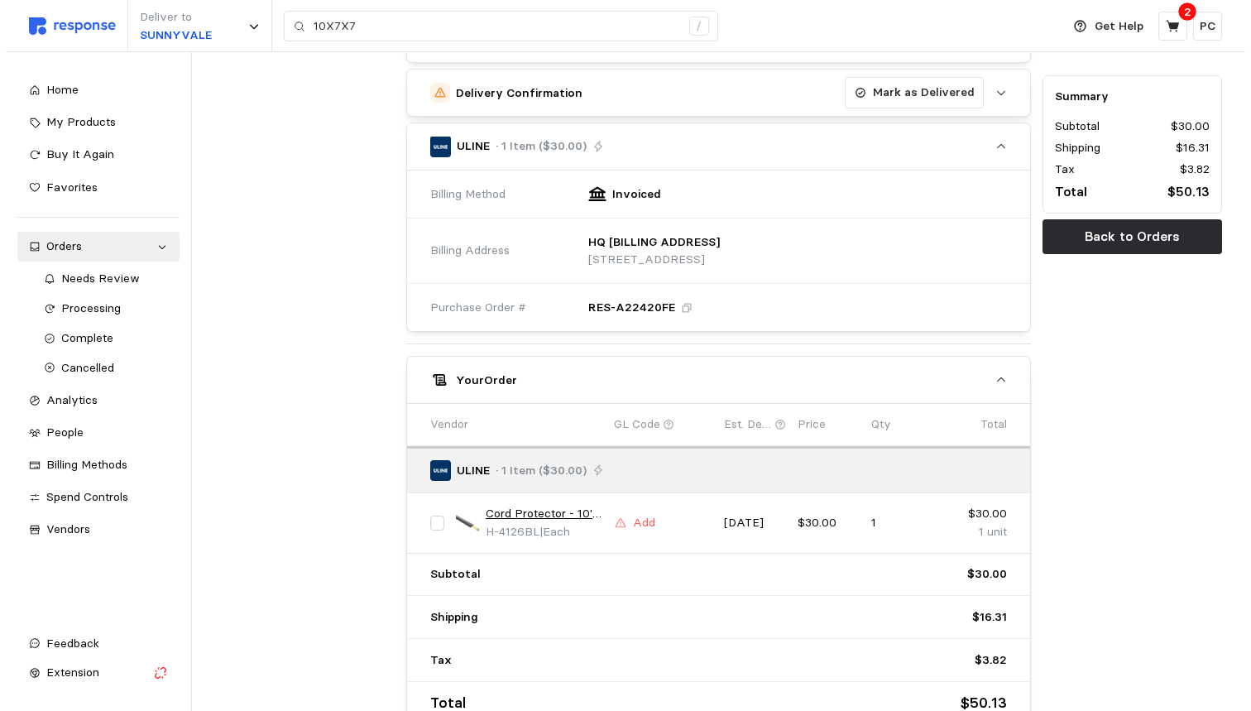
scroll to position [552, 0]
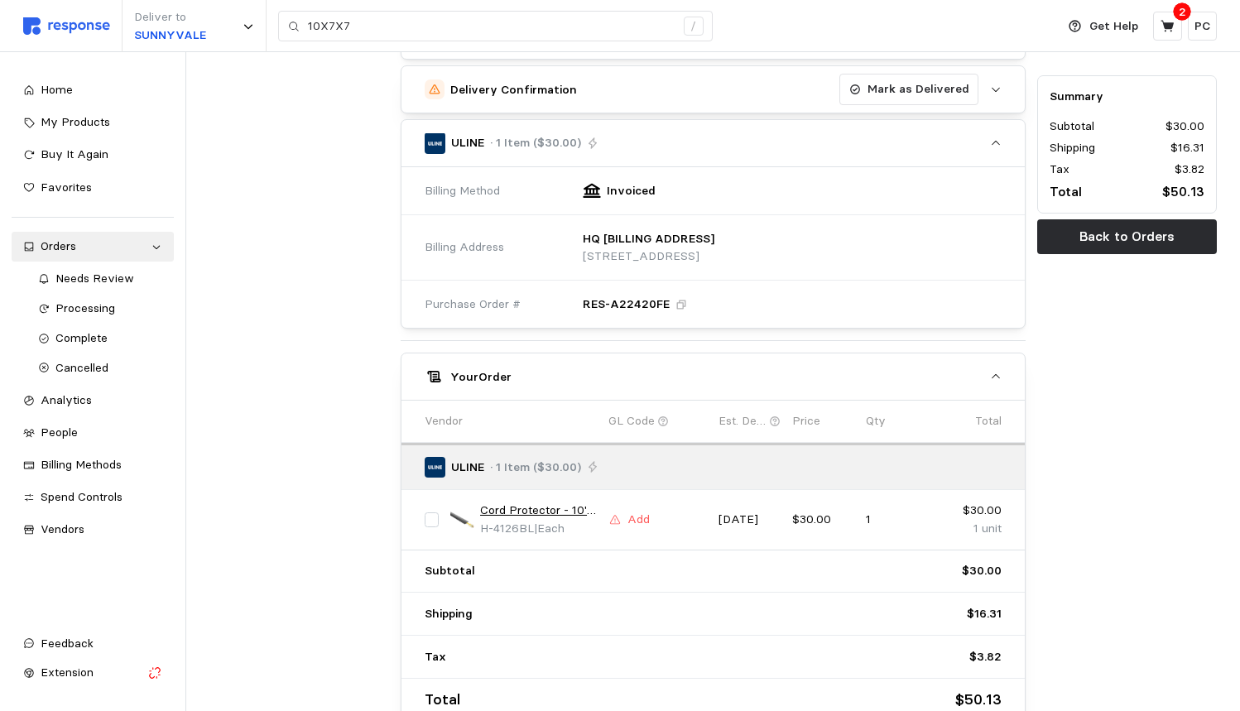
click at [556, 502] on link "Cord Protector - 10', Standard, Black" at bounding box center [538, 511] width 117 height 18
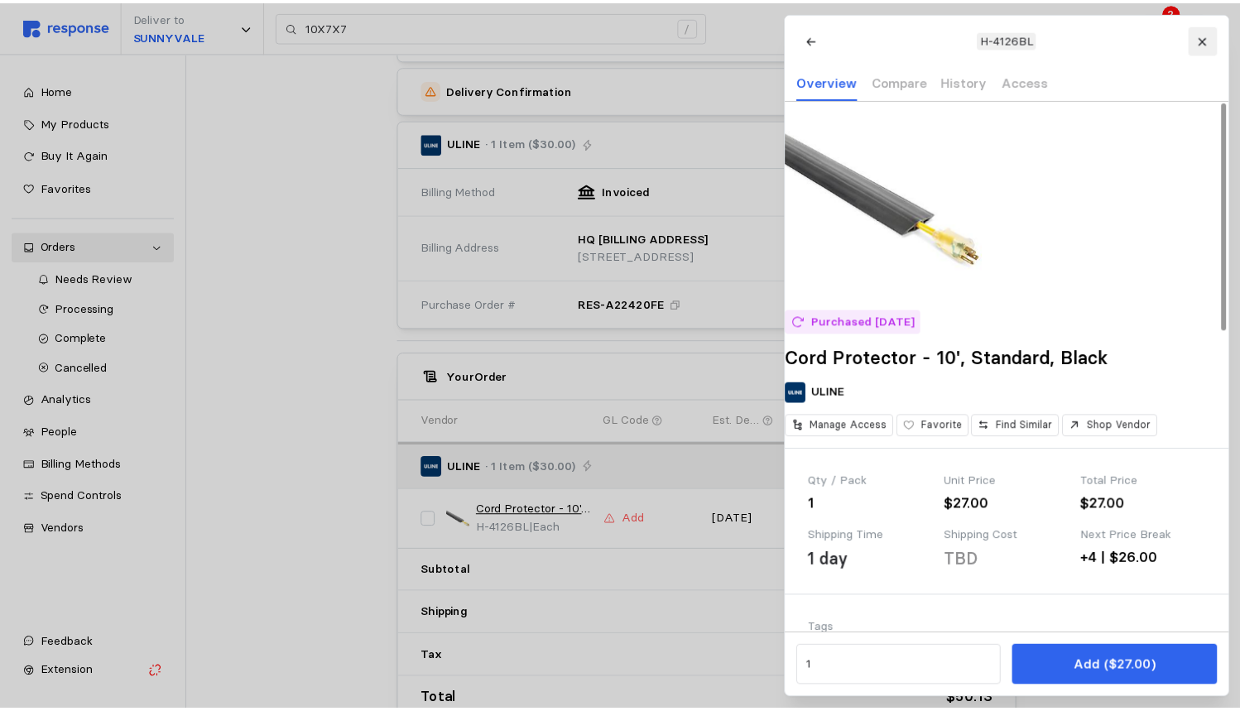
scroll to position [0, 0]
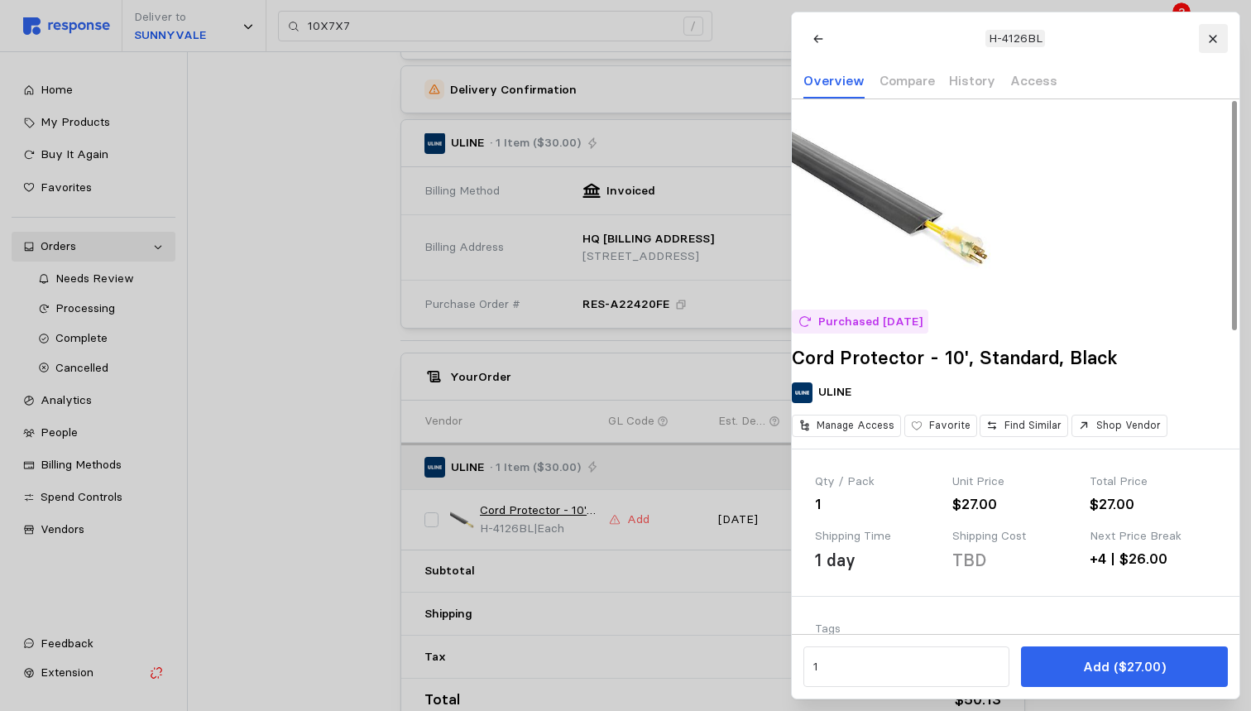
click at [1209, 40] on icon at bounding box center [1213, 39] width 12 height 12
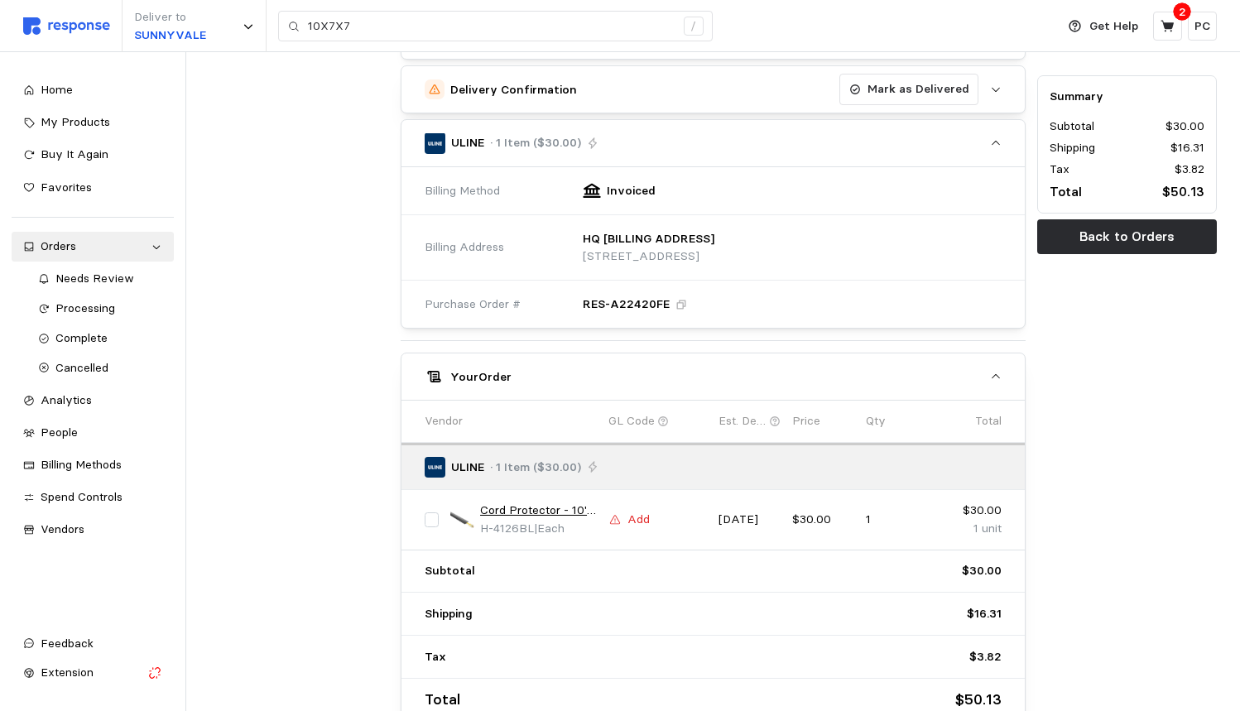
click at [637, 511] on p "Add" at bounding box center [638, 520] width 22 height 18
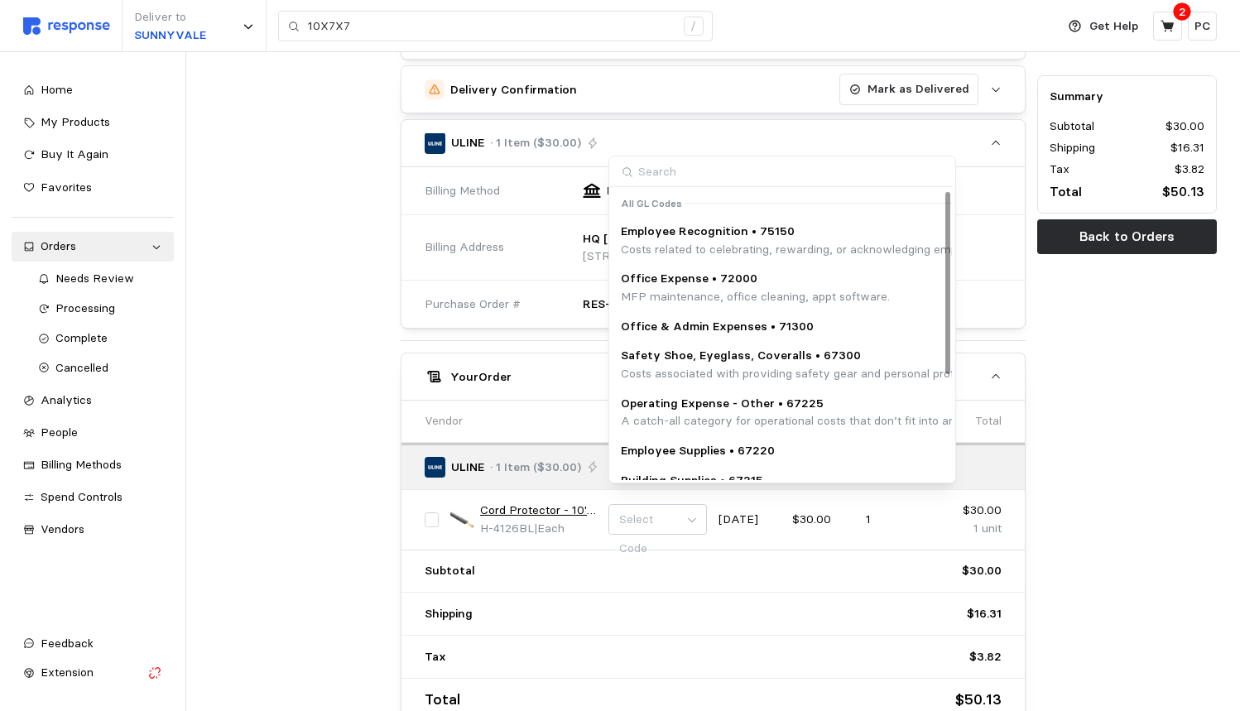
click at [713, 284] on p "Office Expense • 72000" at bounding box center [755, 279] width 269 height 18
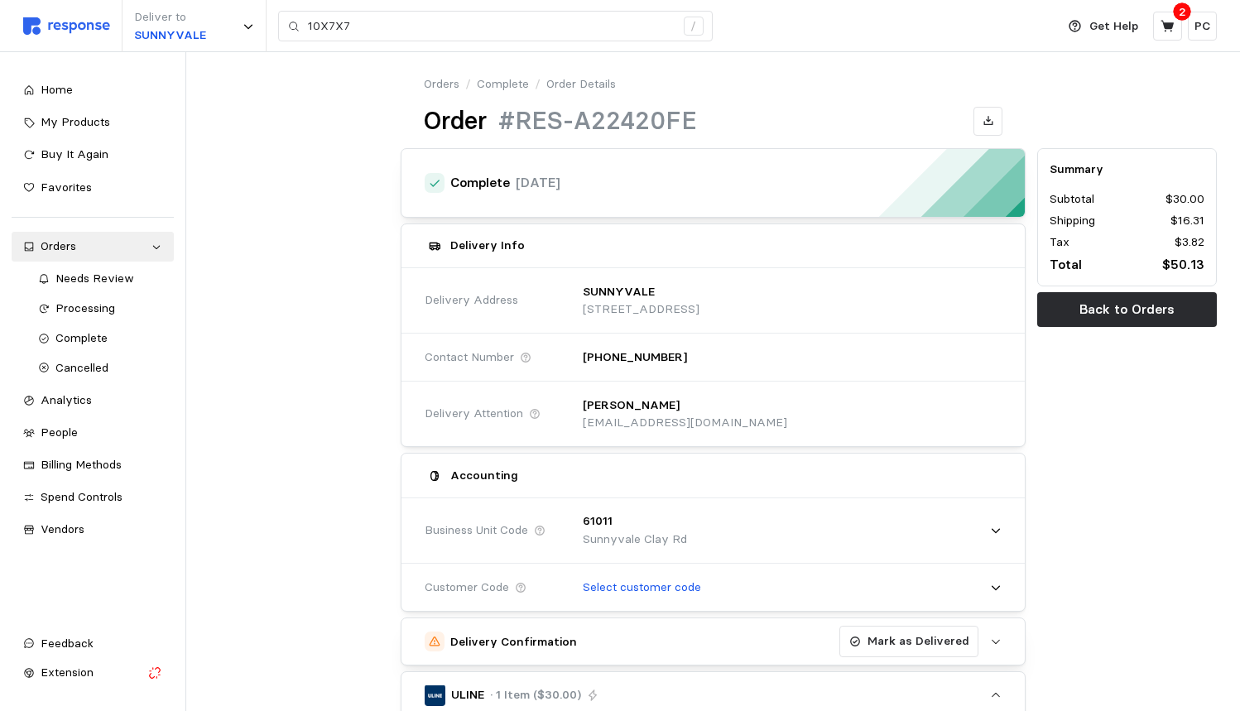
click at [517, 87] on link "Complete" at bounding box center [503, 84] width 52 height 18
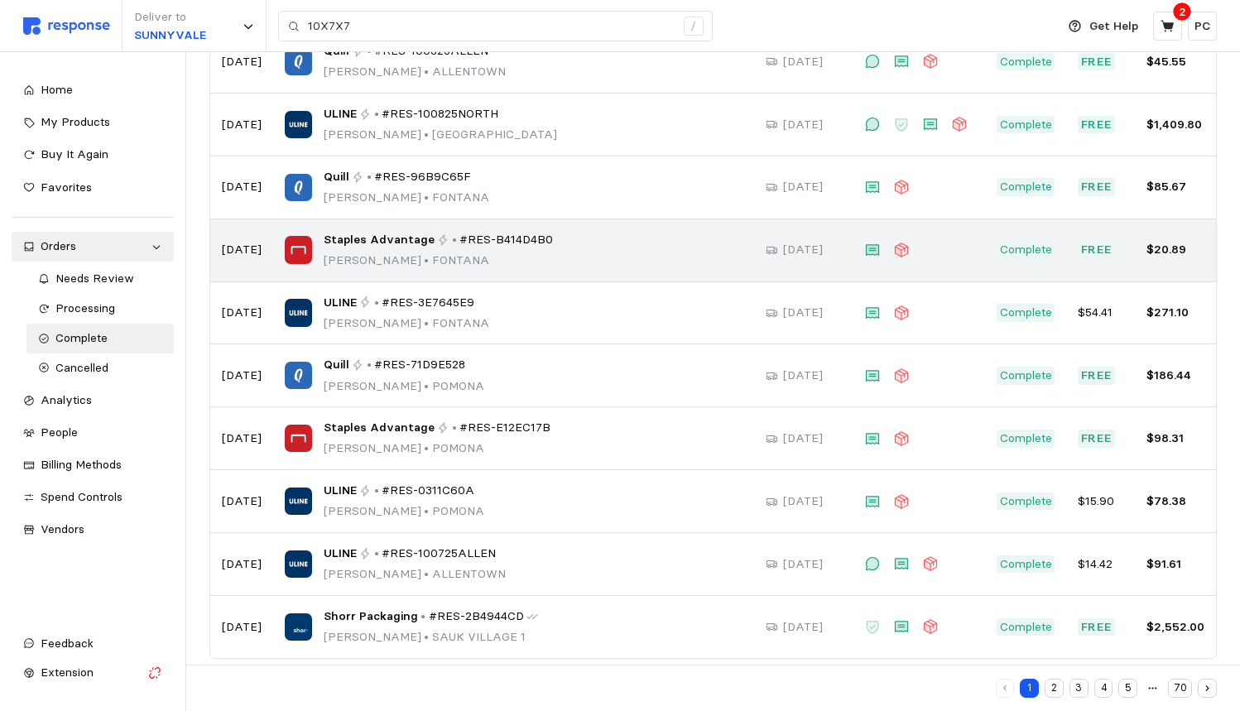
scroll to position [197, 0]
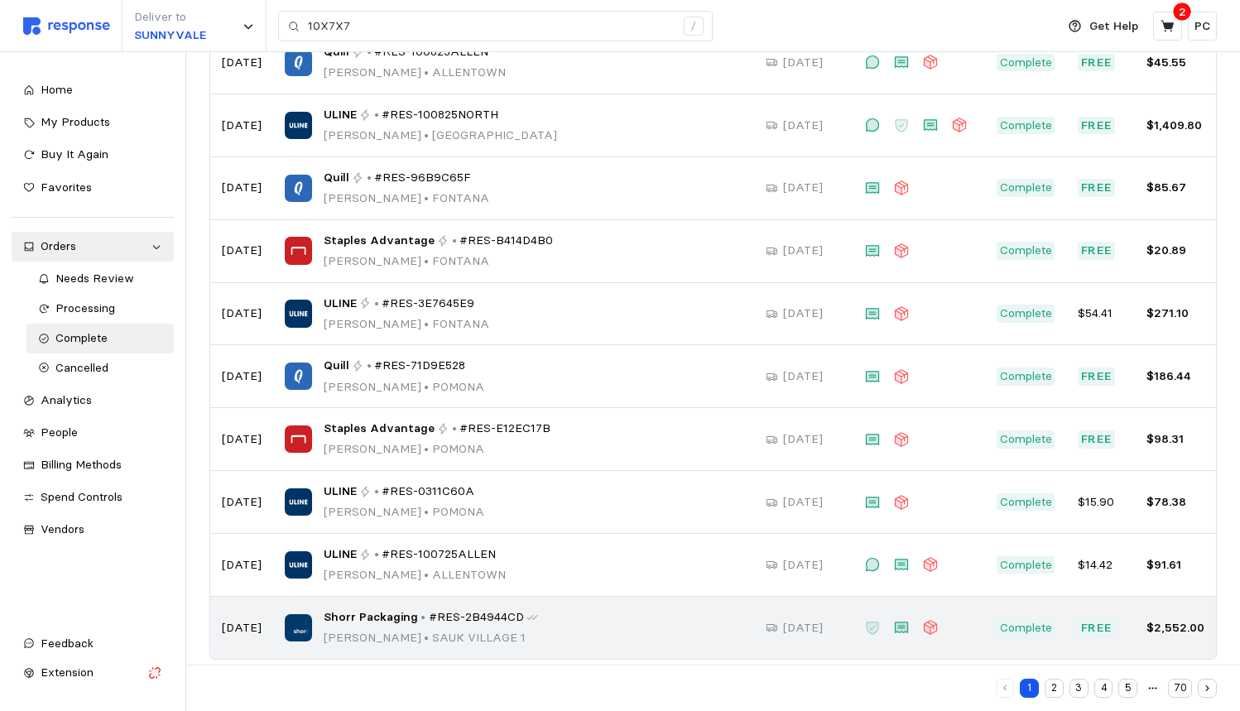
click at [477, 629] on p "Rocio Mendoza • SAUK VILLAGE 1" at bounding box center [431, 638] width 215 height 18
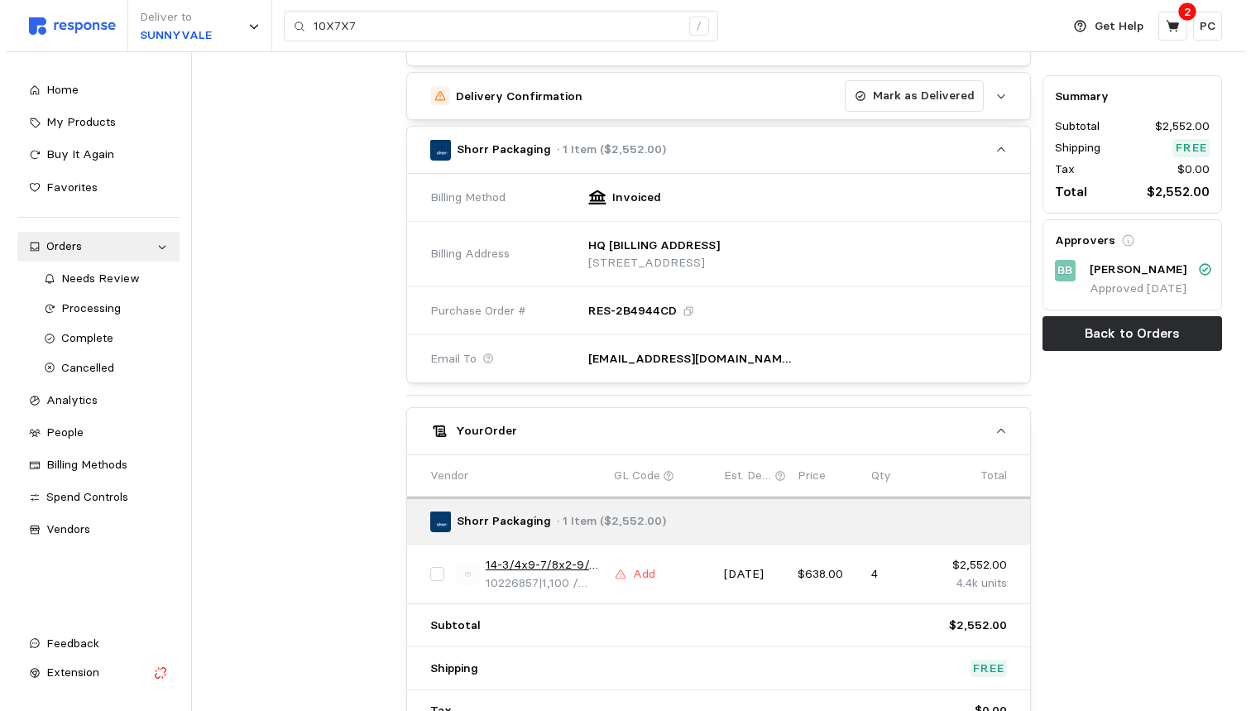
scroll to position [550, 0]
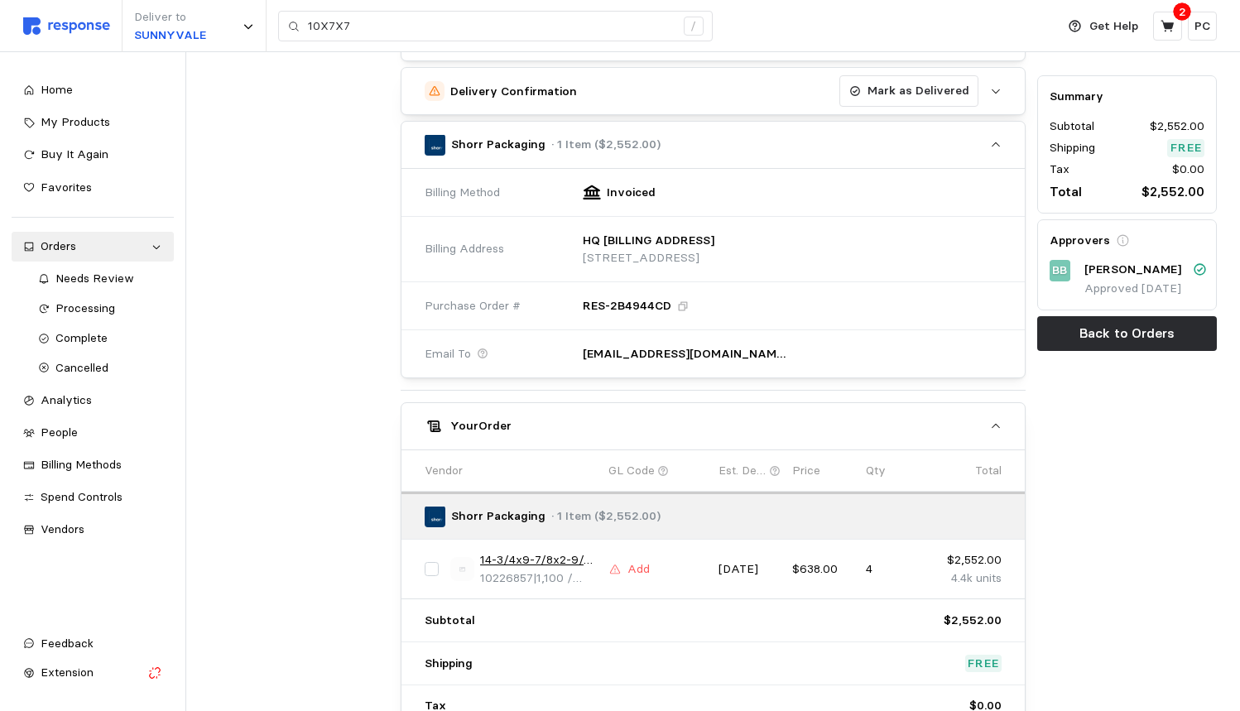
click at [519, 551] on link "14-3/4x9-7/8x2-9/16 1-2-4 Wine Bottle" at bounding box center [538, 560] width 117 height 18
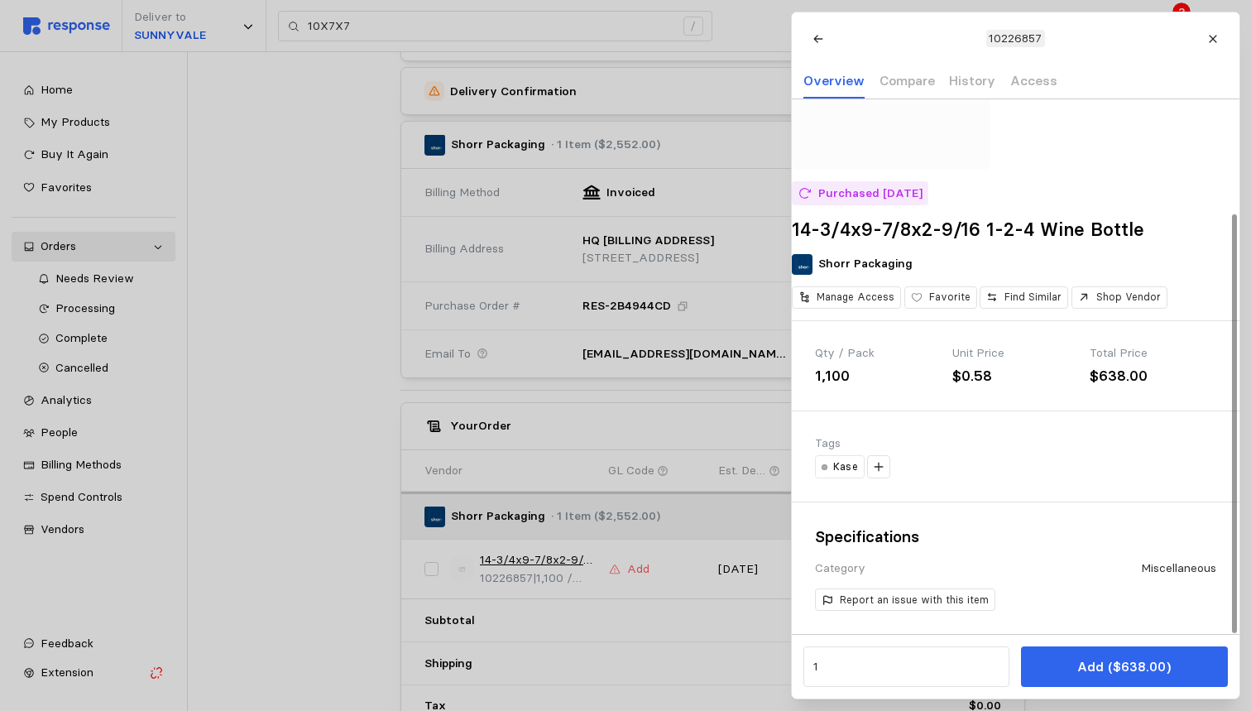
scroll to position [145, 0]
click at [896, 236] on h2 "14-3/4x9-7/8x2-9/16 1-2-4 Wine Bottle" at bounding box center [1016, 230] width 448 height 26
click at [687, 70] on div at bounding box center [625, 355] width 1251 height 711
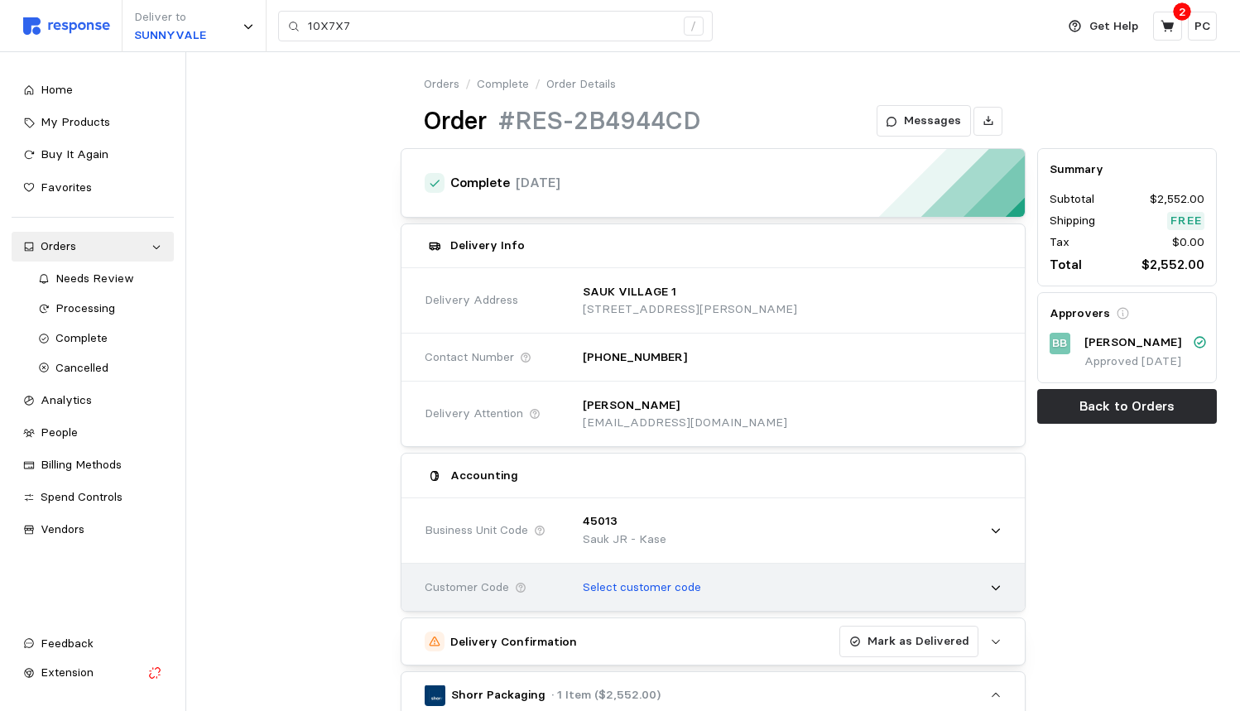
scroll to position [0, 0]
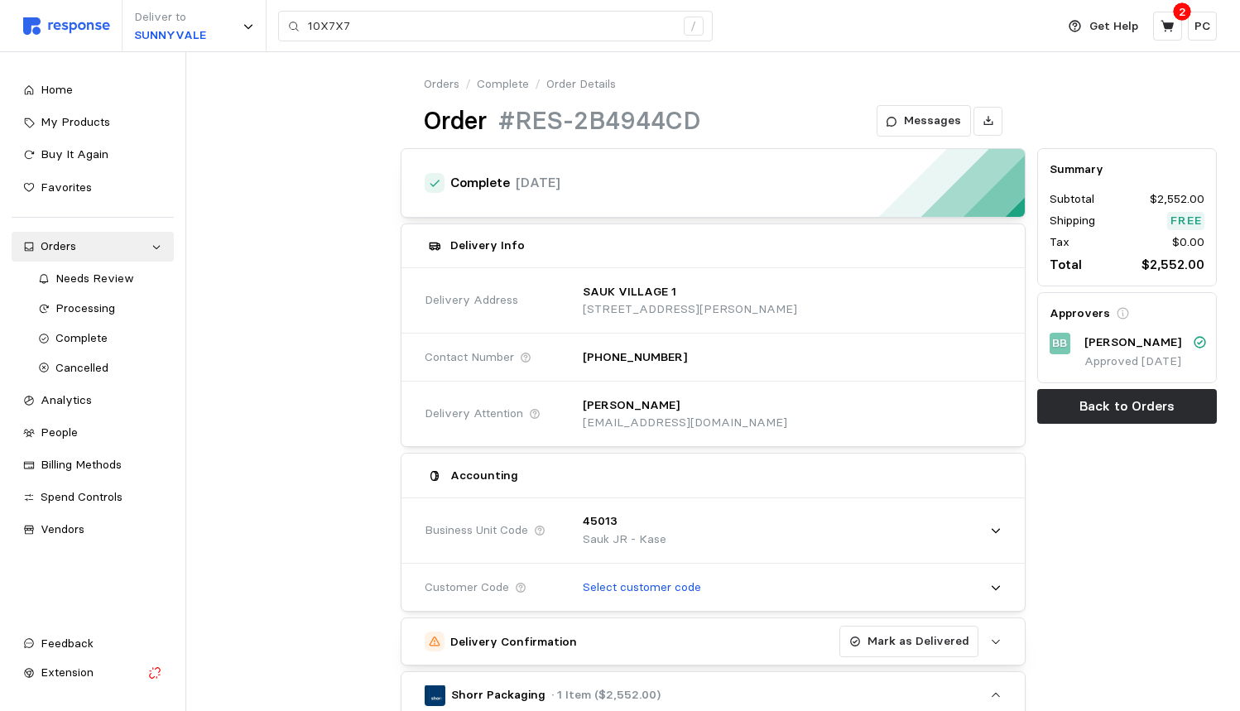
click at [443, 79] on link "Orders" at bounding box center [442, 84] width 36 height 18
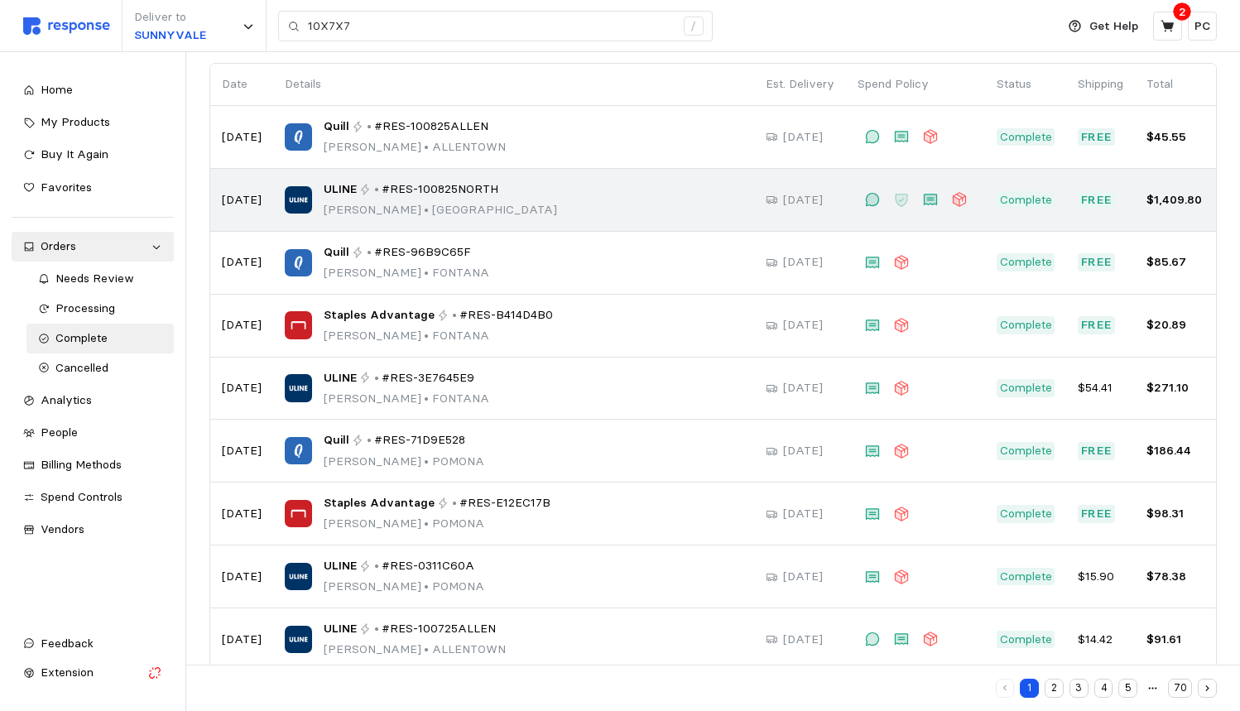
scroll to position [122, 0]
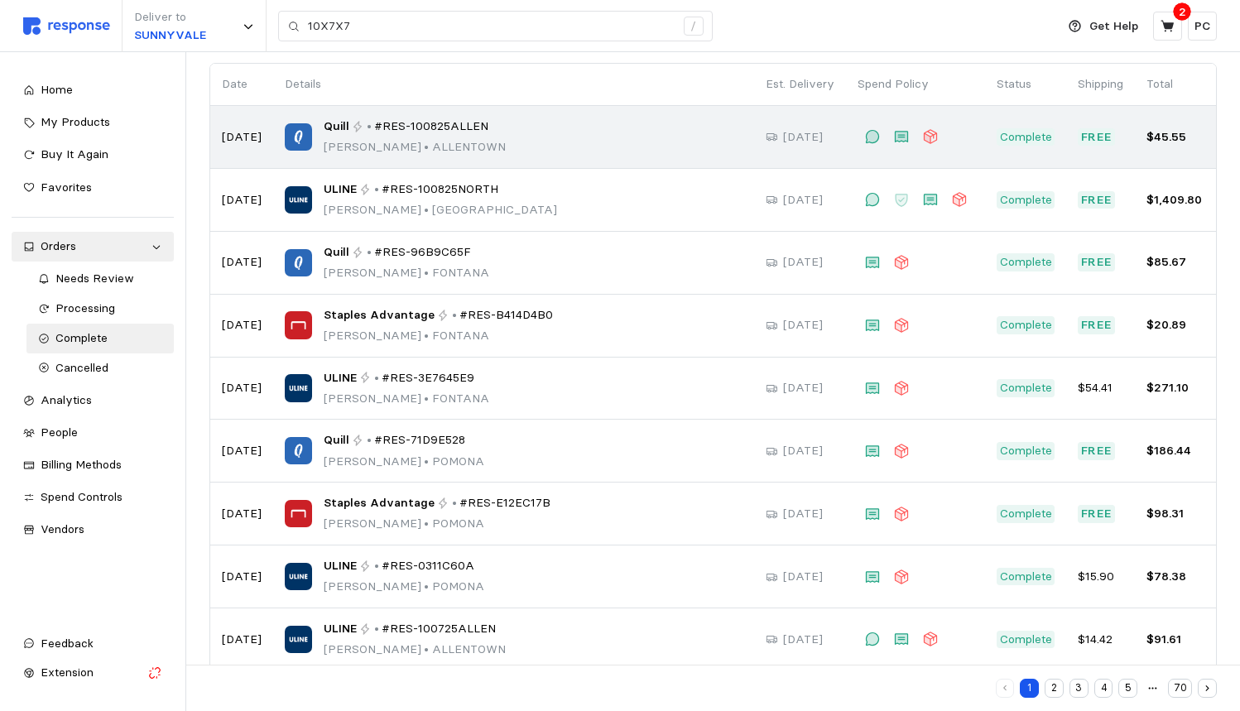
click at [458, 142] on p "Leanne Zellner • ALLENTOWN" at bounding box center [415, 147] width 182 height 18
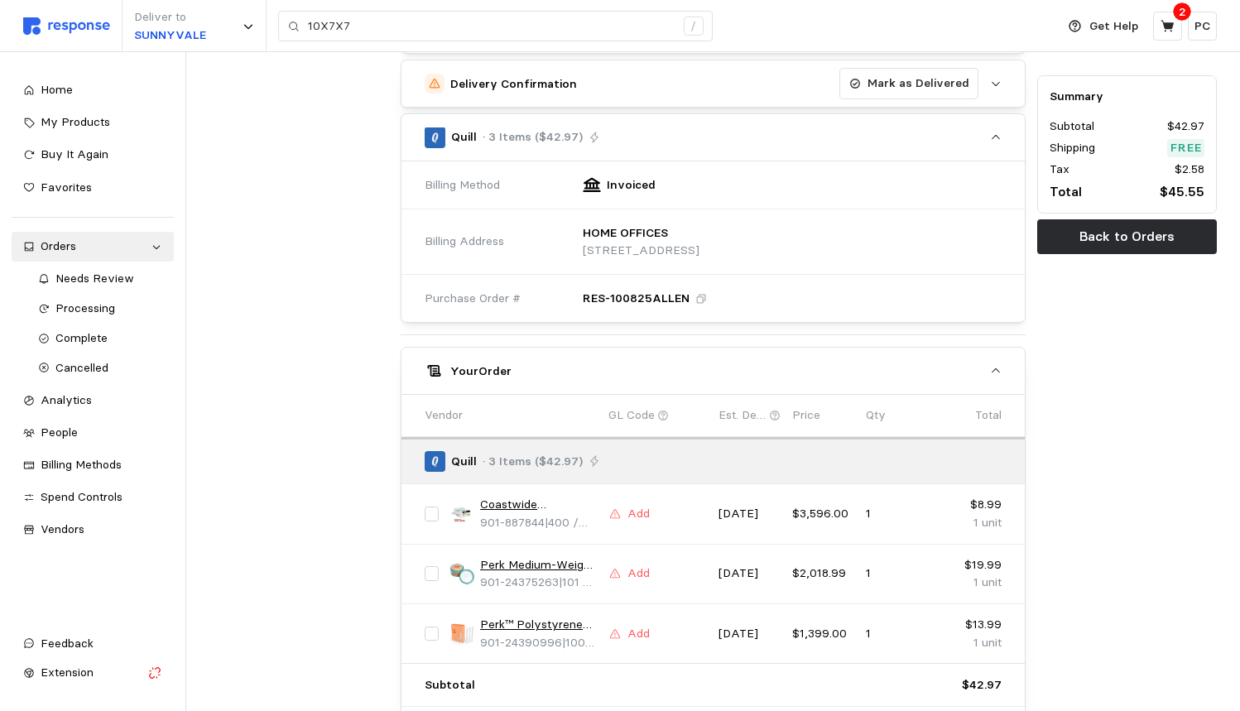
scroll to position [588, 0]
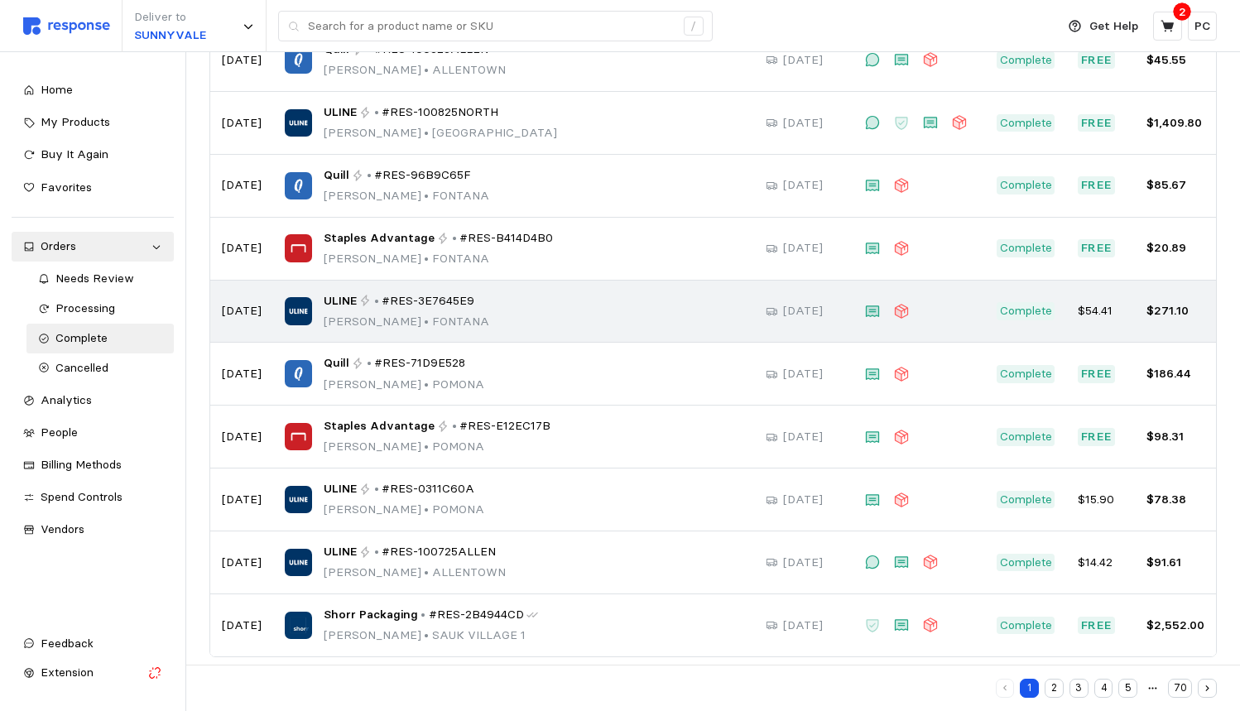
scroll to position [197, 0]
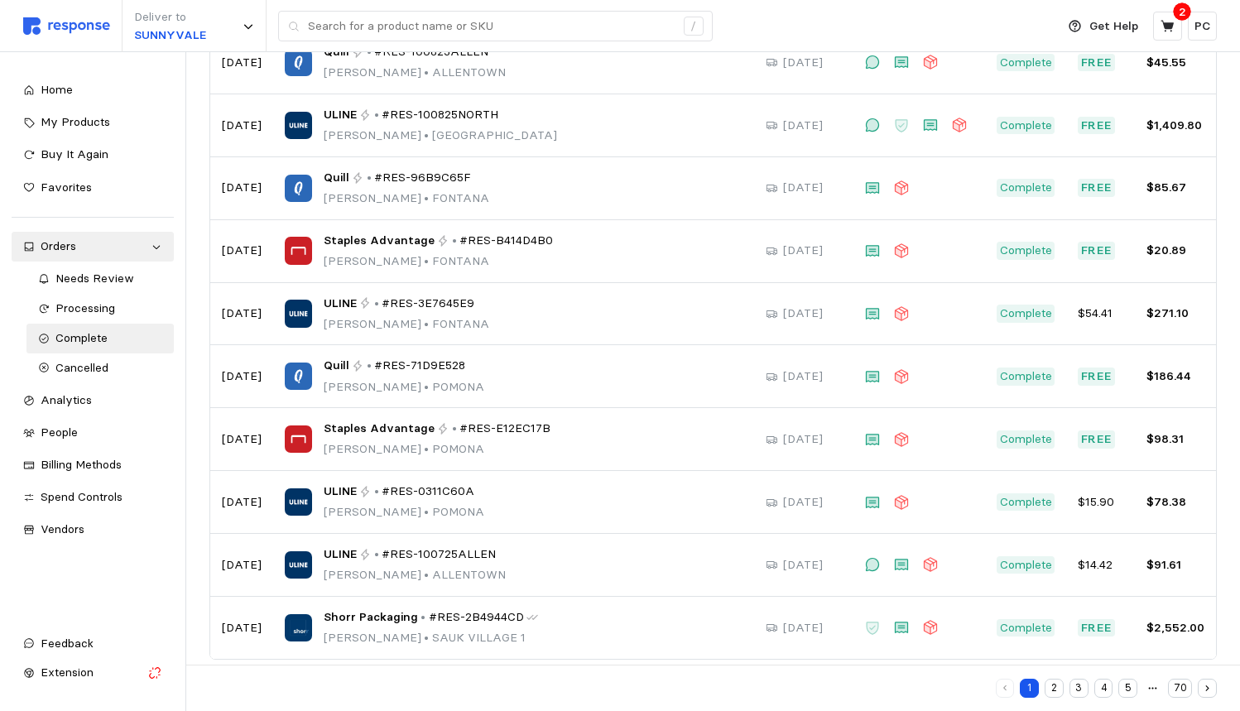
click at [1206, 689] on icon "button" at bounding box center [1207, 688] width 11 height 11
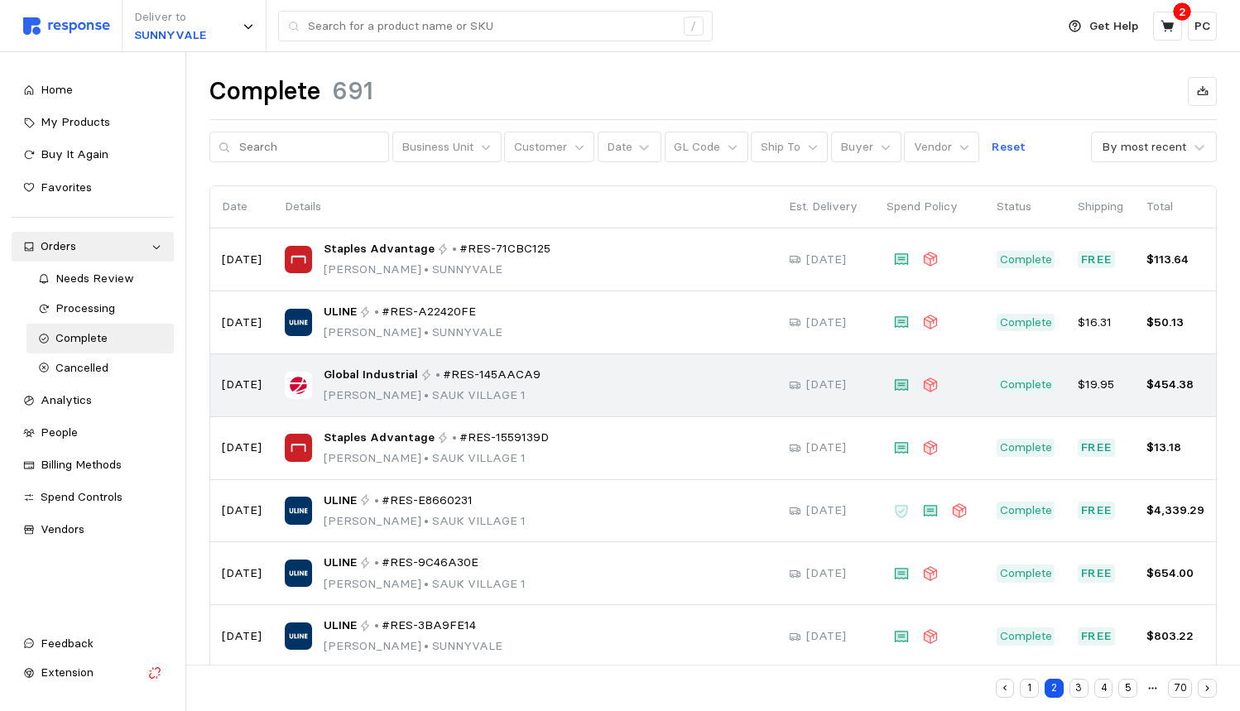
click at [548, 380] on div "Global Industrial • #RES-145AACA9 Rocio Mendoza • SAUK VILLAGE 1" at bounding box center [525, 385] width 481 height 39
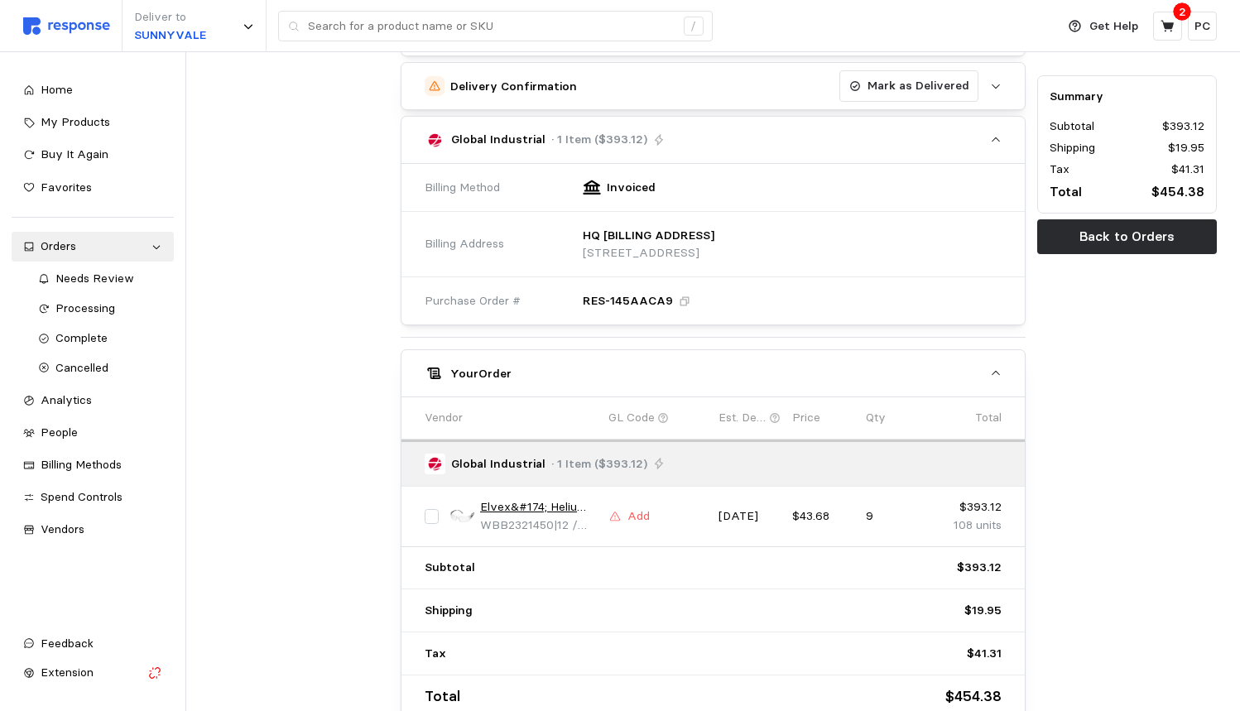
scroll to position [558, 0]
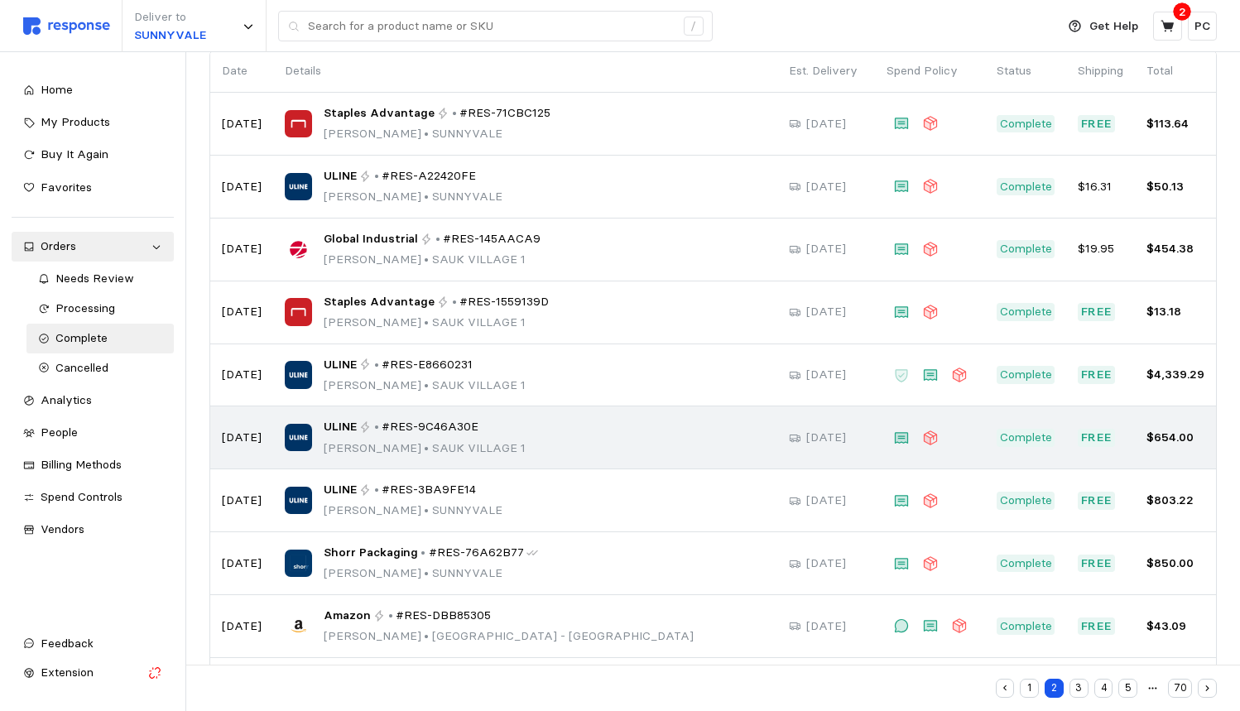
scroll to position [123, 0]
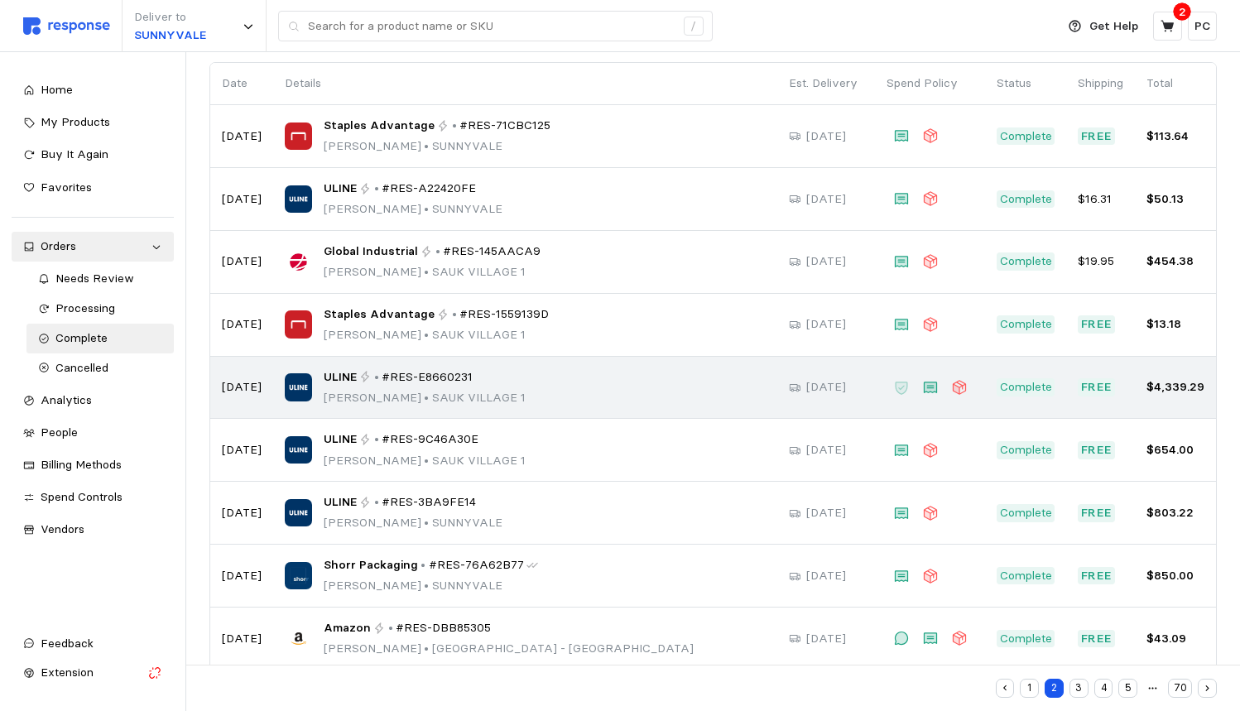
click at [569, 382] on div "ULINE • #RES-E8660231 Rocio Mendoza • SAUK VILLAGE 1" at bounding box center [525, 387] width 481 height 39
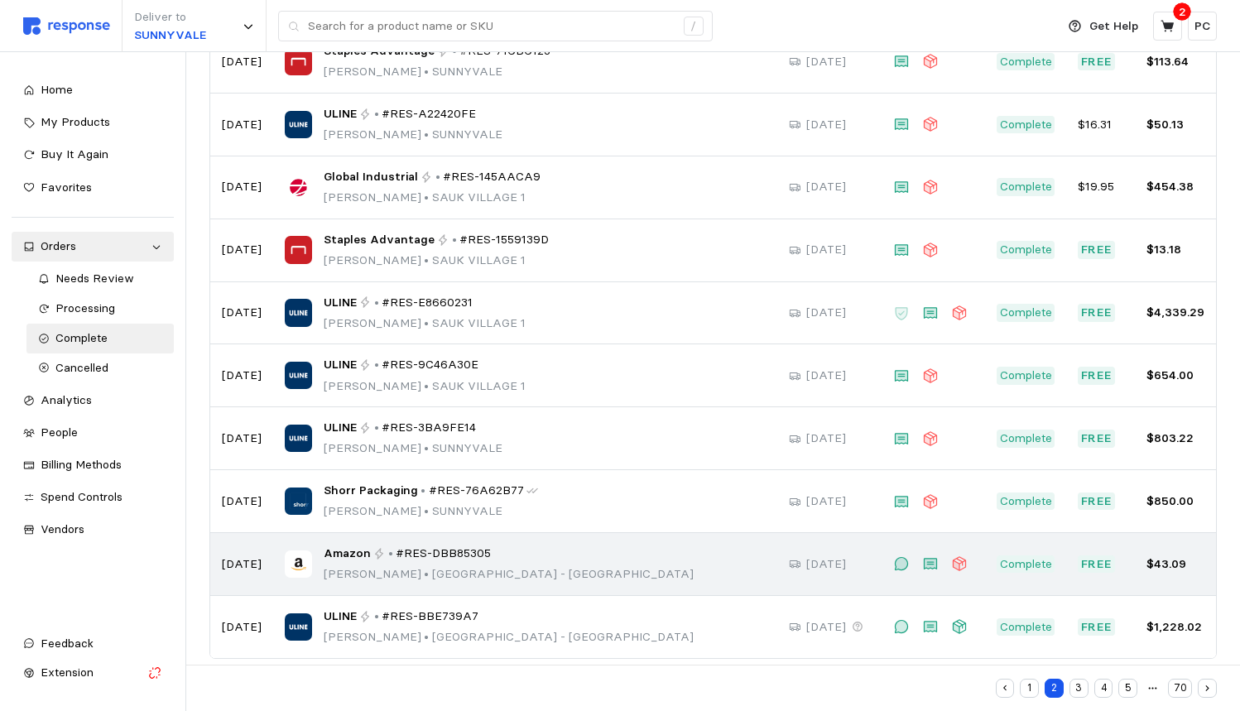
scroll to position [197, 0]
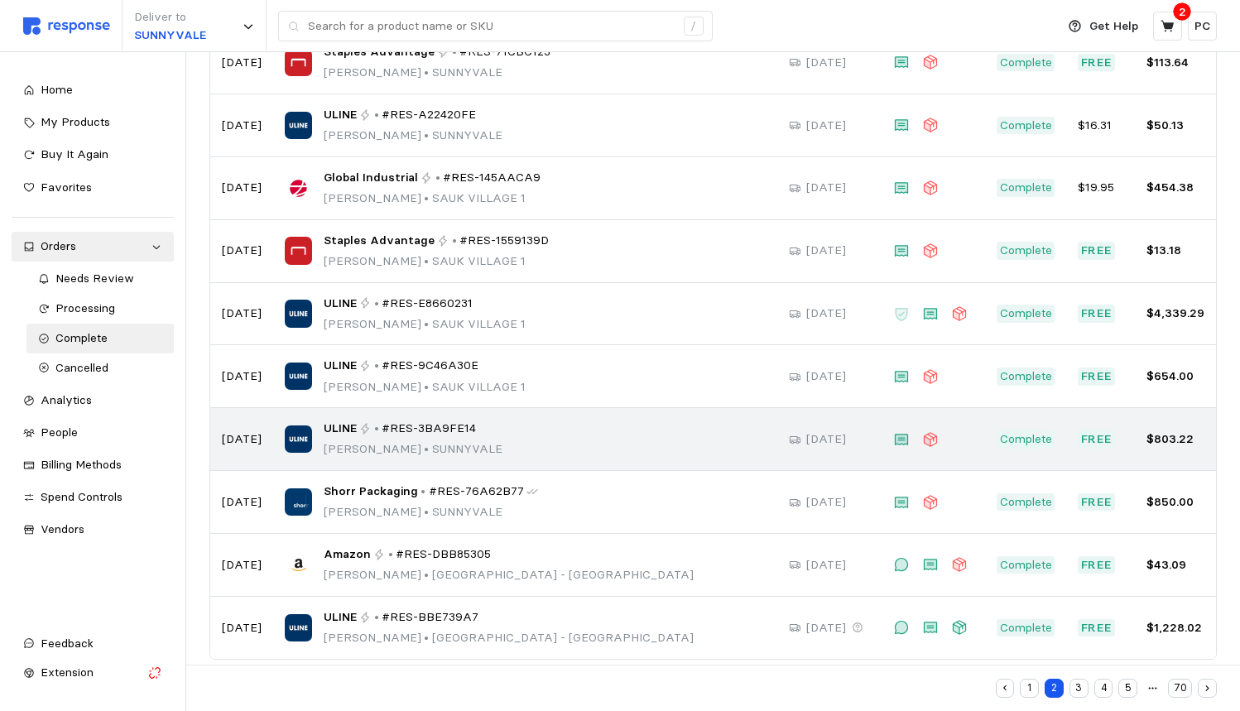
click at [542, 431] on div "ULINE • #RES-3BA9FE14 Francisco Sosa • SUNNYVALE" at bounding box center [525, 439] width 481 height 39
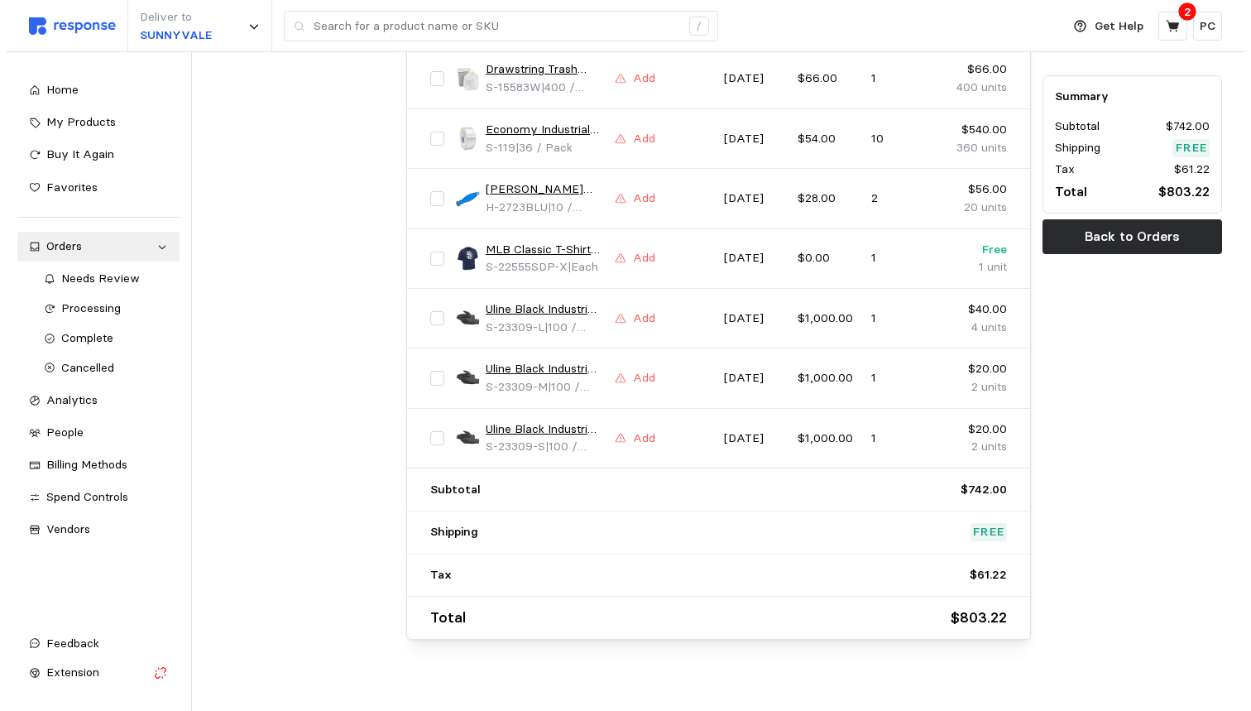
scroll to position [974, 0]
click at [515, 301] on link "Uline Black Industrial Nitrile Gloves - Powder-Free, 4 Mil, Large" at bounding box center [538, 310] width 117 height 18
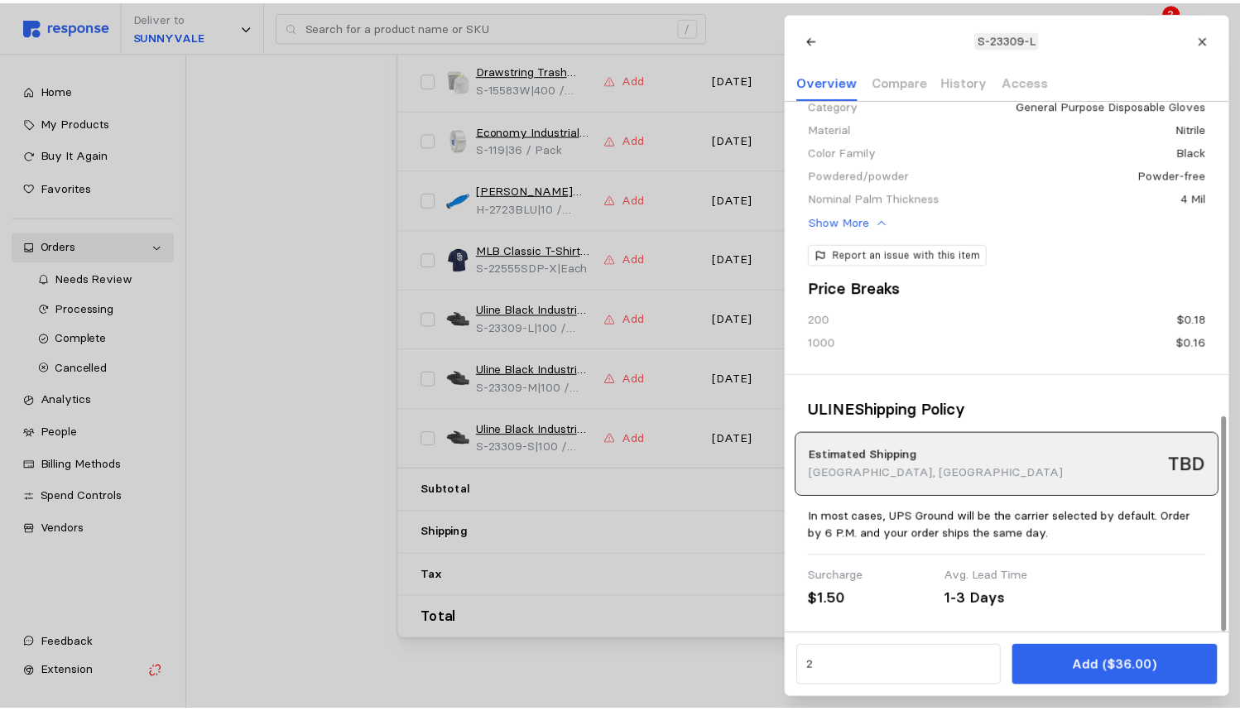
scroll to position [770, 0]
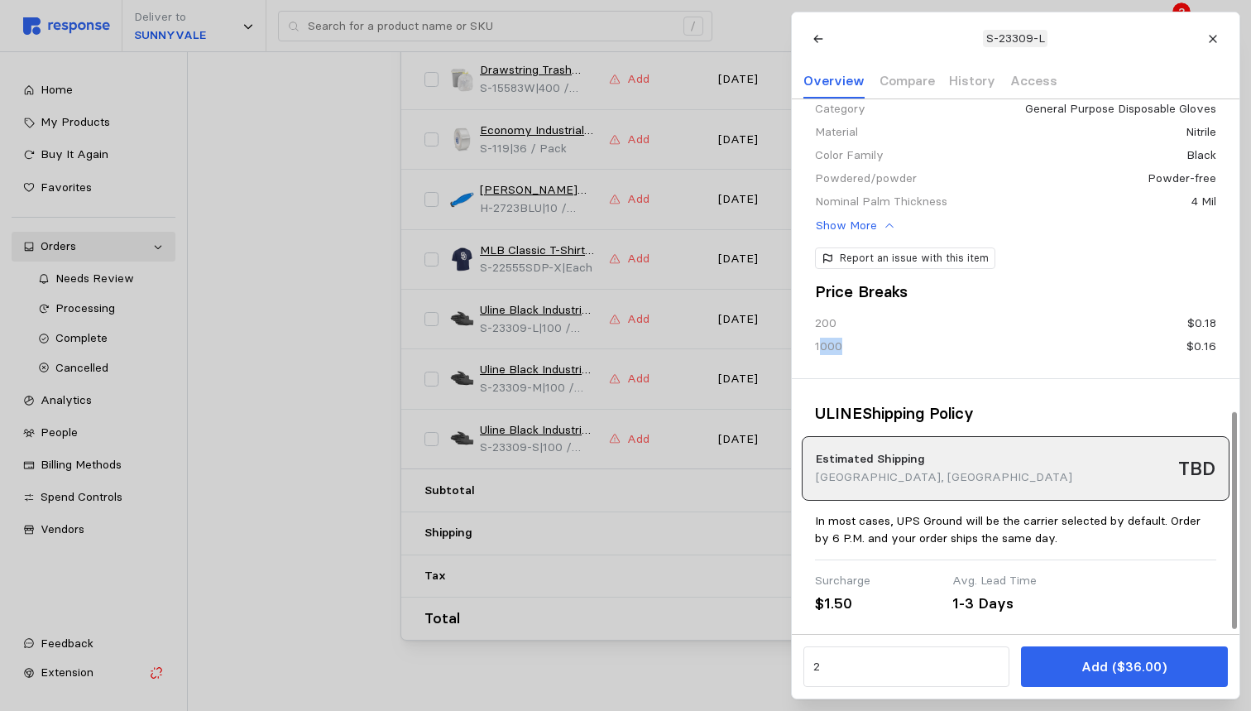
drag, startPoint x: 819, startPoint y: 358, endPoint x: 859, endPoint y: 358, distance: 39.7
click at [859, 355] on div "1000 $0.16" at bounding box center [1015, 346] width 401 height 17
click at [1213, 36] on icon at bounding box center [1213, 39] width 12 height 12
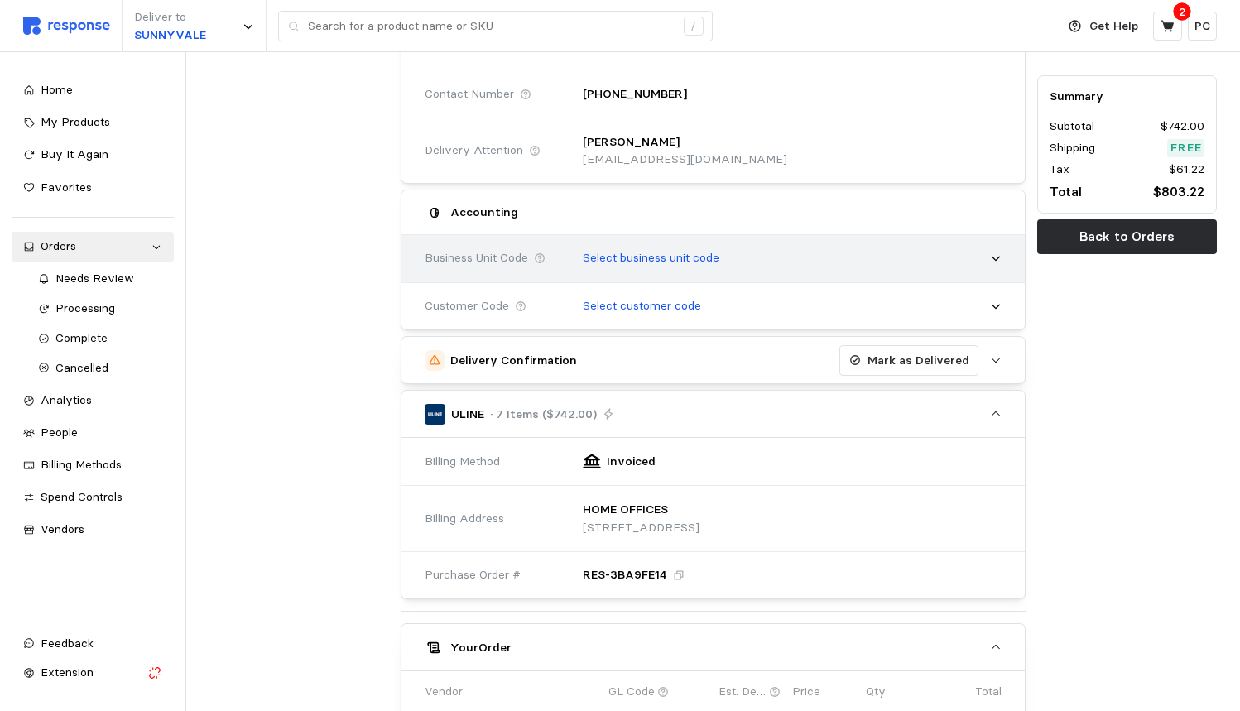
scroll to position [187, 0]
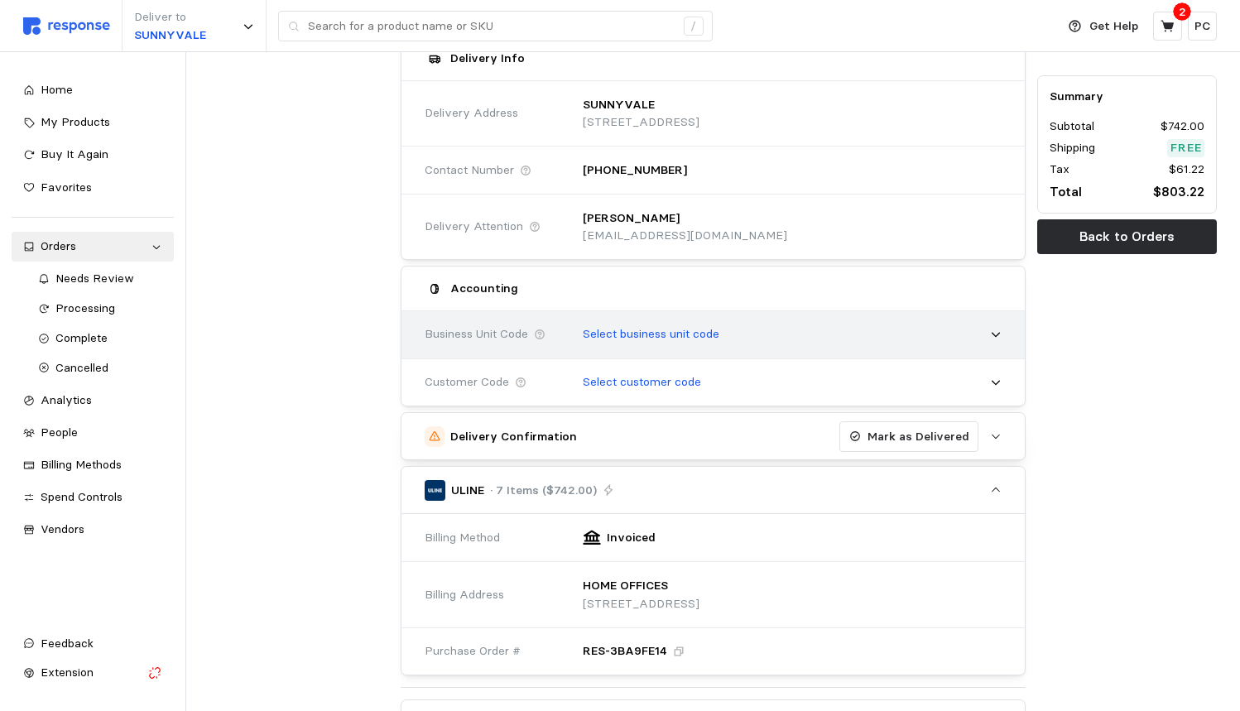
click at [708, 325] on p "Select business unit code" at bounding box center [651, 334] width 137 height 18
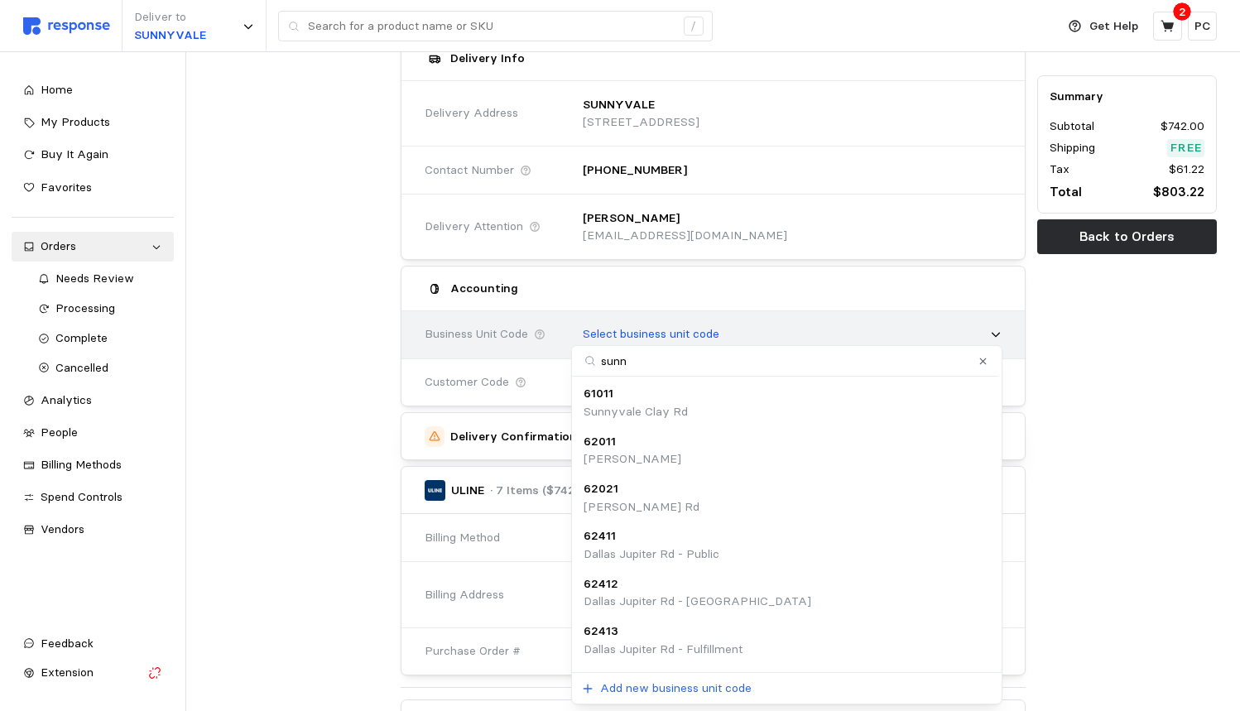
type input "sunny"
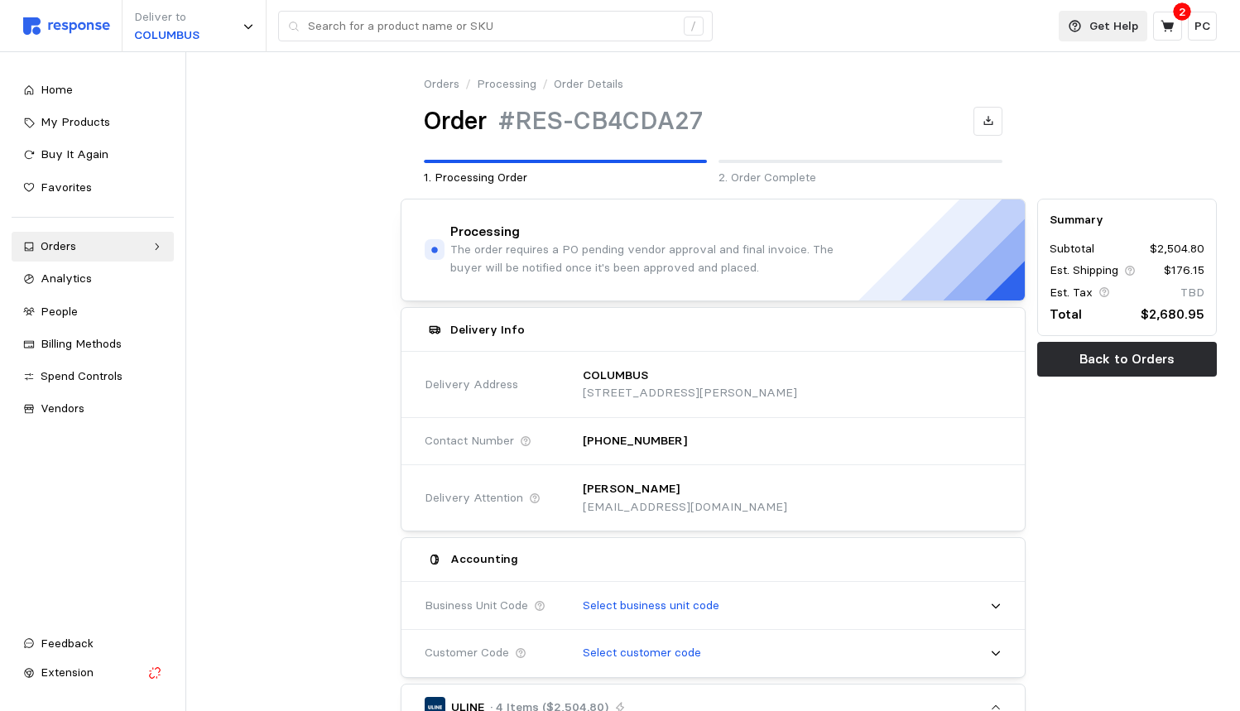
click at [1116, 22] on p "Get Help" at bounding box center [1113, 26] width 49 height 18
click at [1085, 68] on p "Help Center" at bounding box center [1083, 66] width 103 height 18
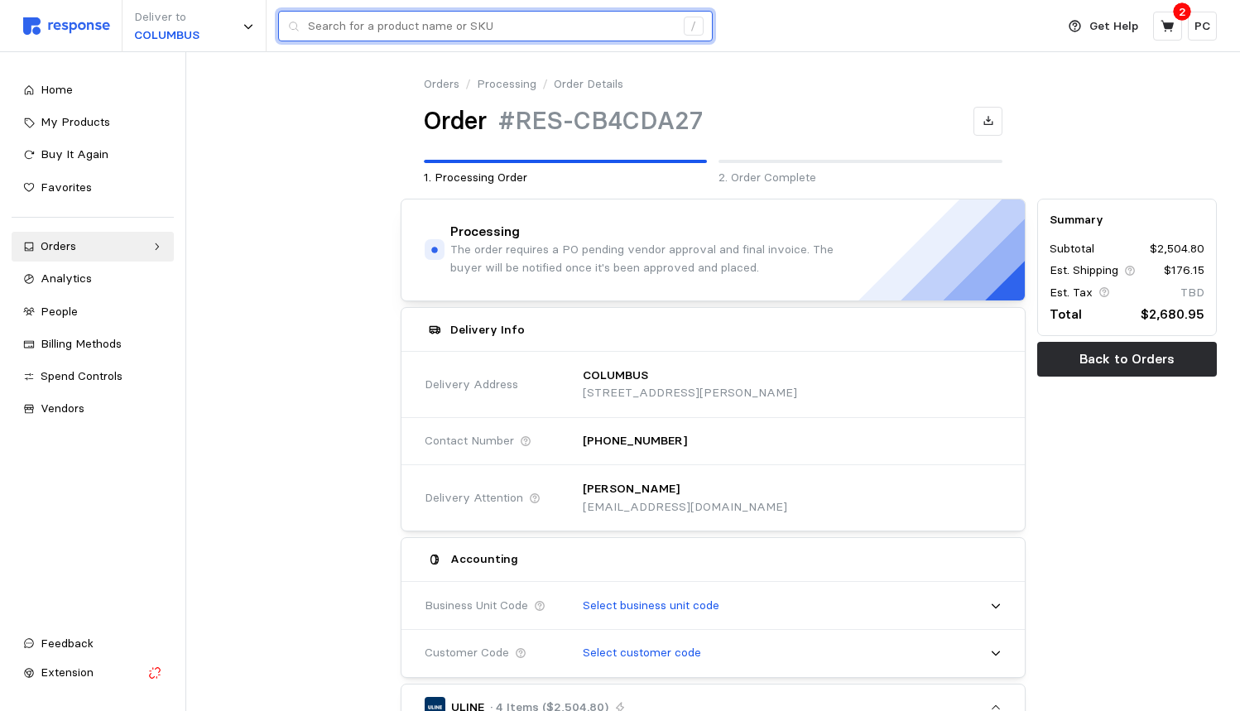
click at [449, 24] on input "text" at bounding box center [491, 27] width 367 height 30
type input "7X5X5"
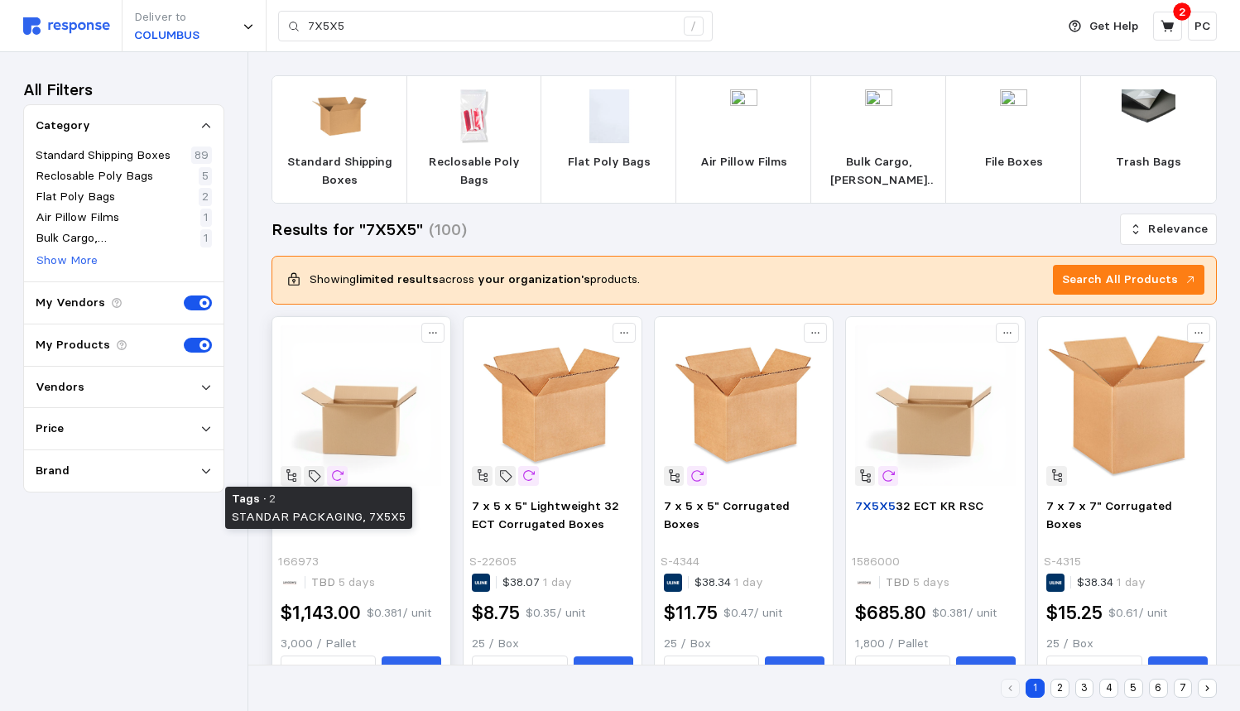
click at [311, 475] on icon at bounding box center [314, 475] width 15 height 15
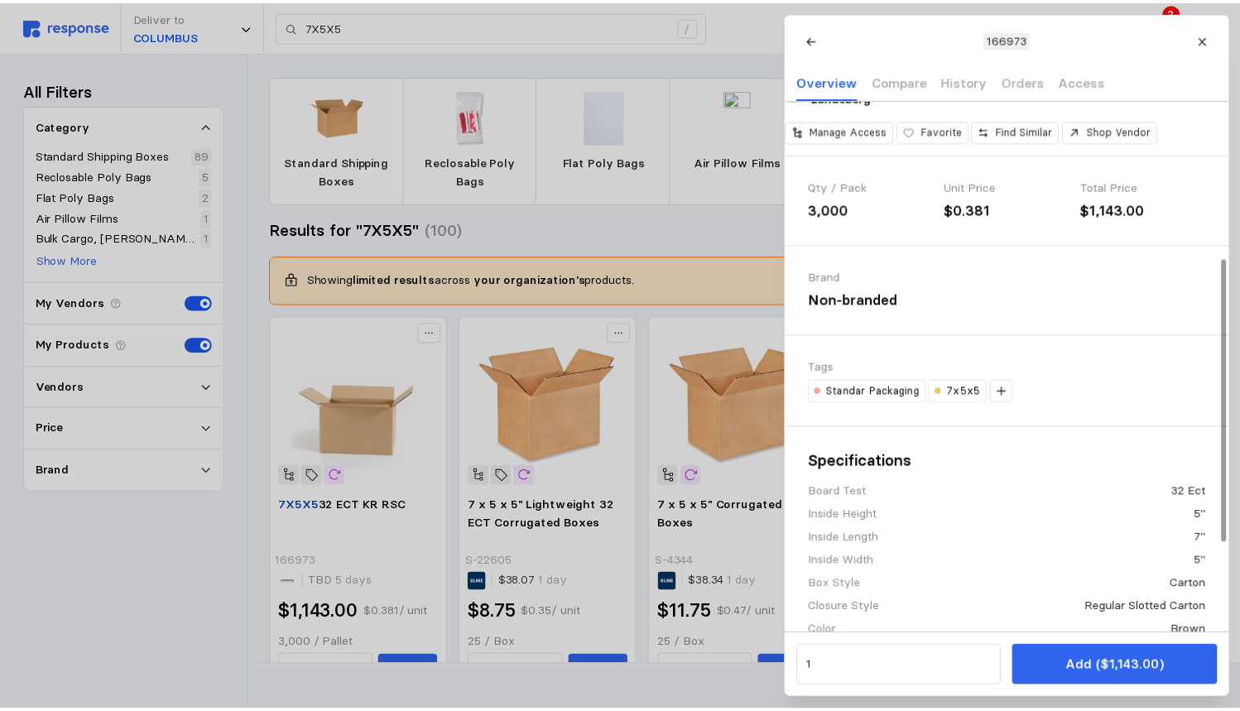
scroll to position [296, 0]
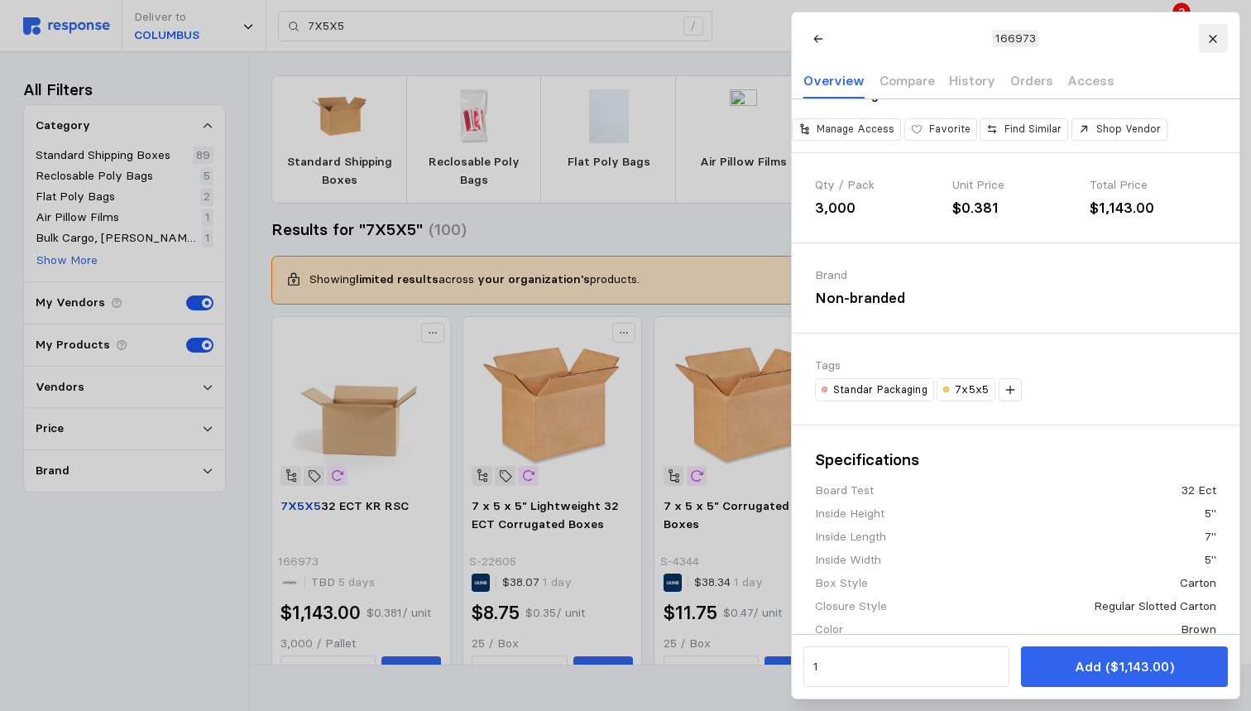
click at [1220, 39] on button at bounding box center [1212, 38] width 29 height 29
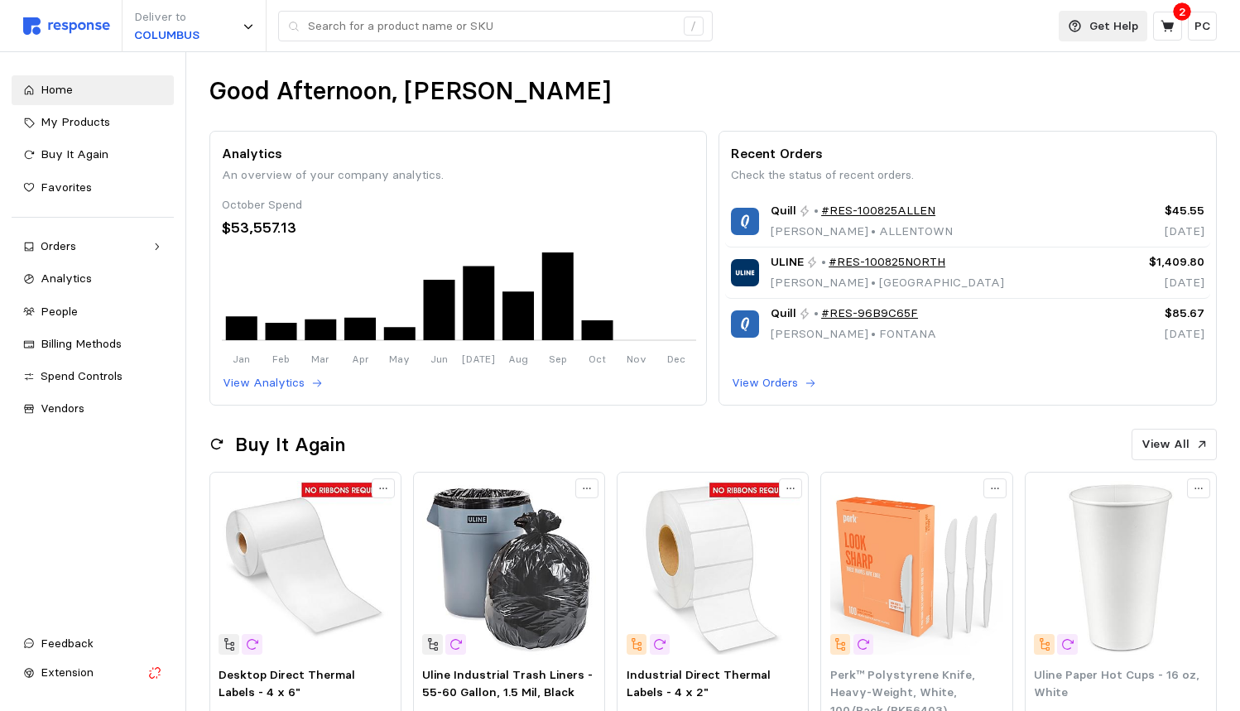
click at [1093, 31] on p "Get Help" at bounding box center [1113, 26] width 49 height 18
click at [1074, 94] on p "Email Us" at bounding box center [1083, 96] width 103 height 18
